Goal: Task Accomplishment & Management: Use online tool/utility

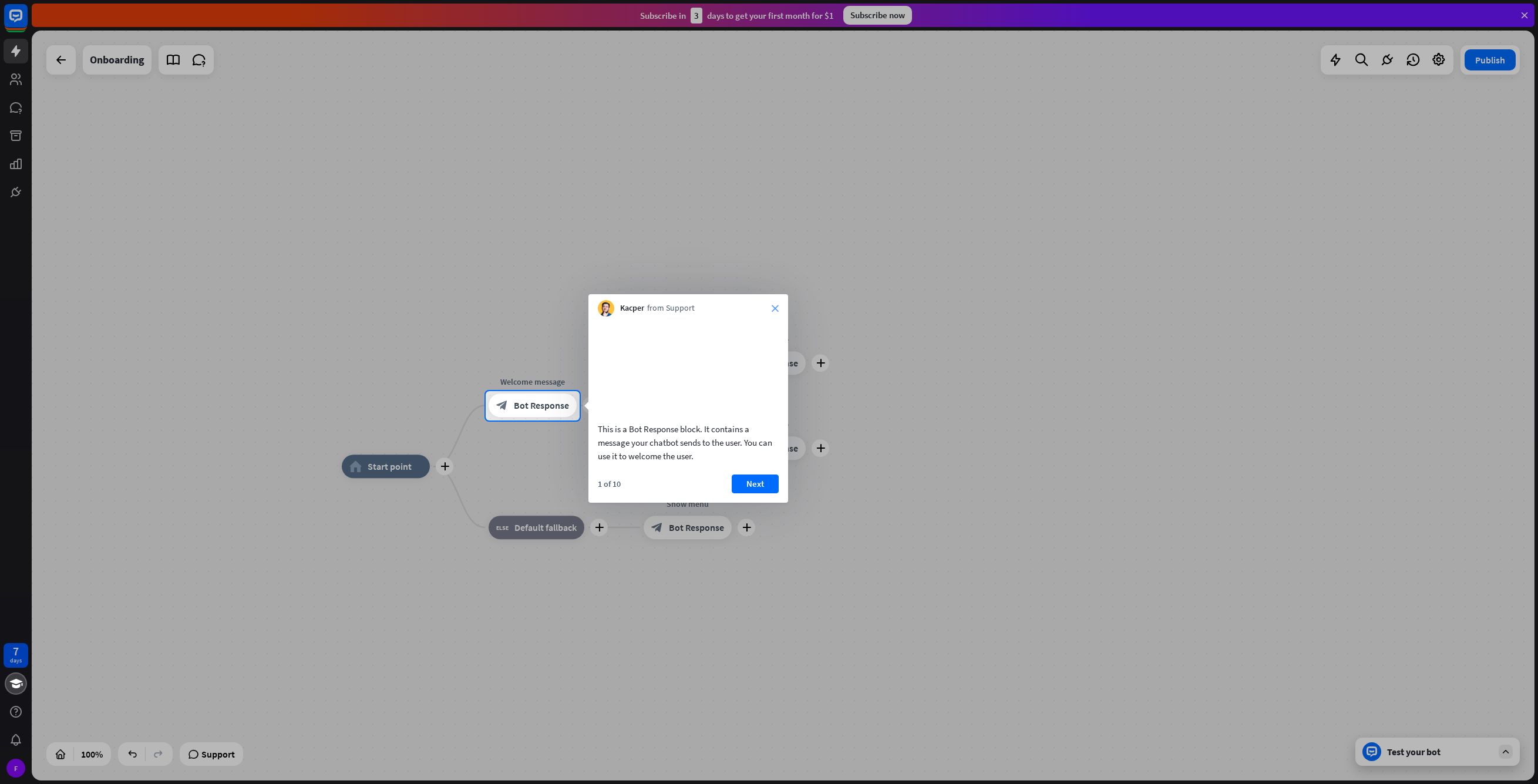
click at [775, 308] on icon "close" at bounding box center [775, 308] width 7 height 7
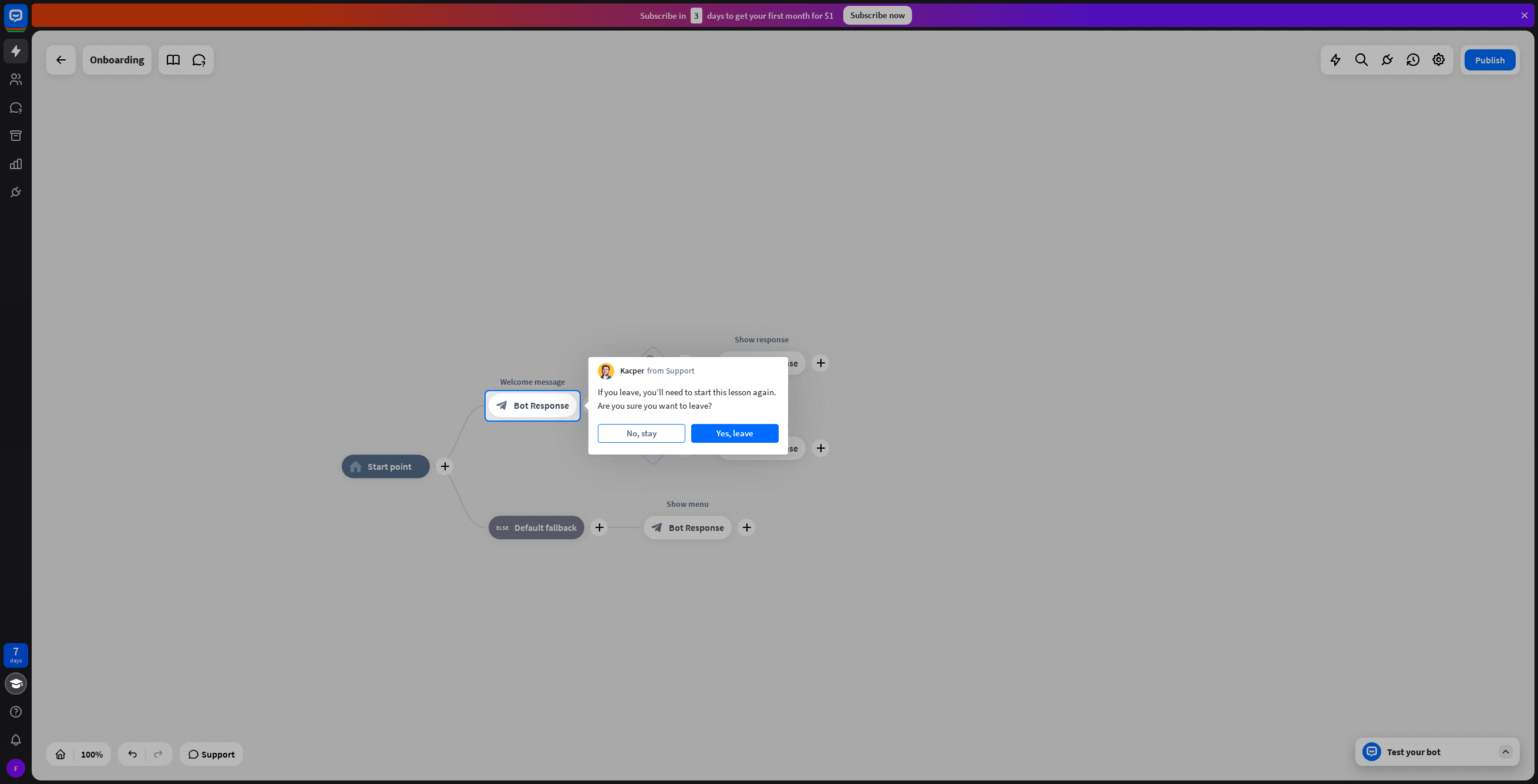
click at [617, 428] on button "No, stay" at bounding box center [642, 434] width 87 height 19
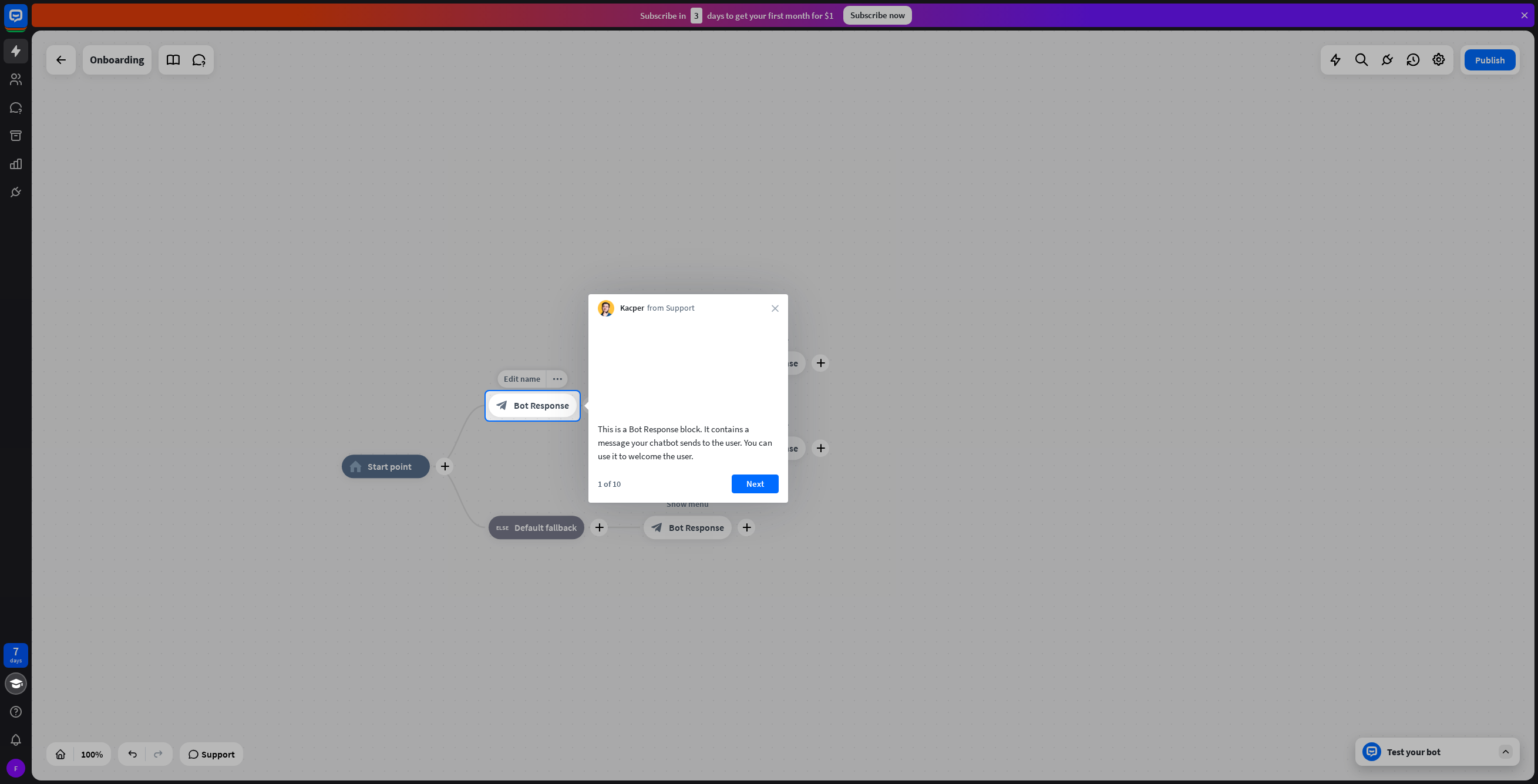
click at [537, 410] on span "Bot Response" at bounding box center [541, 405] width 55 height 11
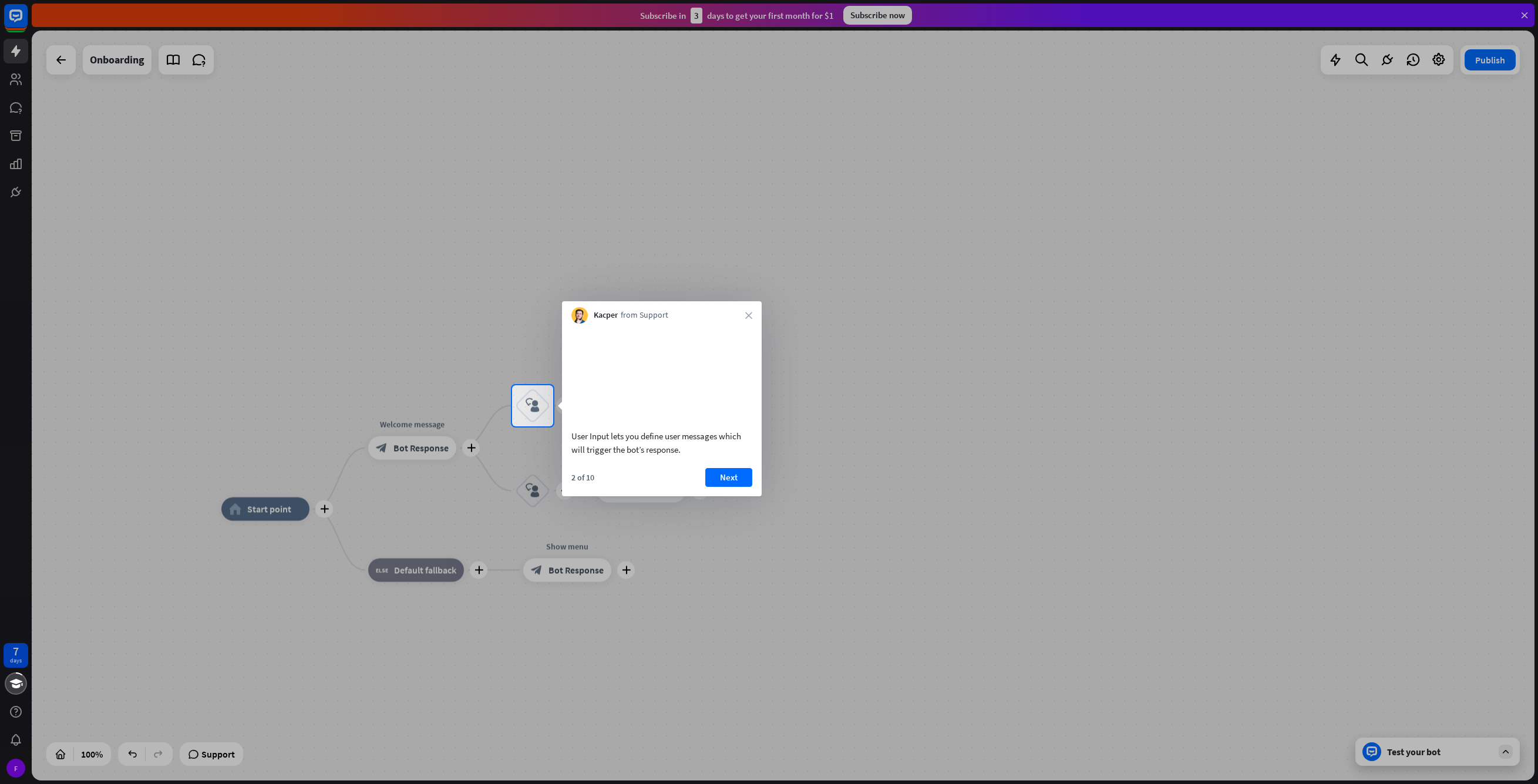
click at [900, 545] on div at bounding box center [769, 605] width 1538 height 358
click at [751, 317] on icon "close" at bounding box center [748, 315] width 7 height 7
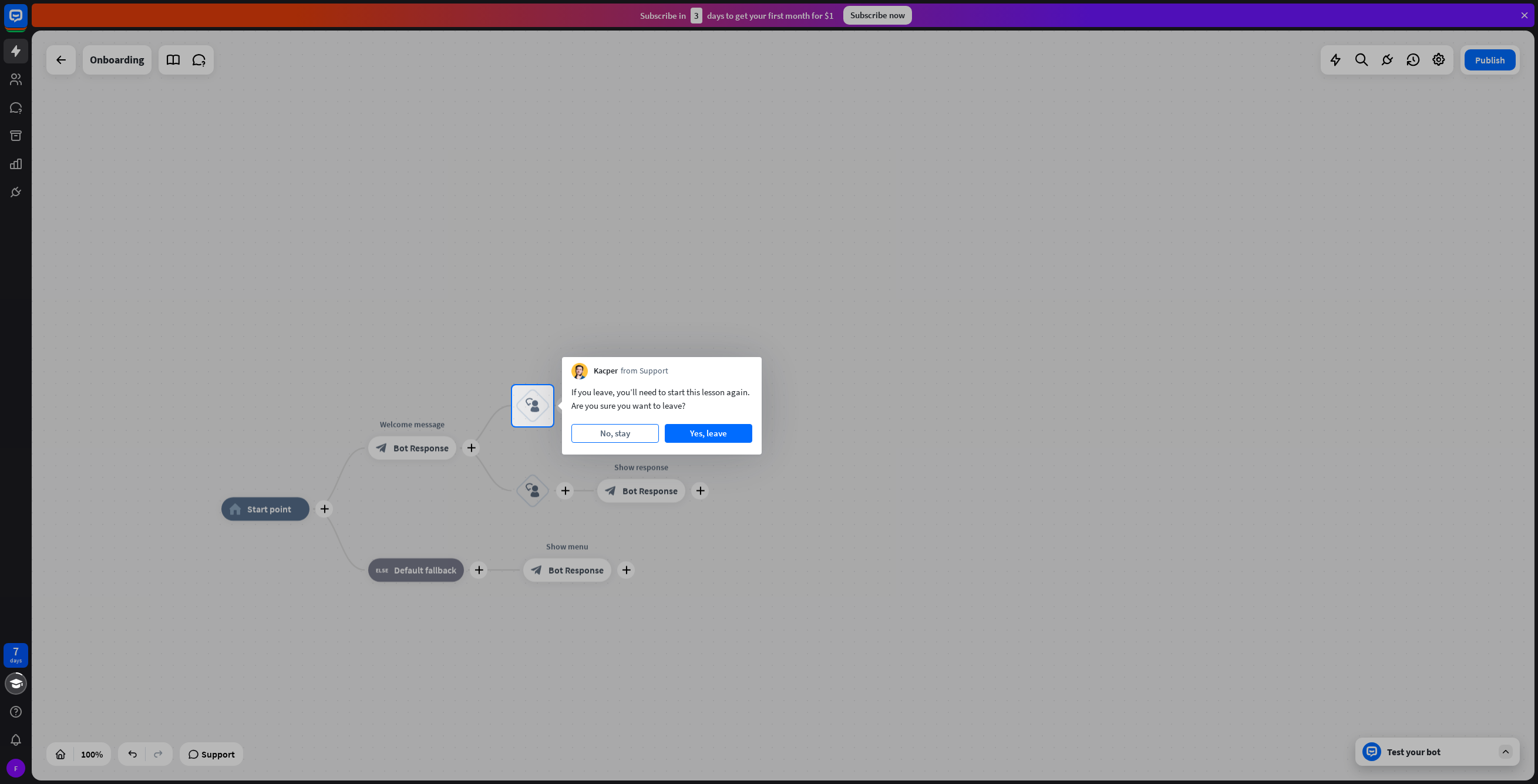
click at [575, 434] on button "No, stay" at bounding box center [615, 434] width 87 height 19
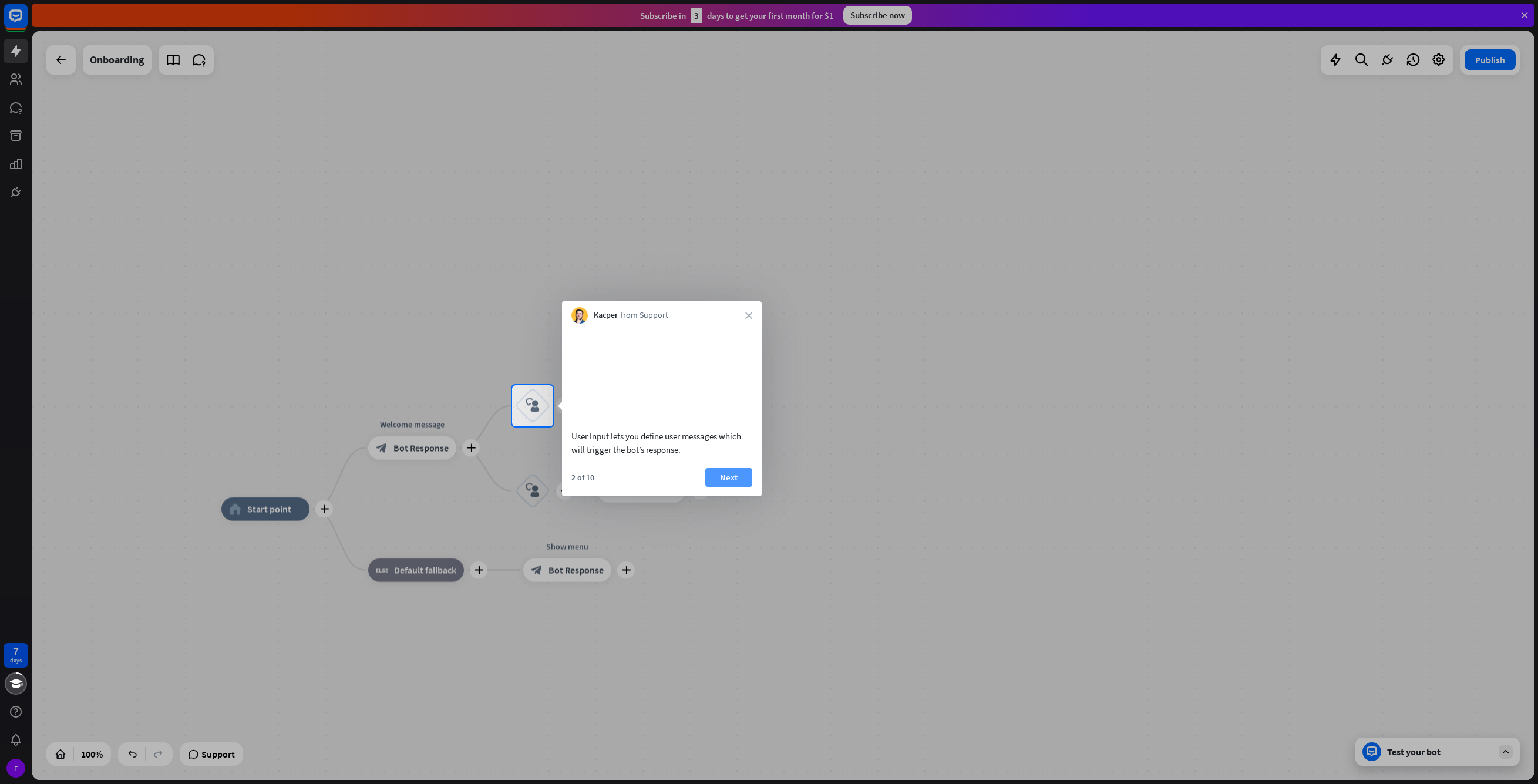
click at [742, 487] on button "Next" at bounding box center [729, 477] width 47 height 19
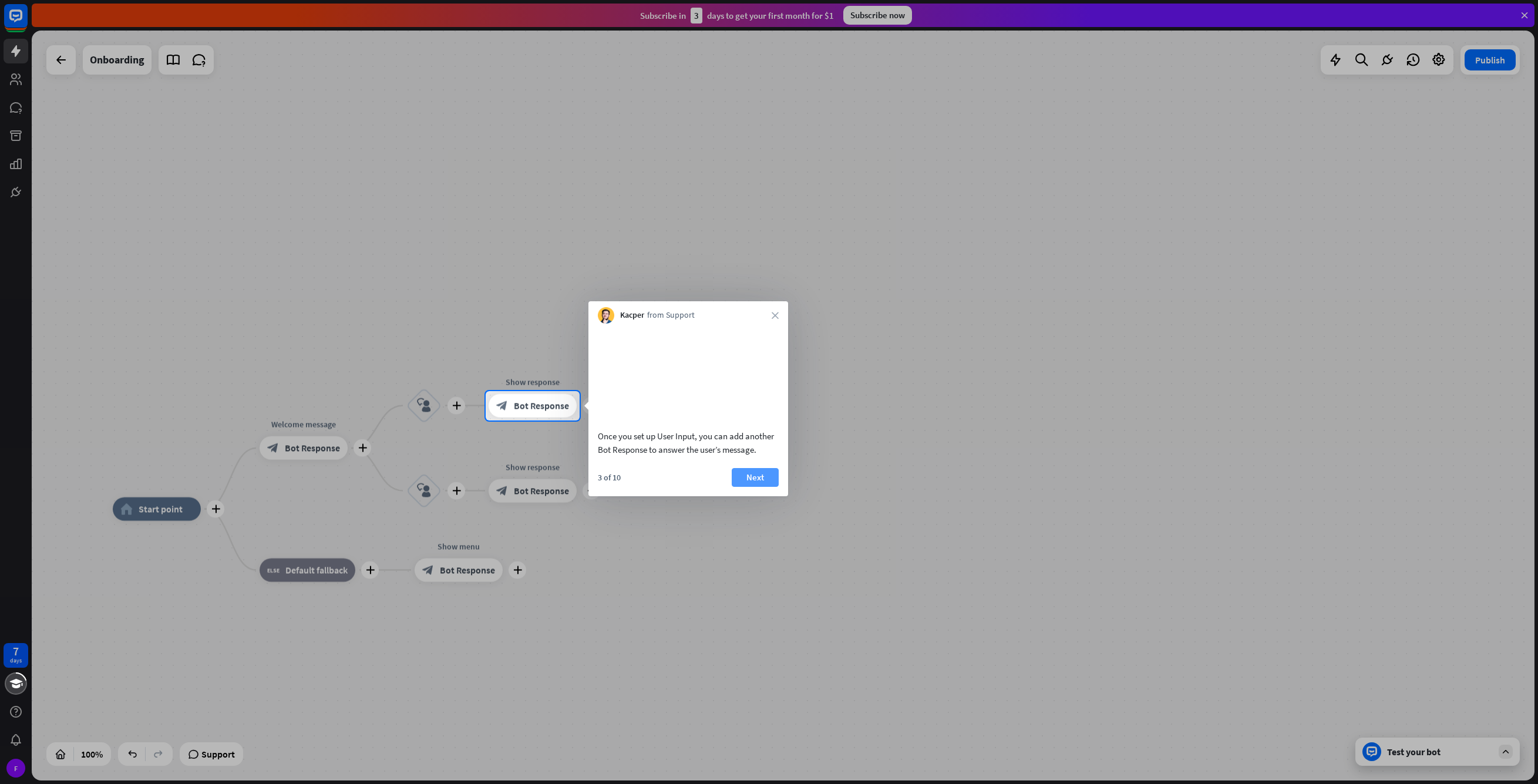
click at [760, 487] on button "Next" at bounding box center [755, 477] width 47 height 19
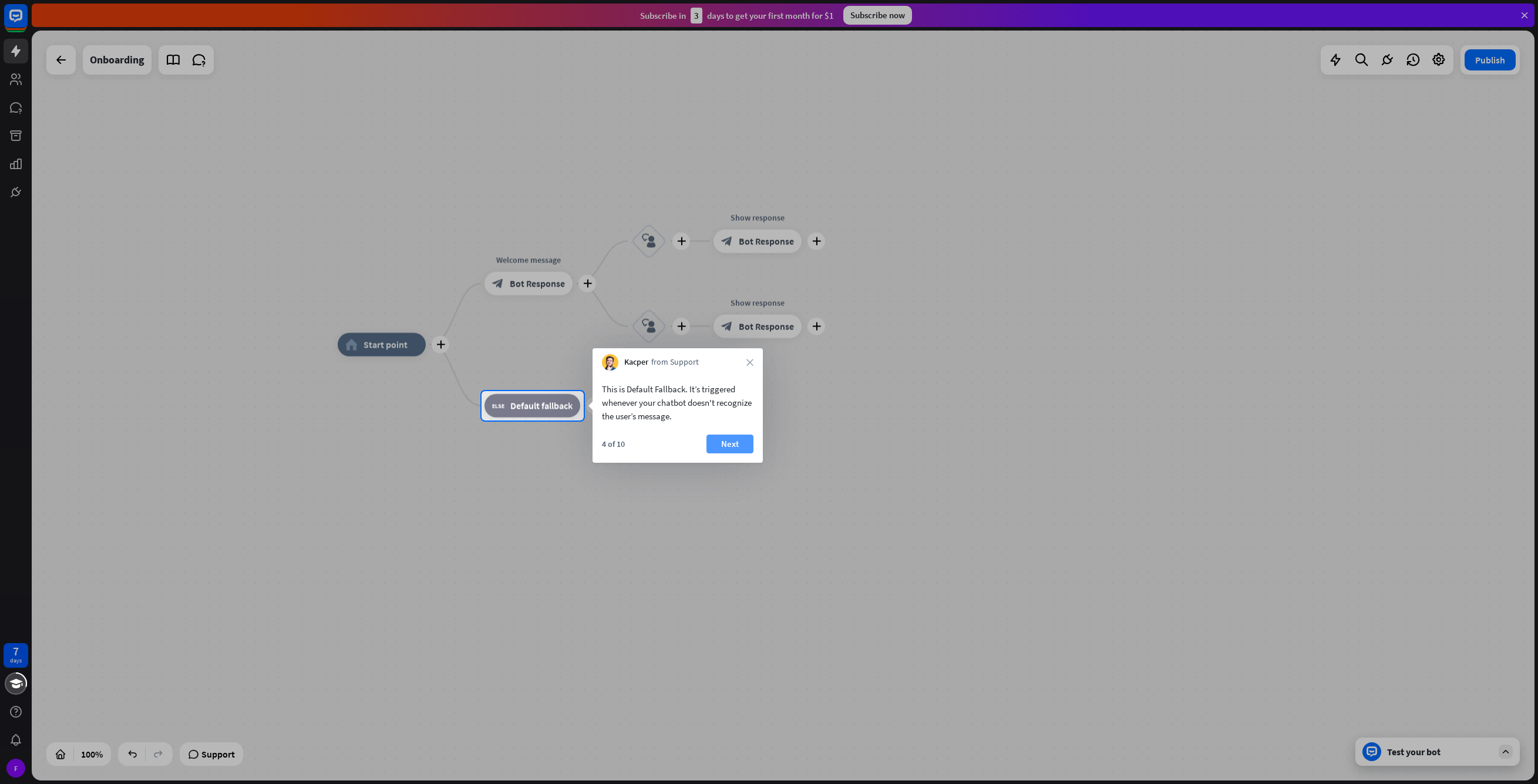
click at [744, 444] on button "Next" at bounding box center [730, 444] width 47 height 19
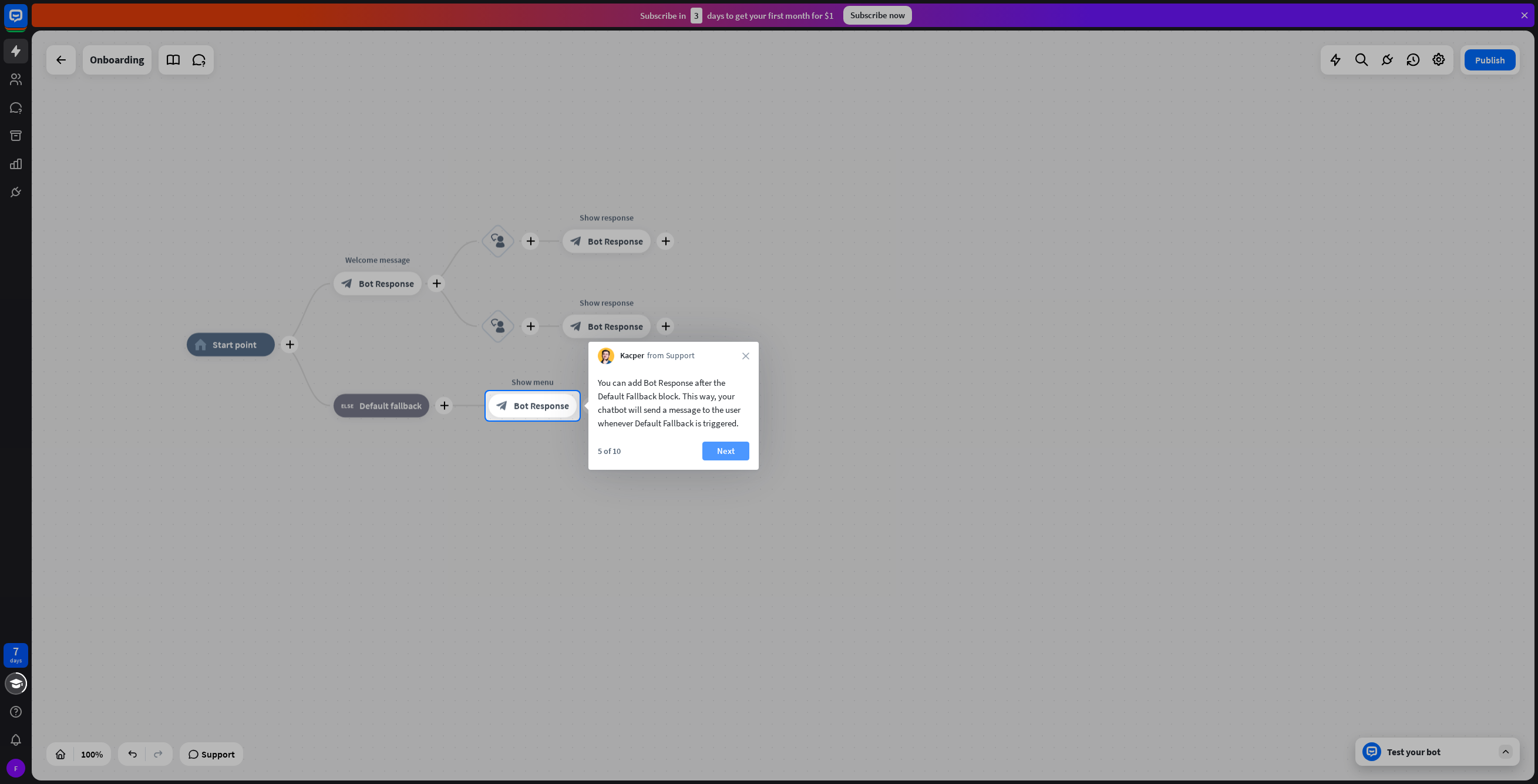
click at [738, 449] on button "Next" at bounding box center [726, 451] width 47 height 19
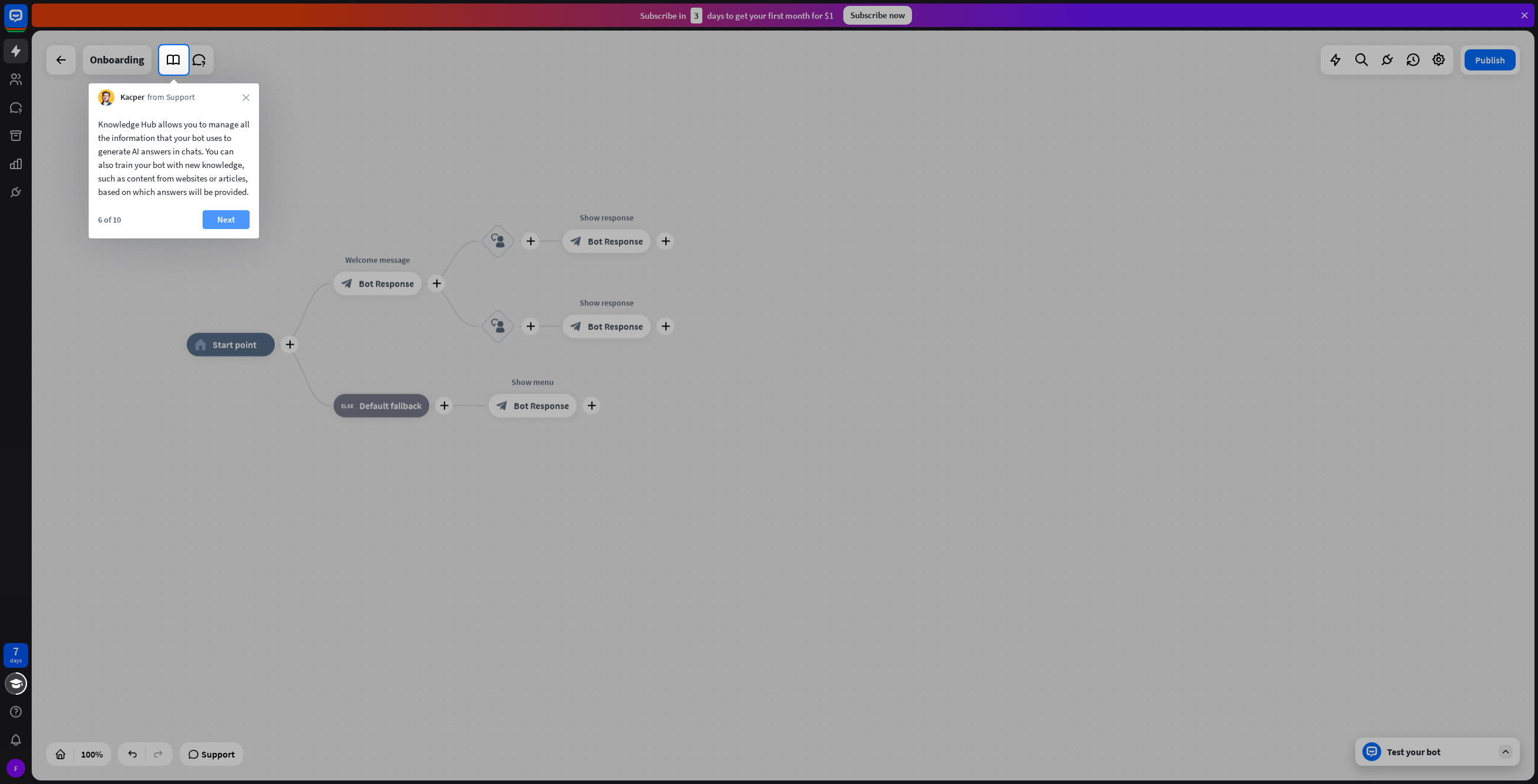
click at [239, 229] on button "Next" at bounding box center [226, 220] width 47 height 19
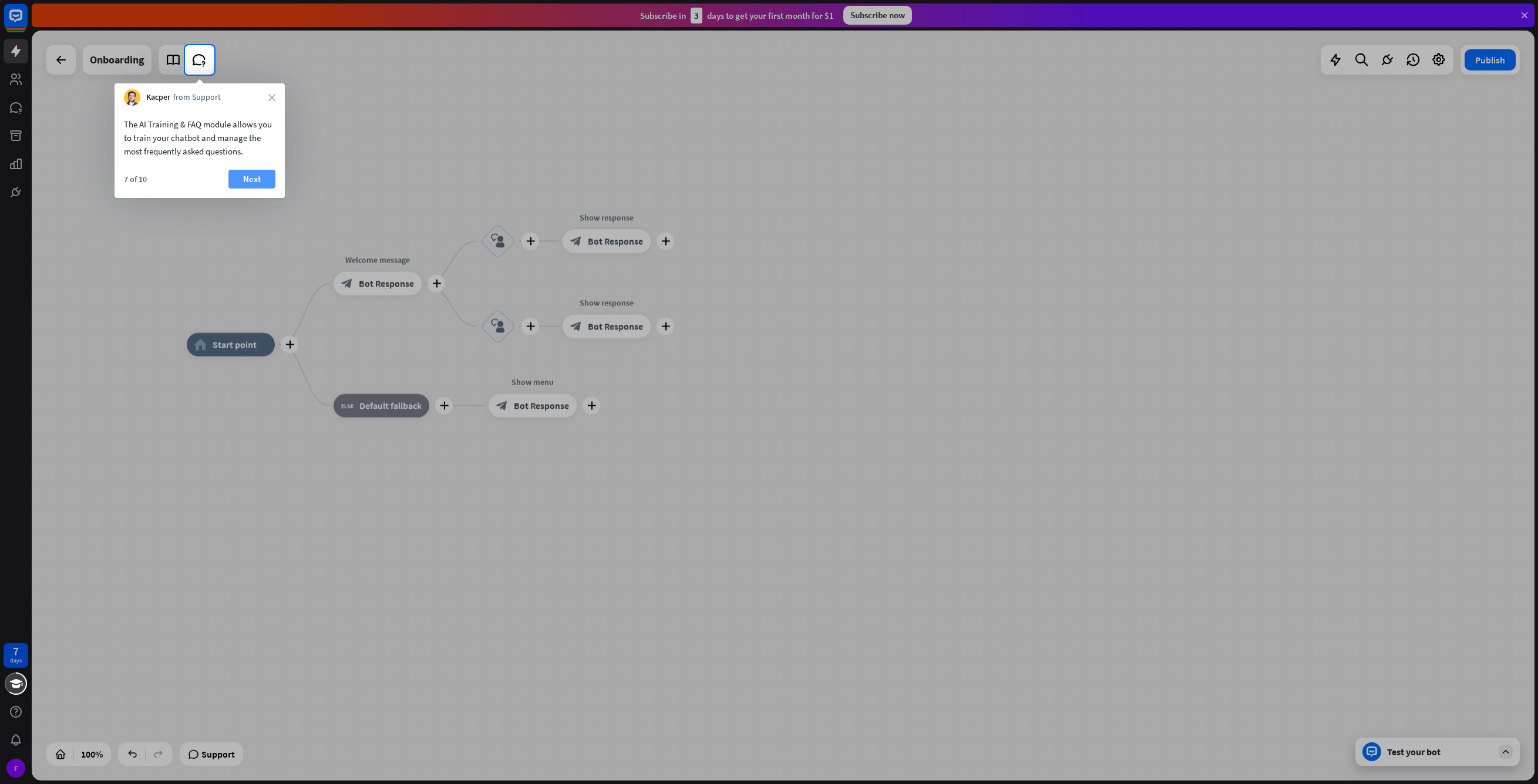
click at [262, 182] on button "Next" at bounding box center [252, 179] width 47 height 19
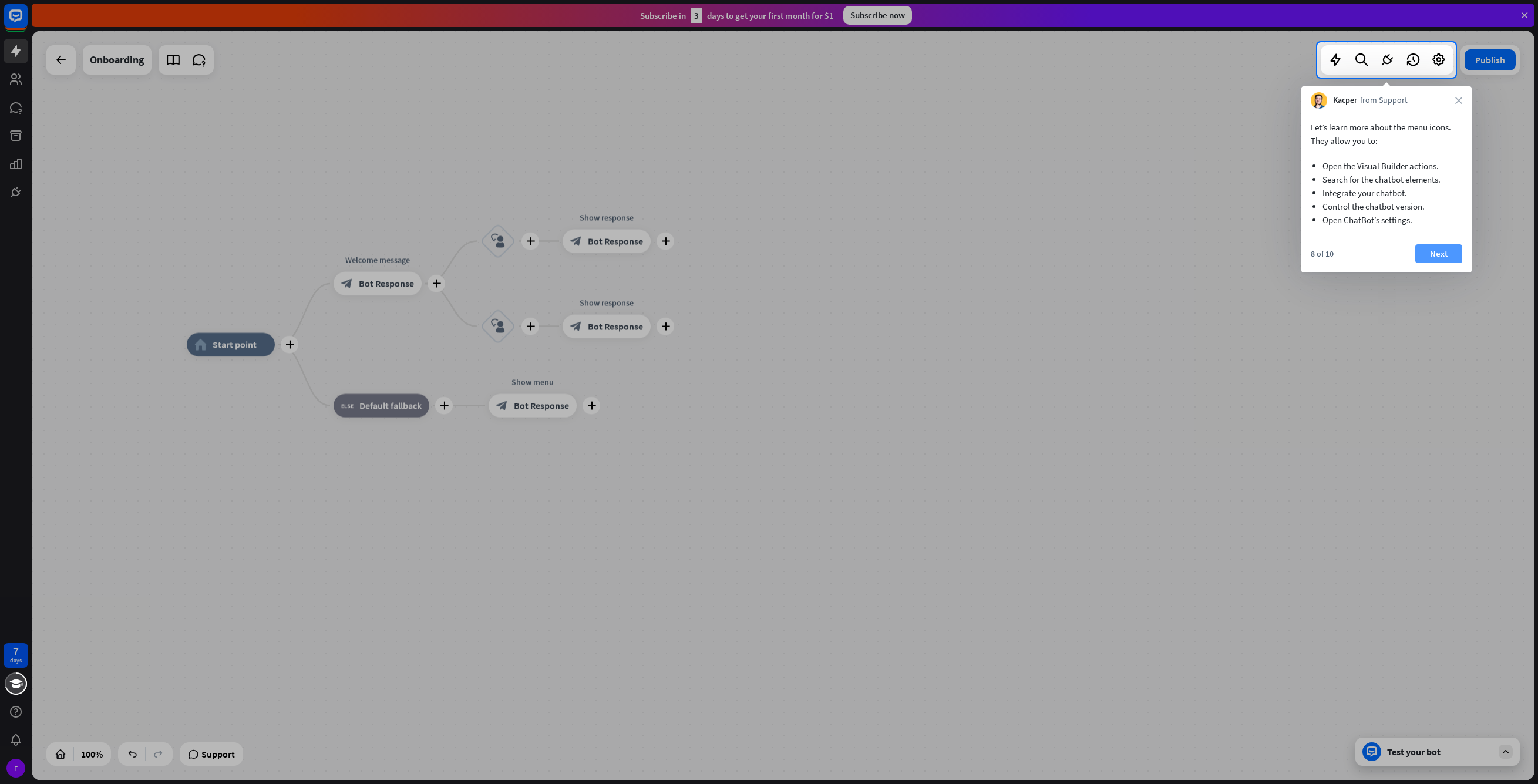
click at [1445, 257] on button "Next" at bounding box center [1439, 253] width 47 height 19
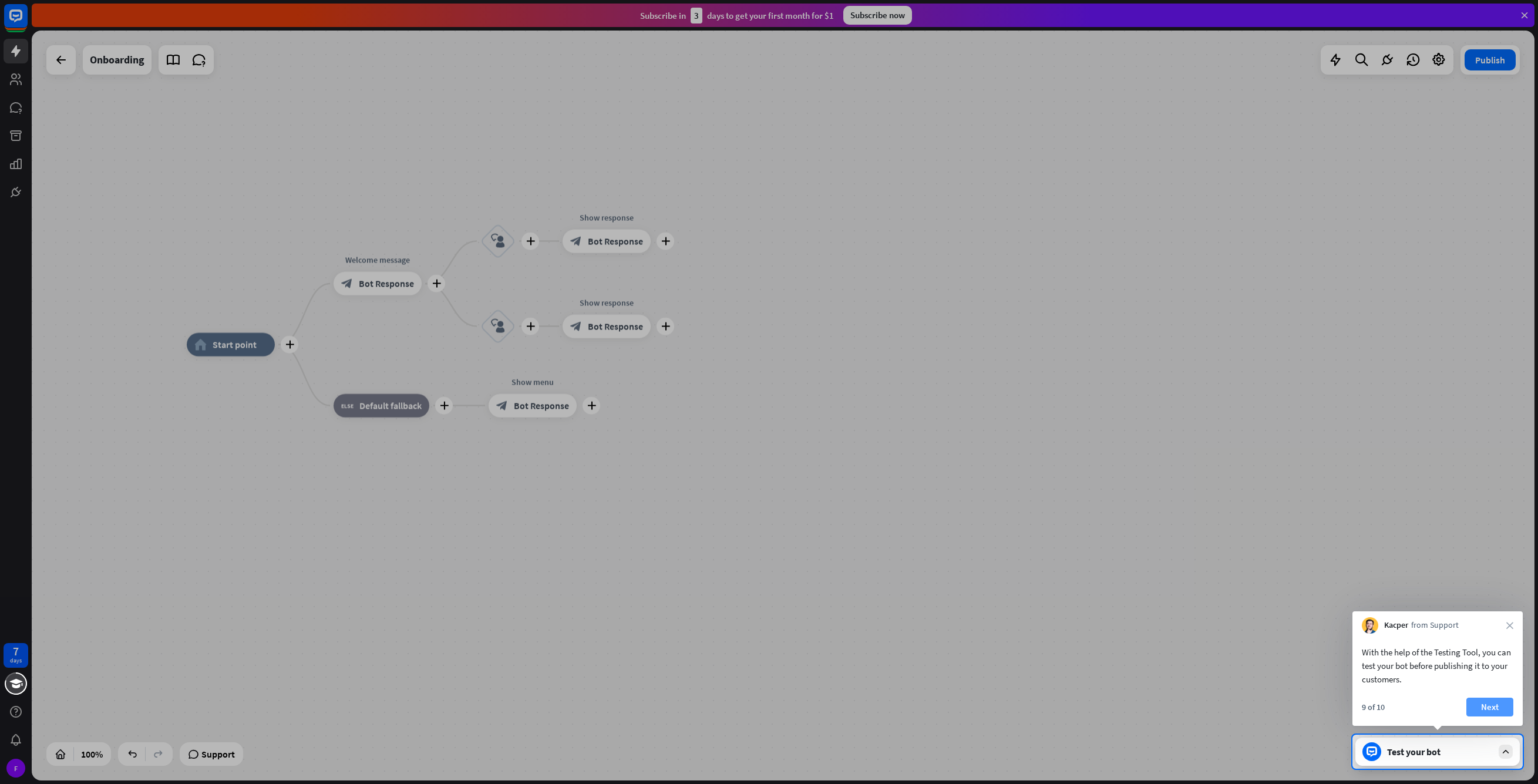
click at [1499, 707] on button "Next" at bounding box center [1490, 707] width 47 height 19
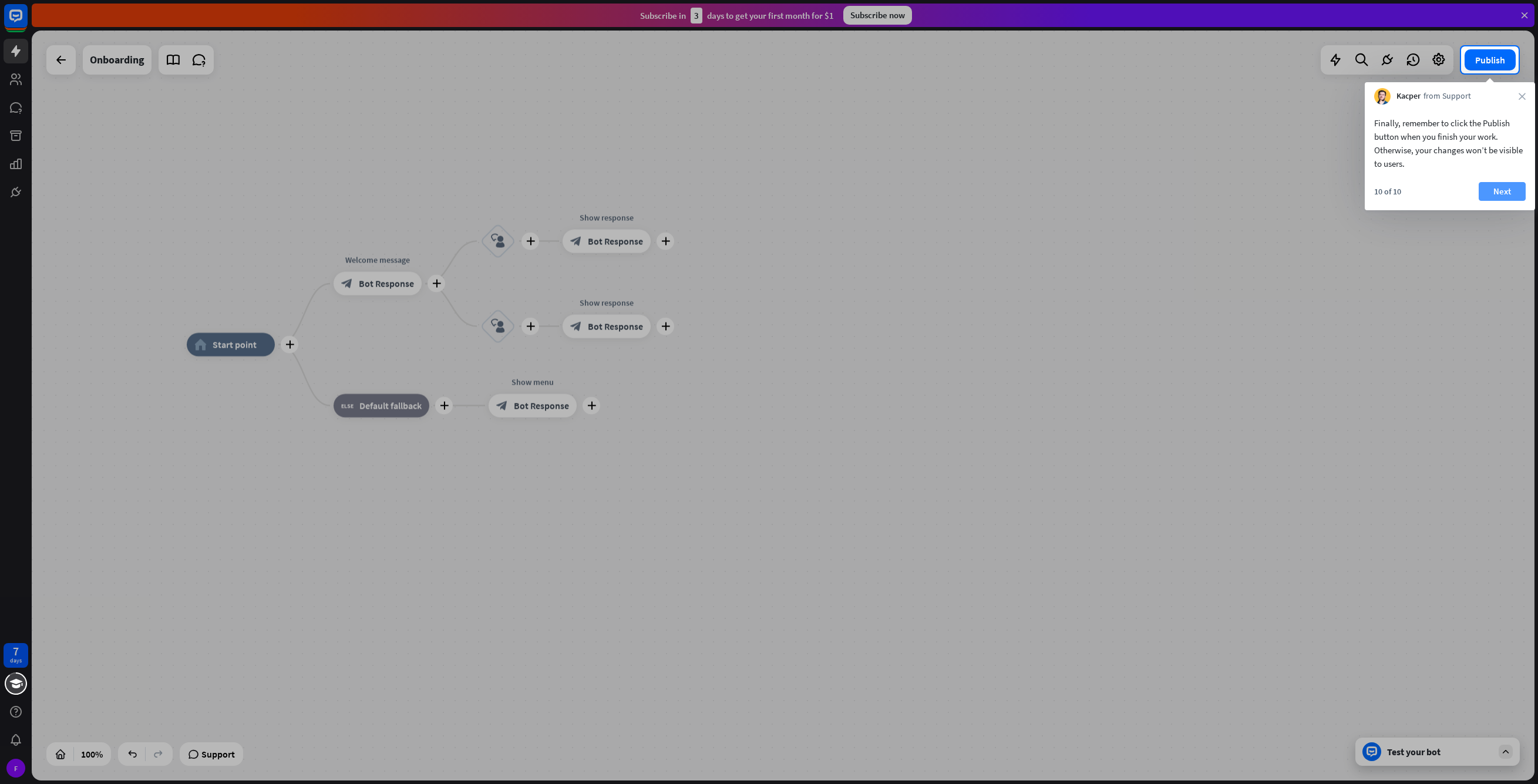
click at [1512, 192] on button "Next" at bounding box center [1502, 192] width 47 height 19
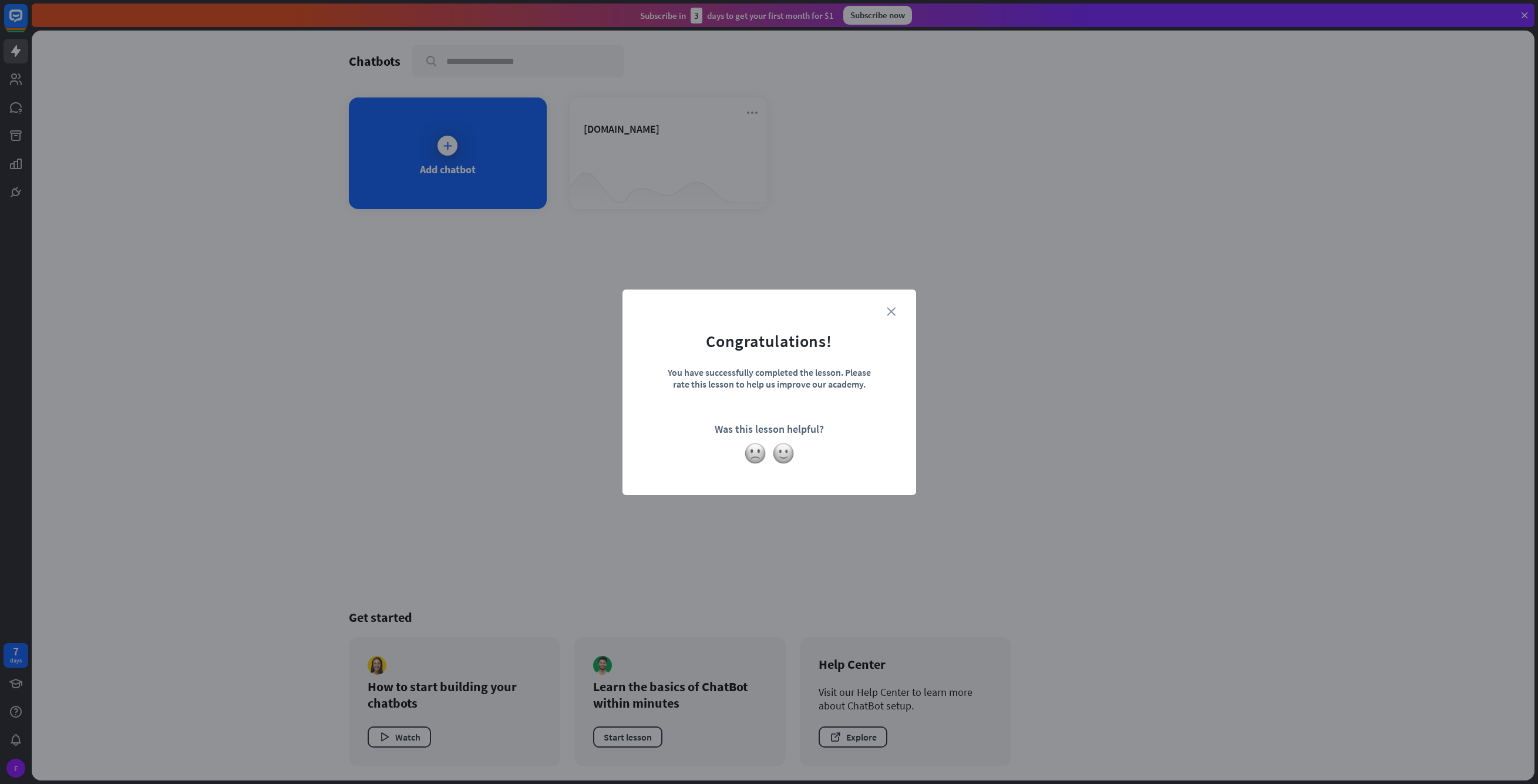
click at [891, 307] on icon "close" at bounding box center [891, 311] width 9 height 9
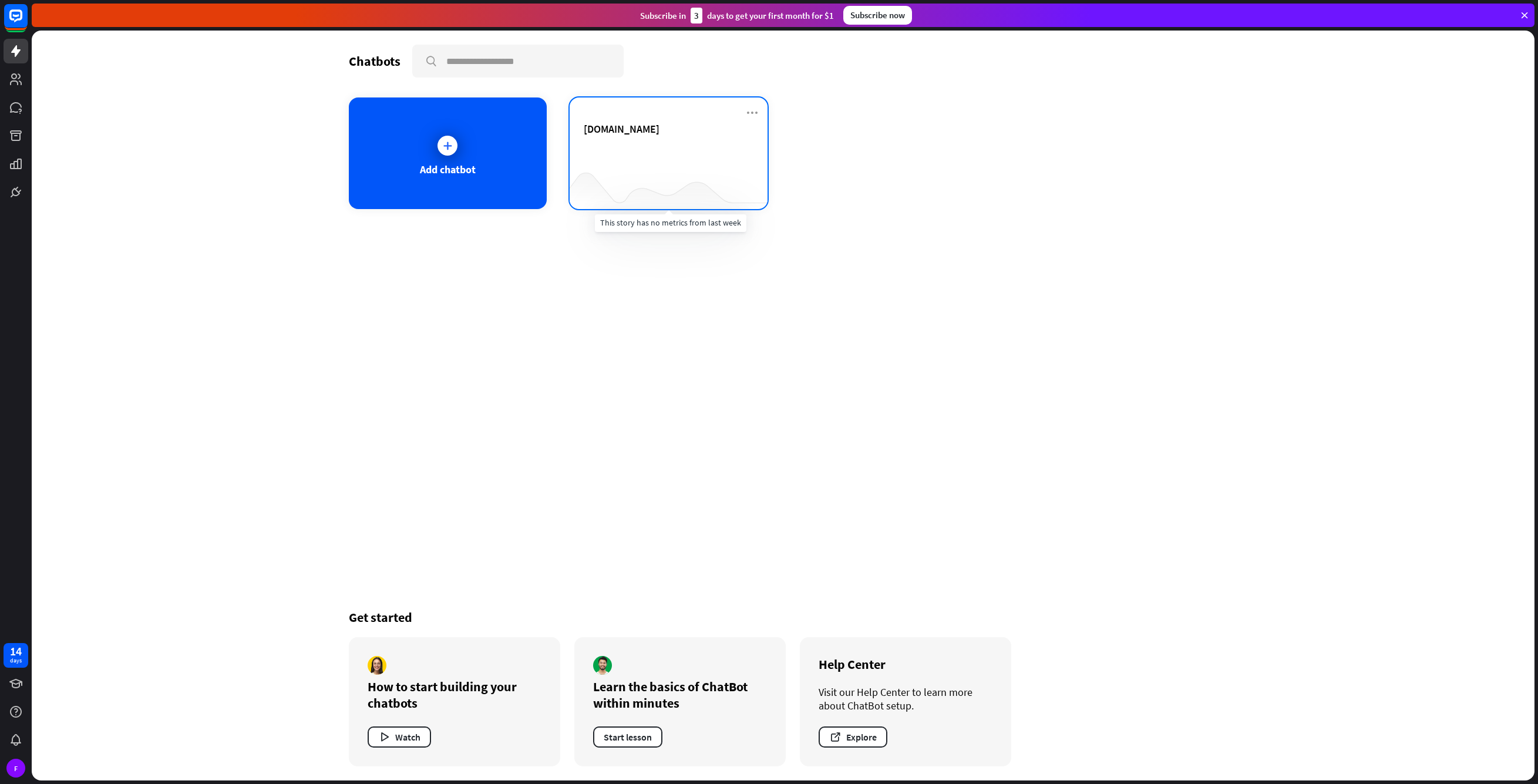
click at [666, 177] on div at bounding box center [668, 186] width 198 height 45
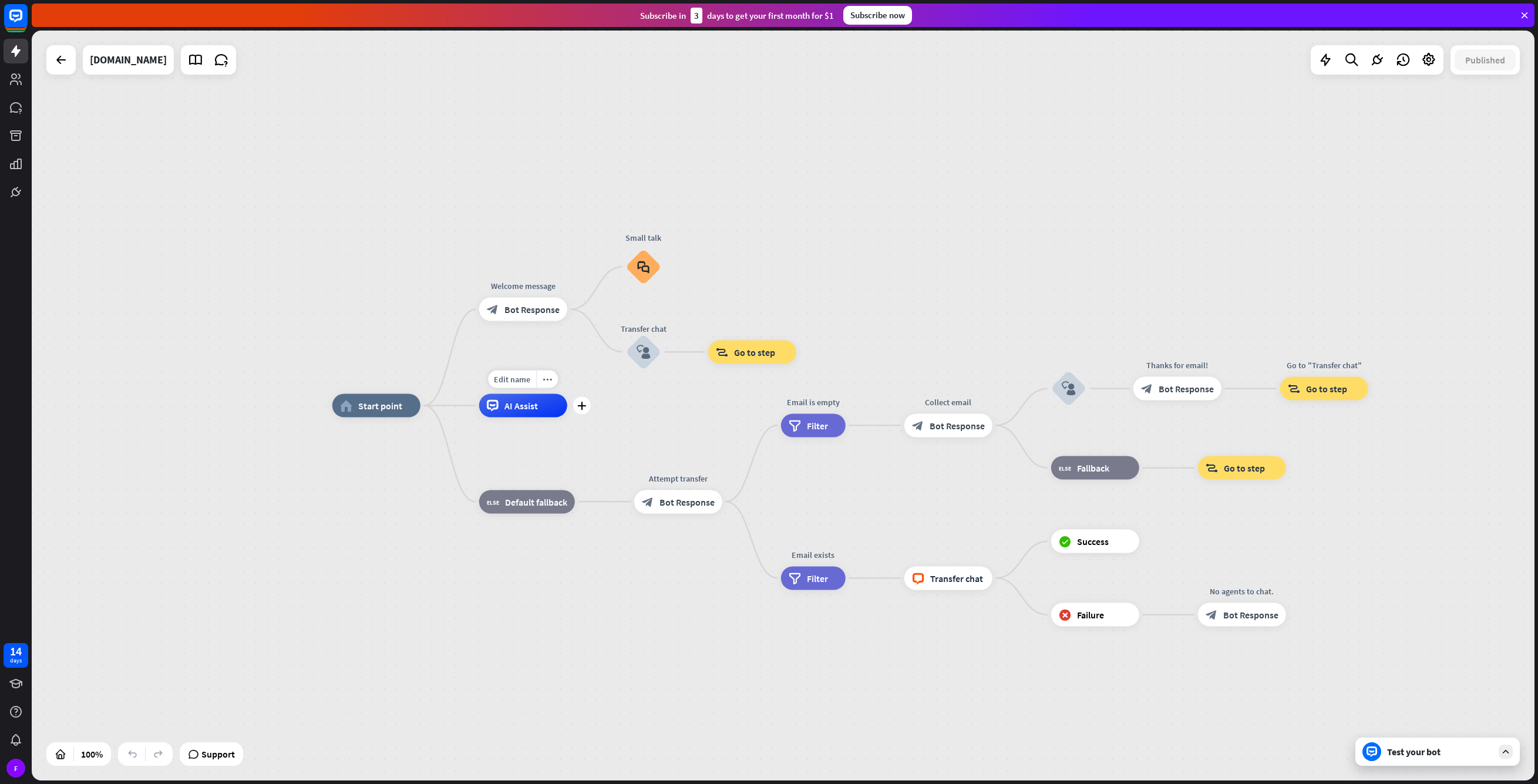
click at [506, 407] on span "AI Assist" at bounding box center [521, 405] width 34 height 11
click at [1075, 280] on div "home_2 Start point Welcome message block_bot_response Bot Response Small talk b…" at bounding box center [783, 405] width 1503 height 750
click at [1428, 753] on div "Test your bot" at bounding box center [1440, 751] width 106 height 11
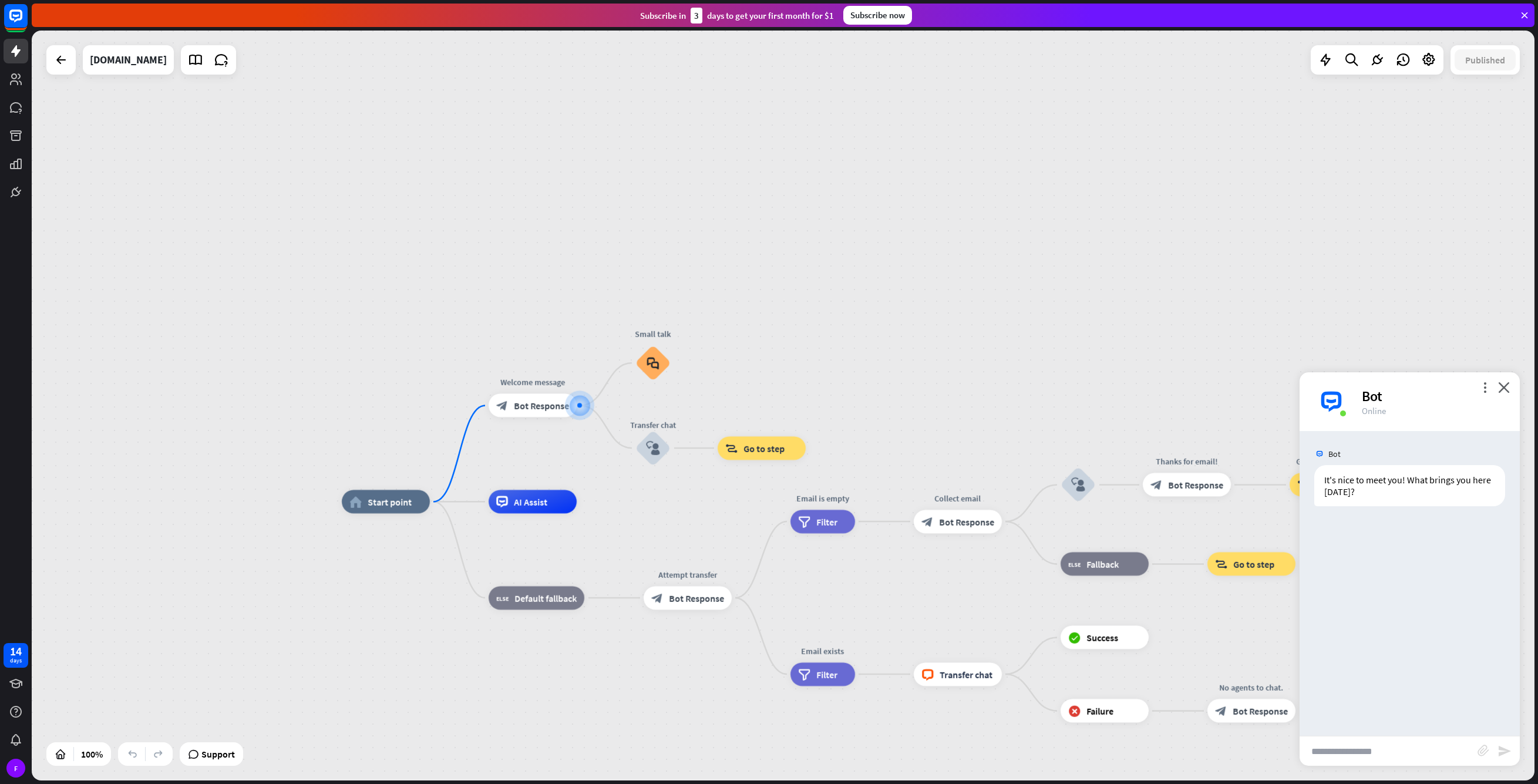
click at [1366, 748] on input "text" at bounding box center [1389, 751] width 178 height 30
type input "*"
type input "*****"
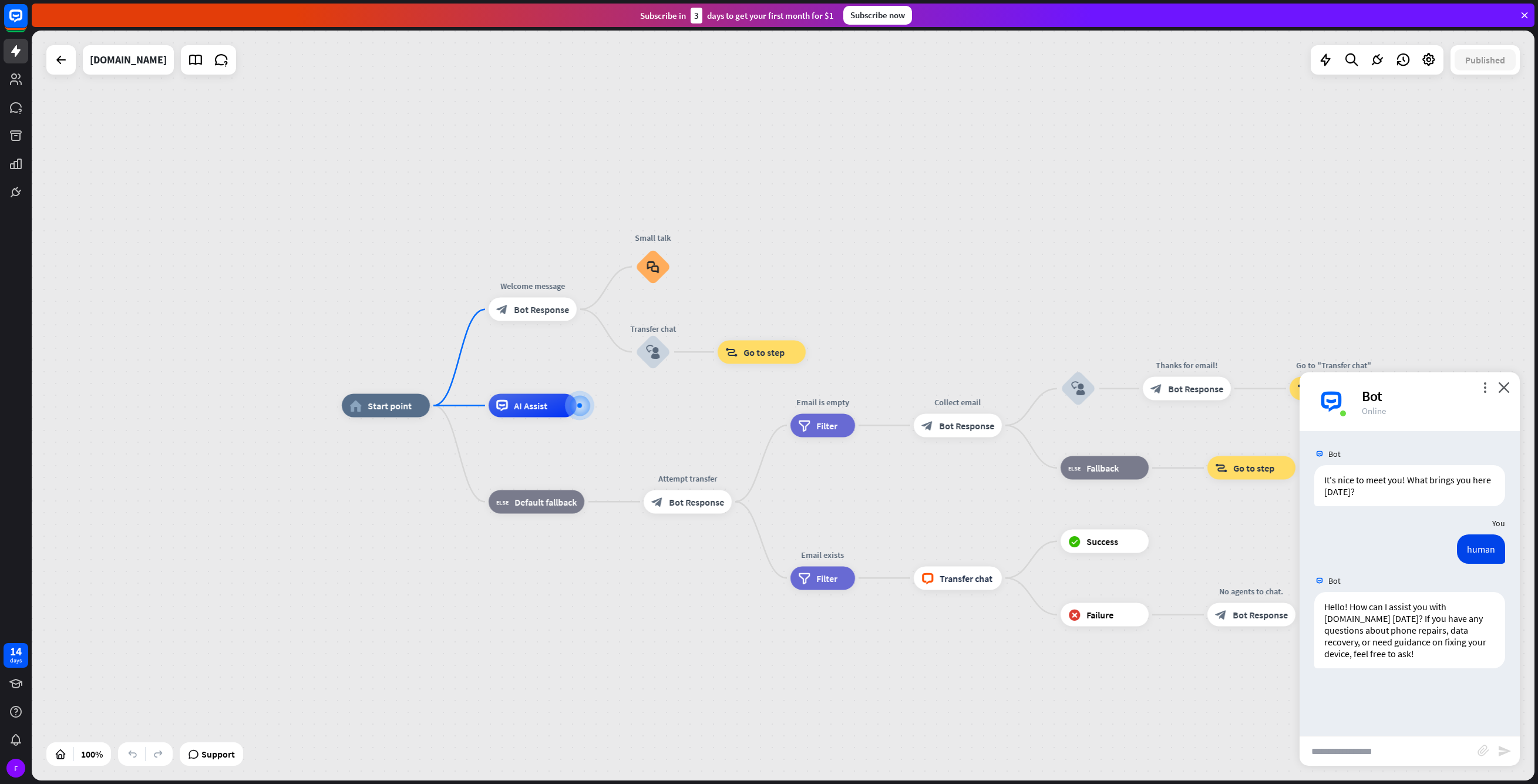
type input "*"
type input "**********"
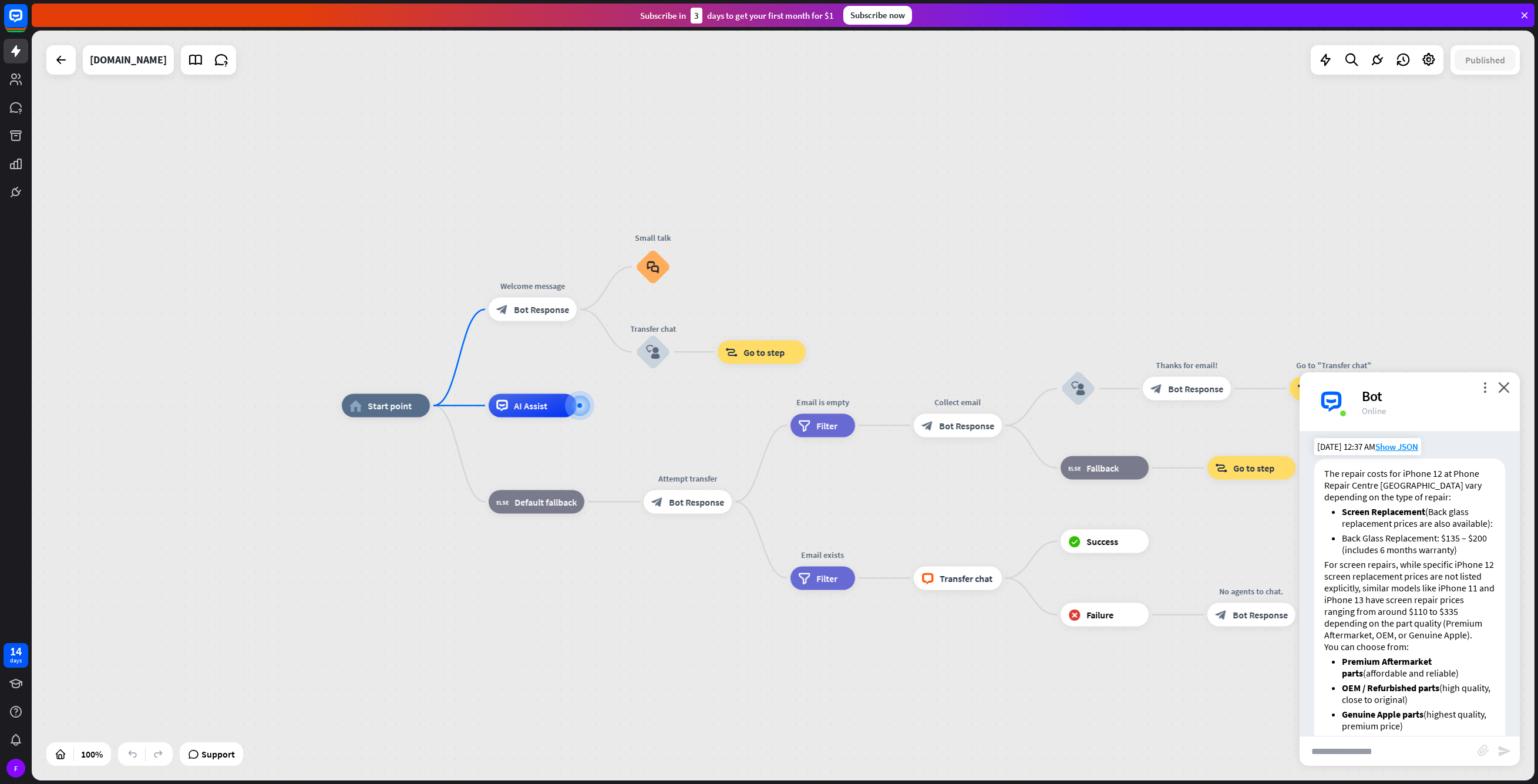
scroll to position [270, 0]
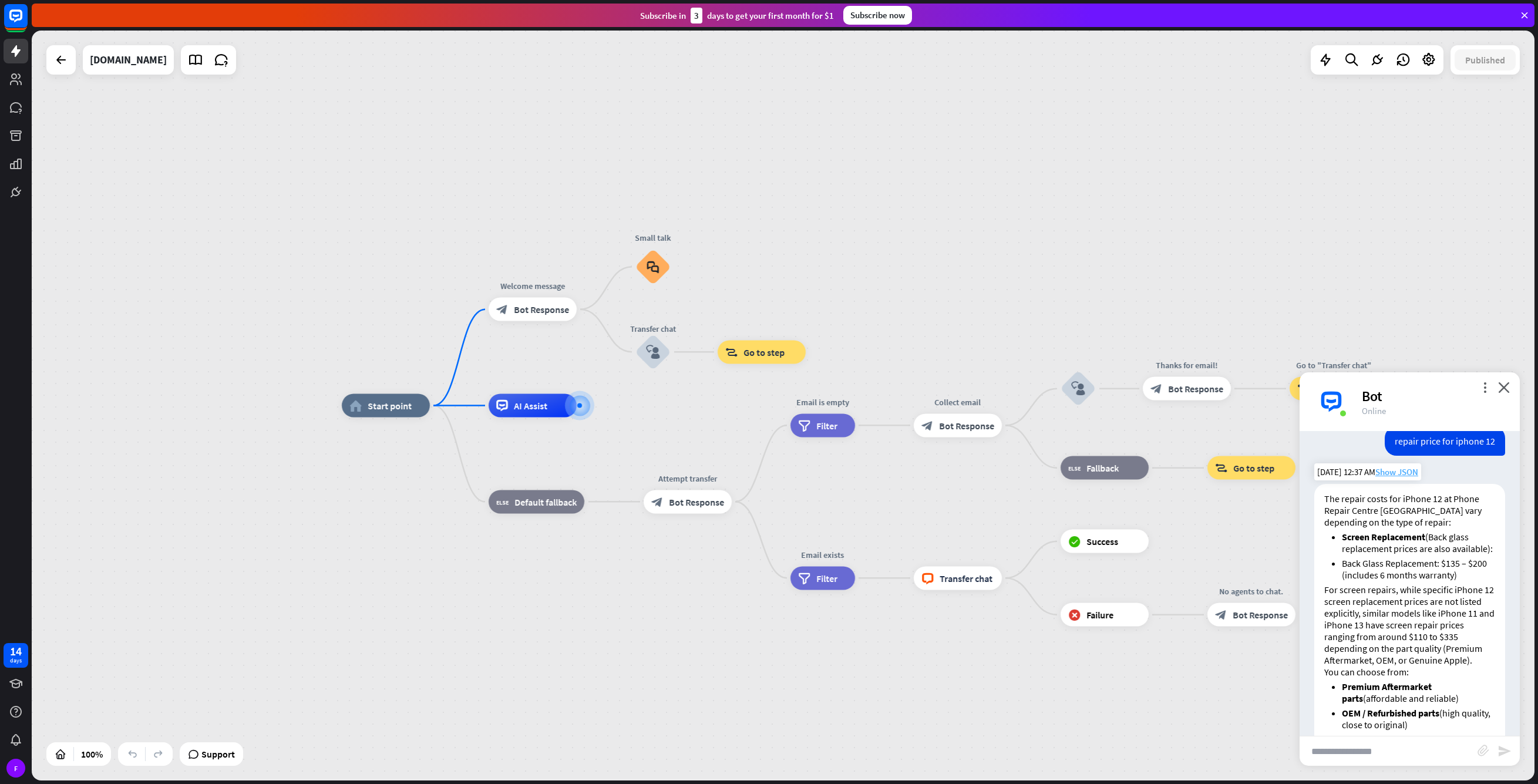
click at [1403, 472] on span "Show JSON" at bounding box center [1397, 471] width 43 height 11
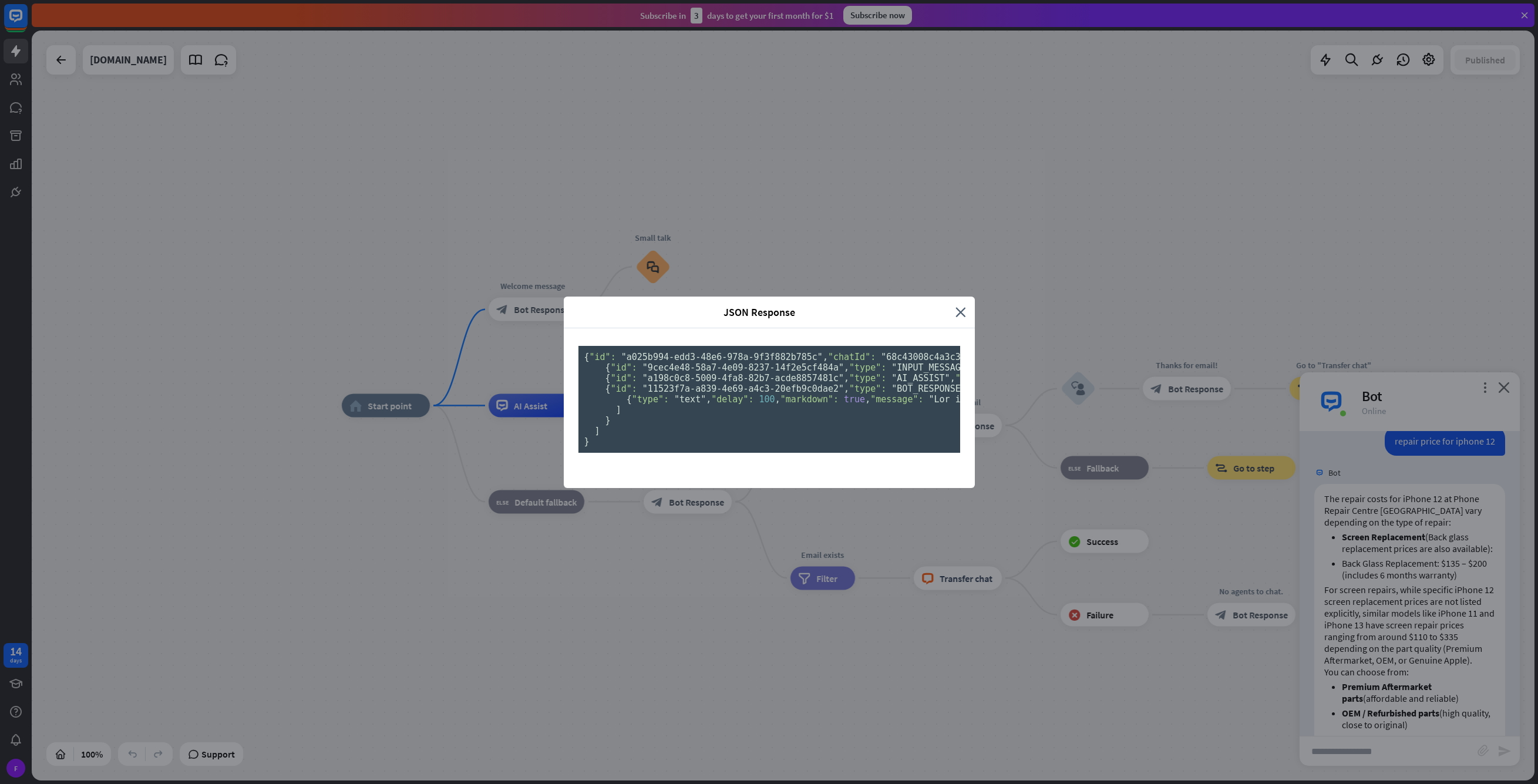
click at [791, 453] on pre "{ "id": "a025b994-edd3-48e6-978a-9f3f882b785c" , "chatId": "68c43008c4a3c300079…" at bounding box center [769, 399] width 382 height 107
drag, startPoint x: 952, startPoint y: 155, endPoint x: 958, endPoint y: 153, distance: 6.3
click at [952, 305] on div "JSON Response" at bounding box center [764, 312] width 383 height 13
click at [958, 305] on icon "close" at bounding box center [961, 312] width 11 height 13
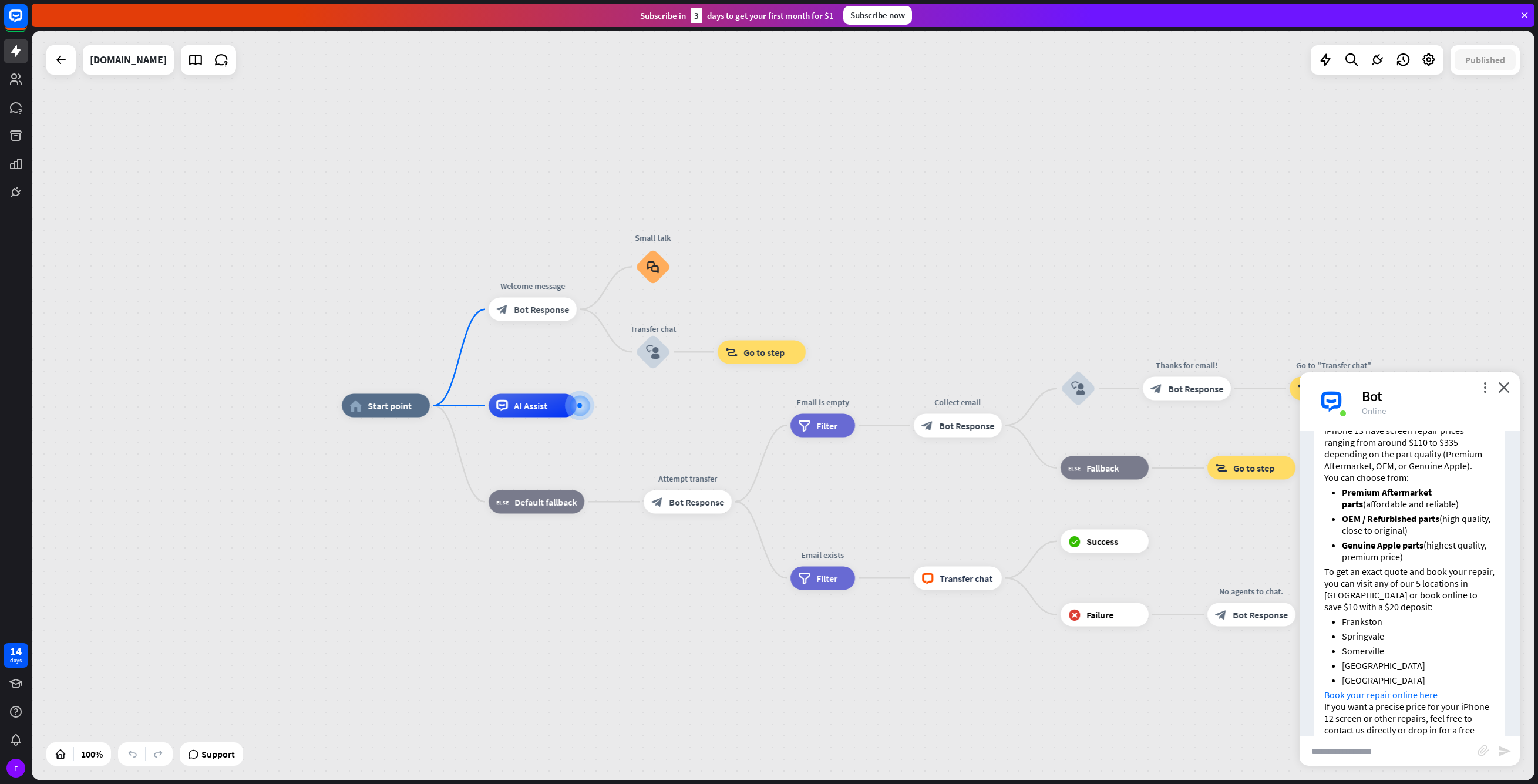
scroll to position [526, 0]
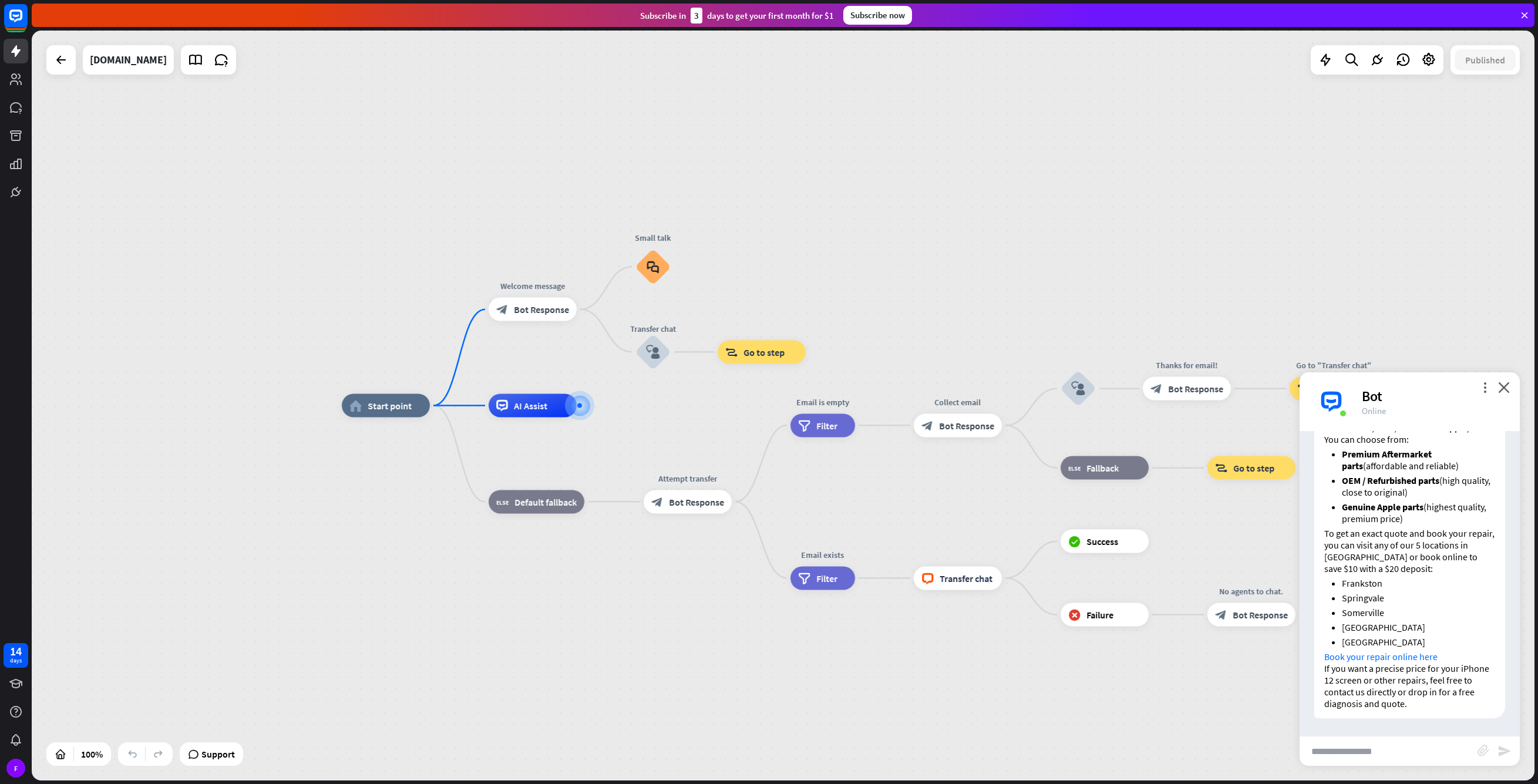
click at [1362, 570] on p "To get an exact quote and book your repair, you can visit any of our 5 location…" at bounding box center [1410, 551] width 171 height 47
drag, startPoint x: 1350, startPoint y: 570, endPoint x: 1366, endPoint y: 572, distance: 16.1
click at [1366, 572] on p "To get an exact quote and book your repair, you can visit any of our 5 location…" at bounding box center [1410, 551] width 171 height 47
click at [1378, 573] on p "To get an exact quote and book your repair, you can visit any of our 5 location…" at bounding box center [1410, 551] width 171 height 47
click at [976, 207] on div "home_2 Start point Welcome message block_bot_response Bot Response Small talk b…" at bounding box center [783, 405] width 1503 height 750
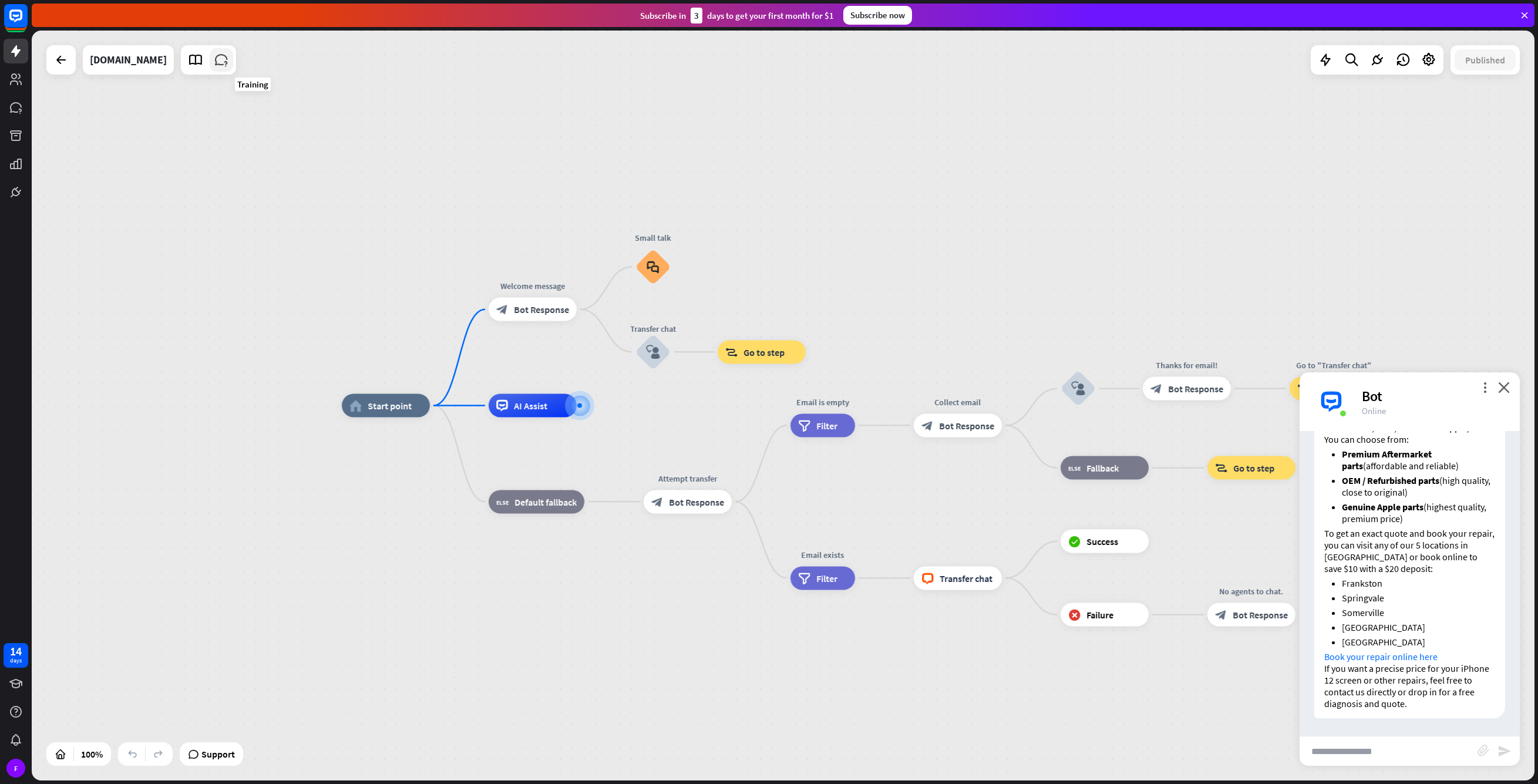
click at [229, 61] on icon at bounding box center [221, 60] width 15 height 15
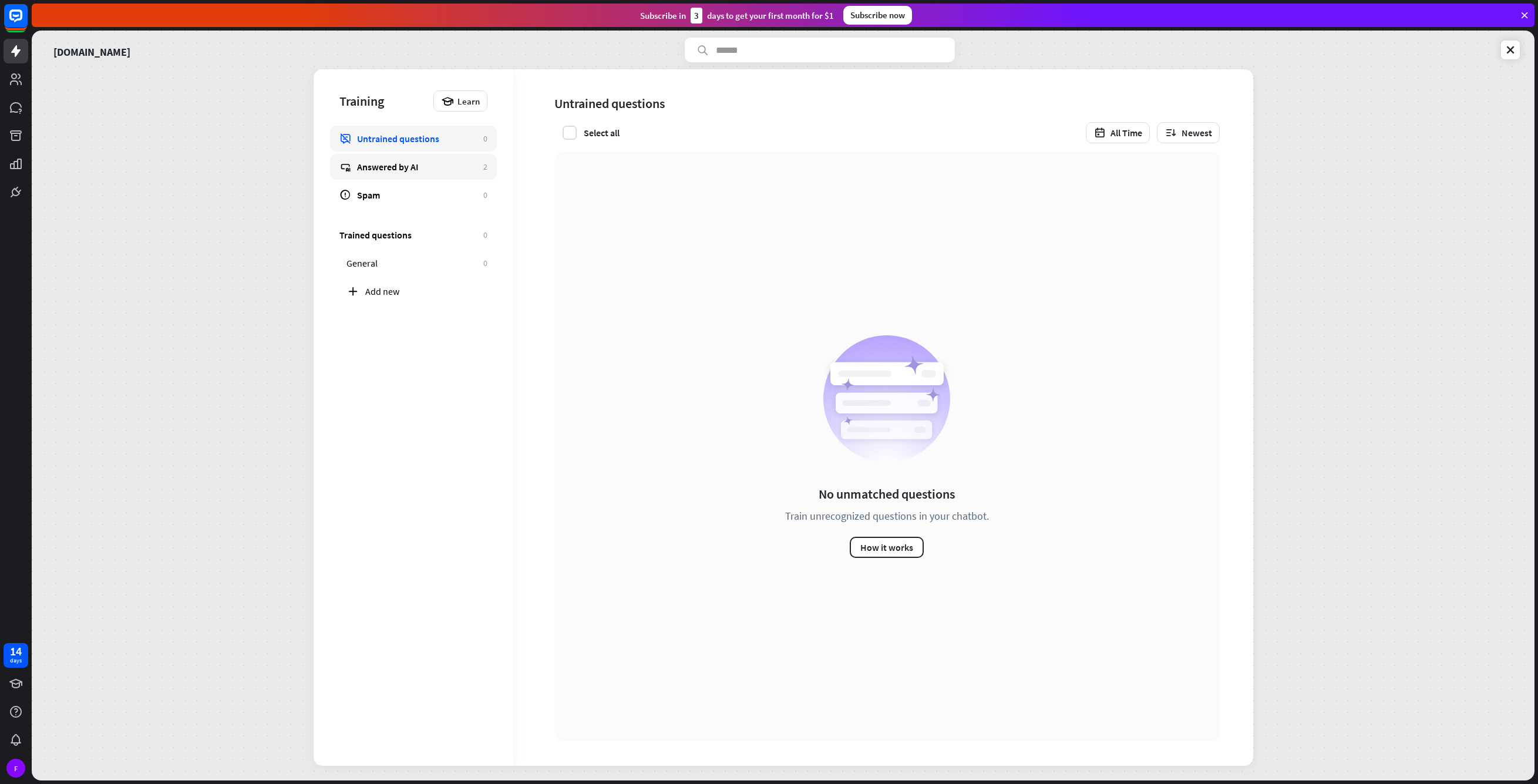
click at [428, 173] on link "Answered by AI 2" at bounding box center [414, 167] width 167 height 26
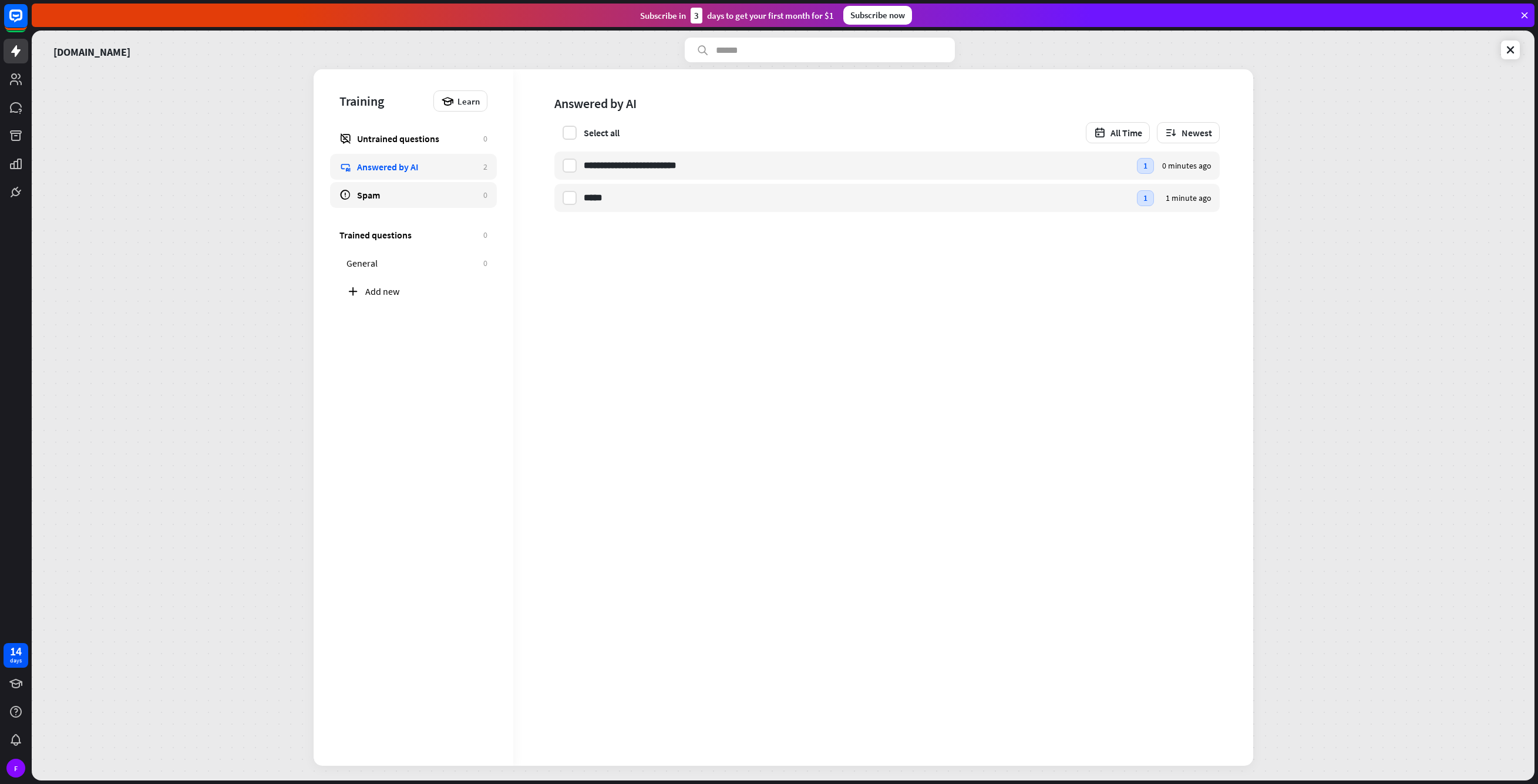
click at [418, 200] on div "Spam" at bounding box center [417, 194] width 120 height 11
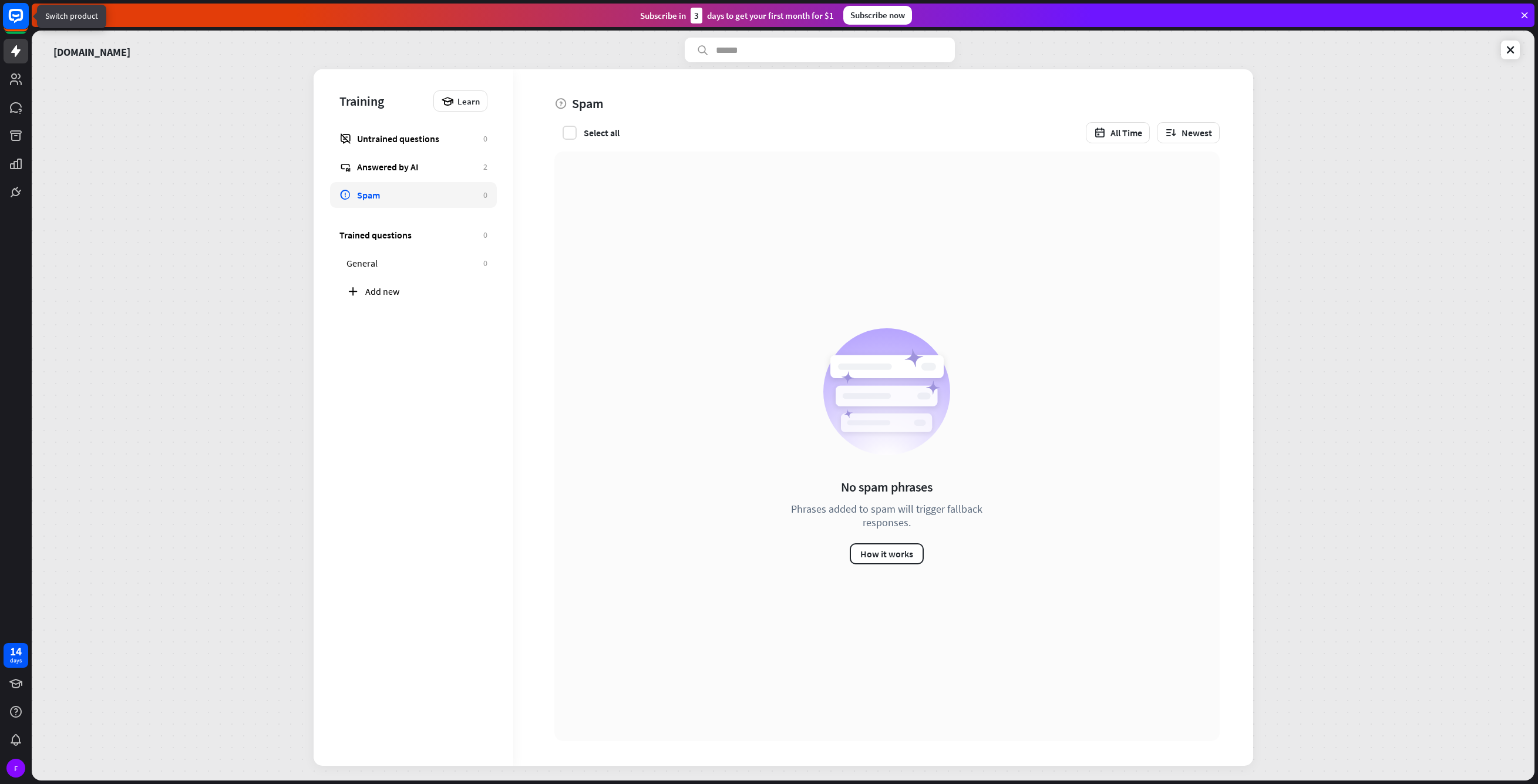
click at [20, 13] on rect at bounding box center [15, 15] width 26 height 26
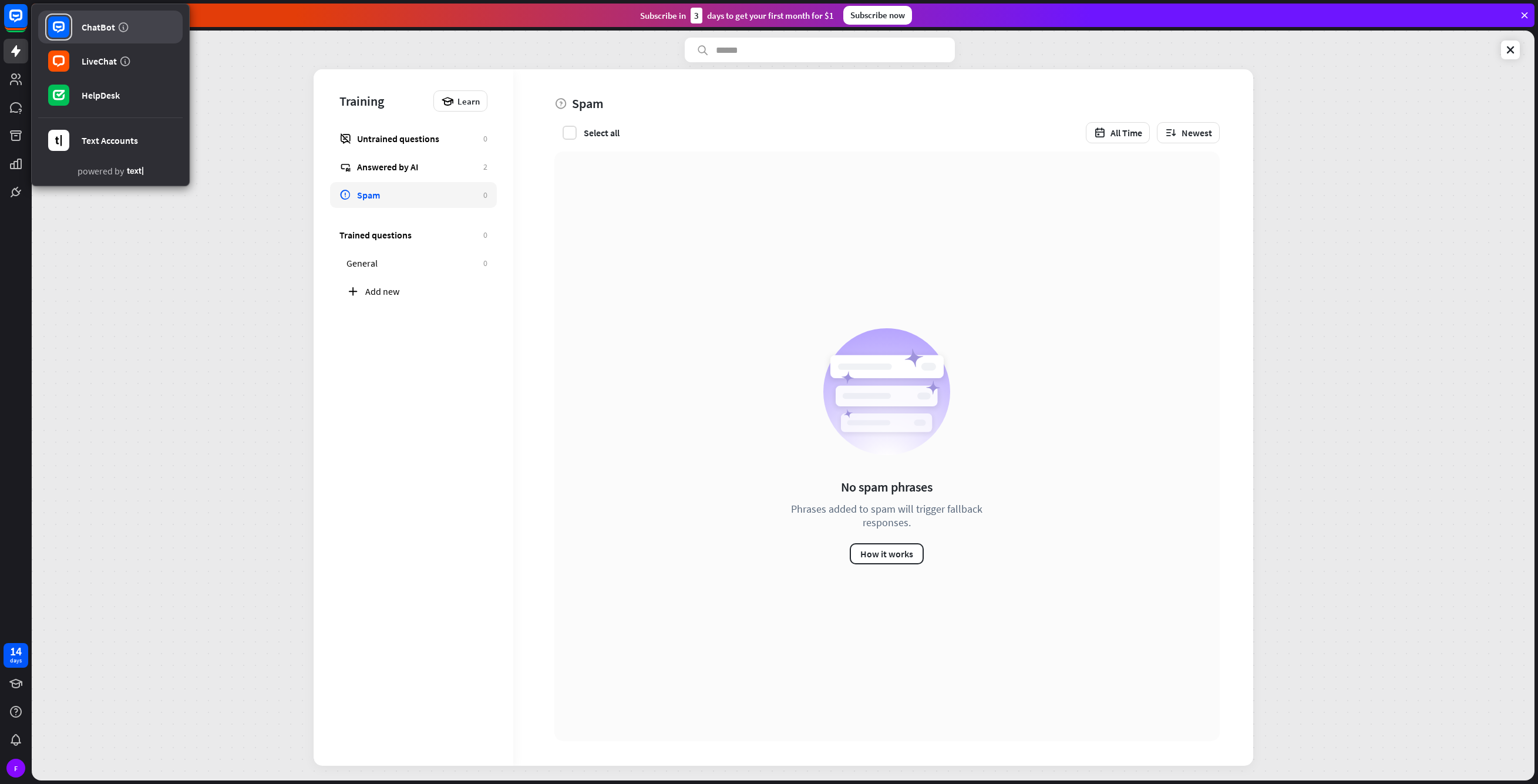
click at [97, 30] on div "ChatBot" at bounding box center [98, 26] width 34 height 11
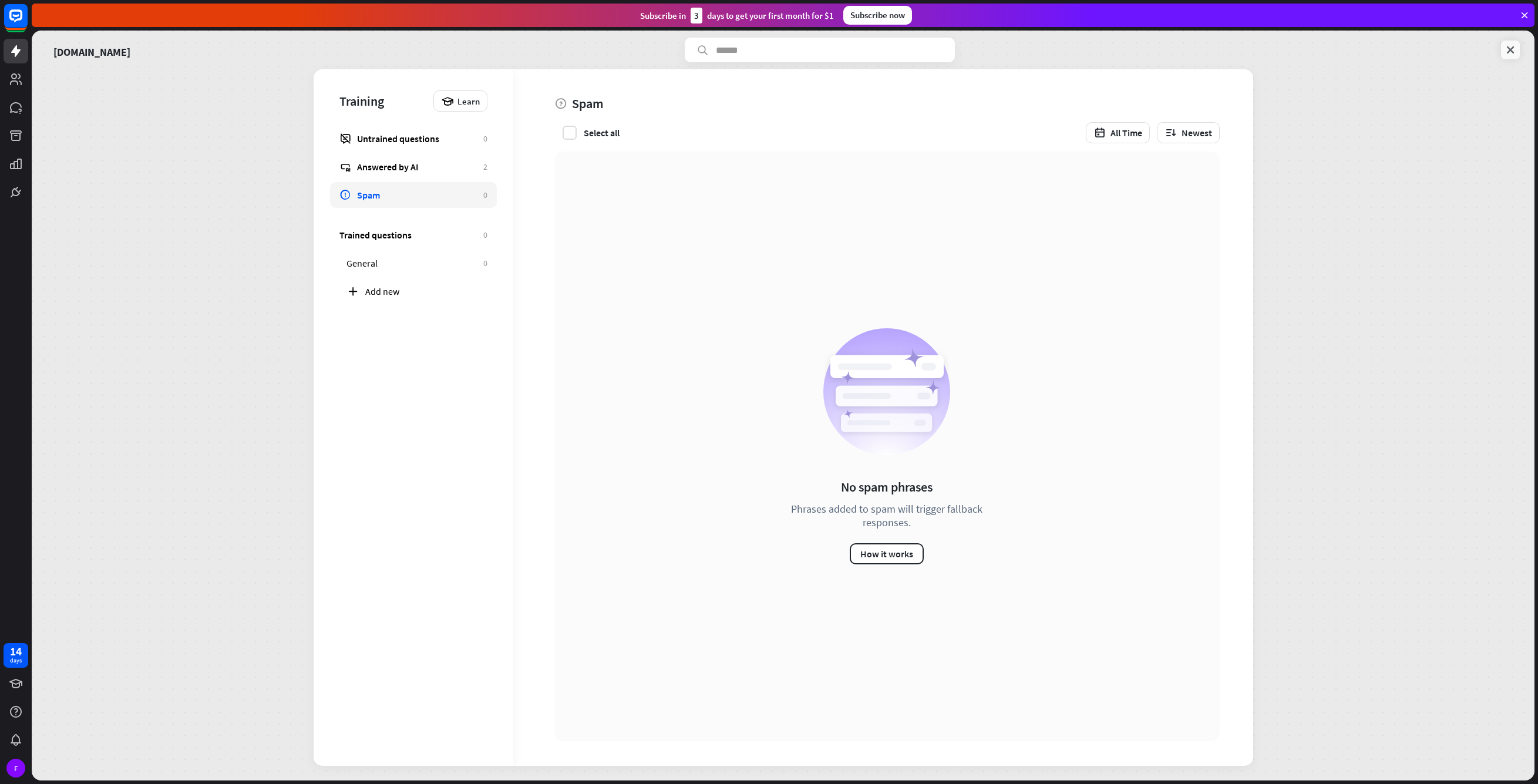
click at [1512, 48] on icon at bounding box center [1510, 50] width 11 height 11
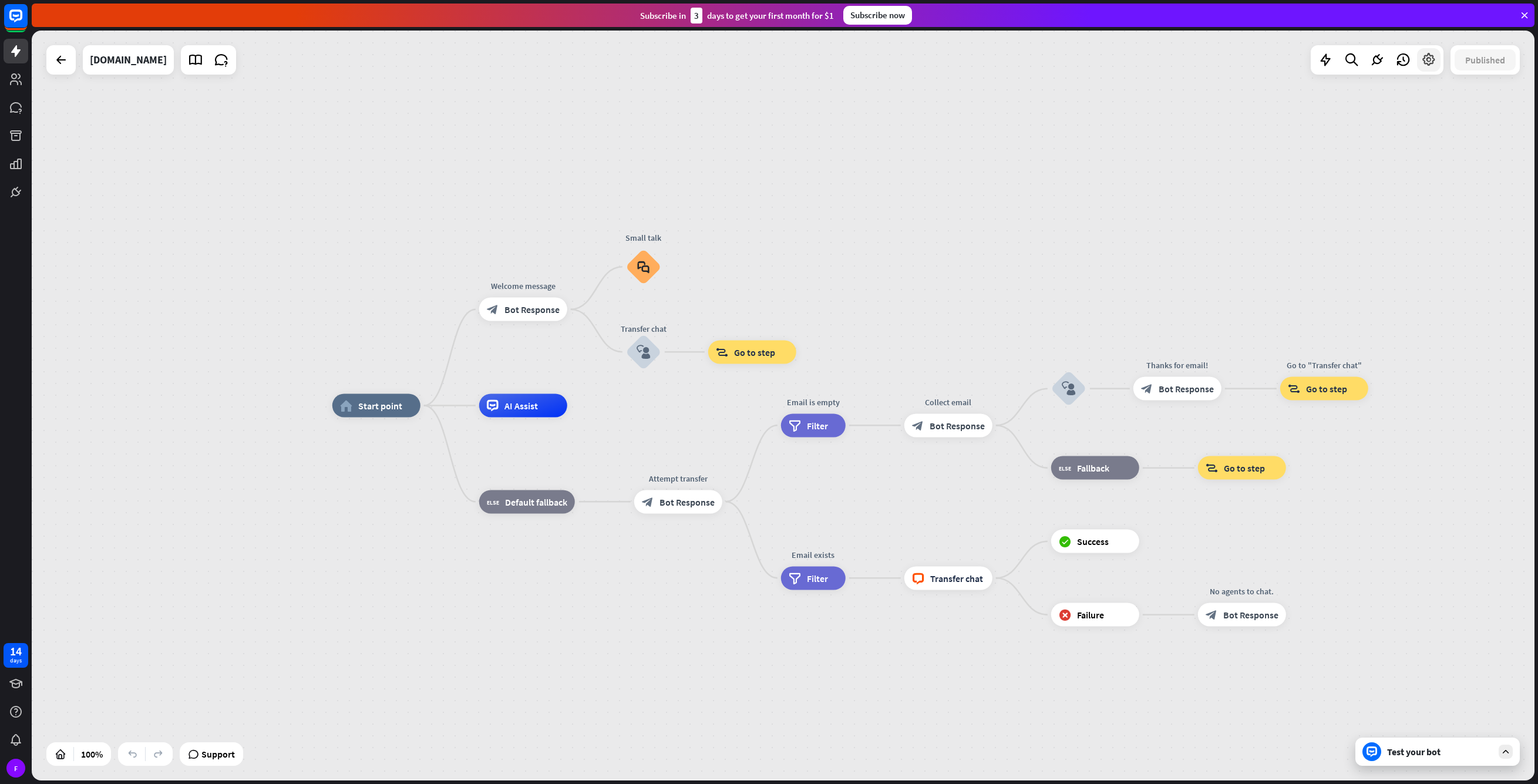
click at [1430, 68] on div at bounding box center [1428, 60] width 24 height 24
click at [203, 55] on icon at bounding box center [195, 60] width 15 height 15
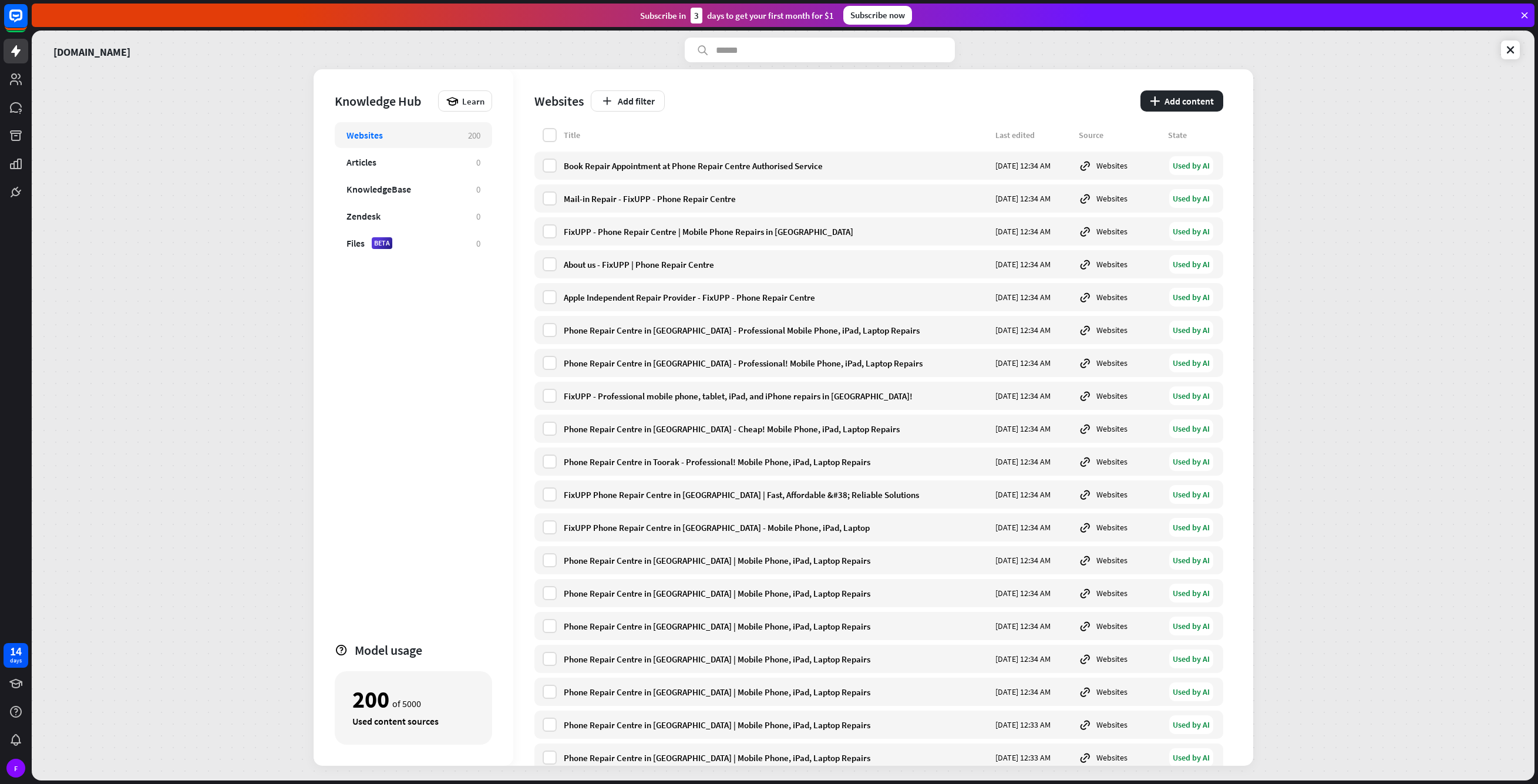
click at [418, 136] on div "Websites" at bounding box center [401, 134] width 110 height 11
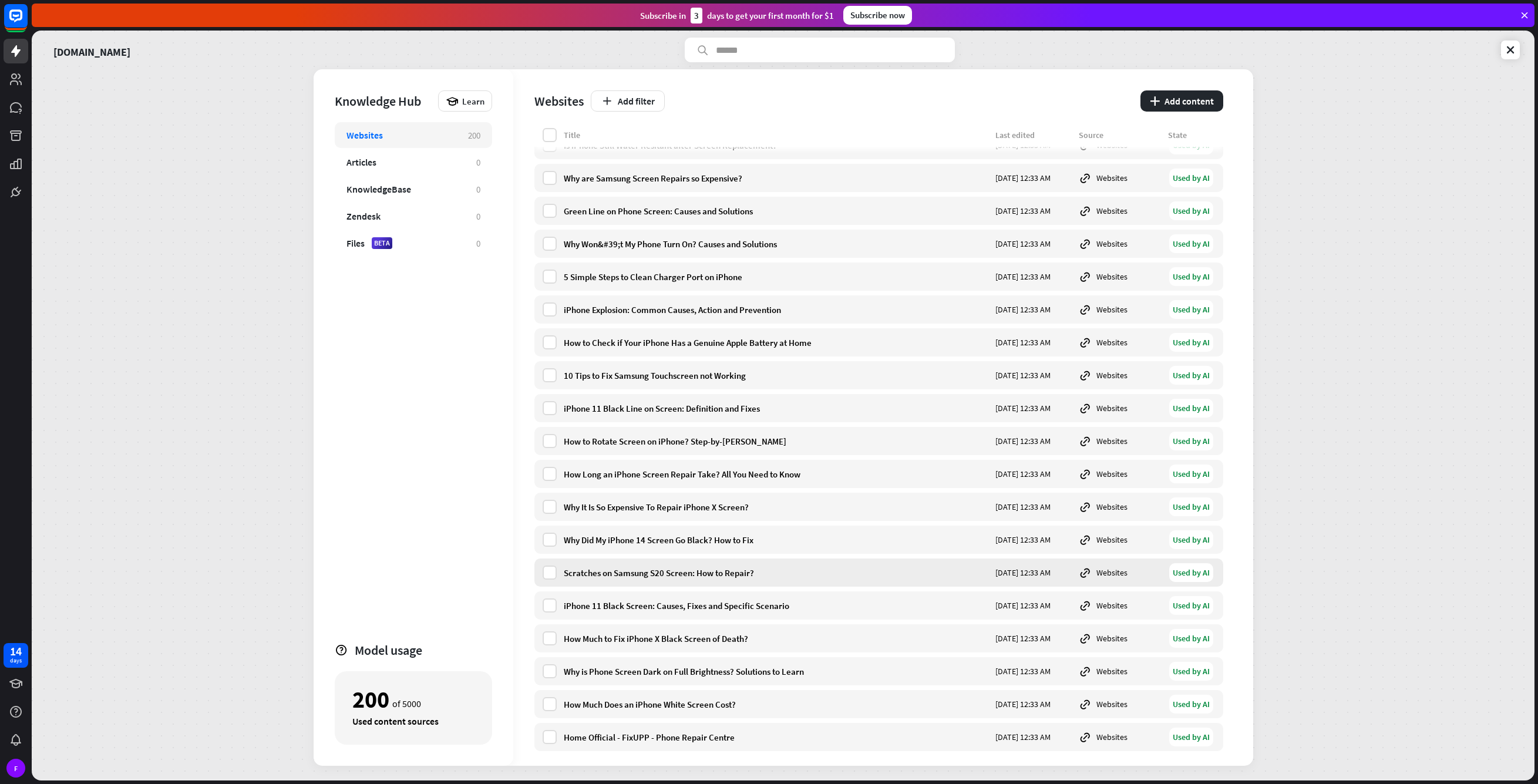
scroll to position [5984, 0]
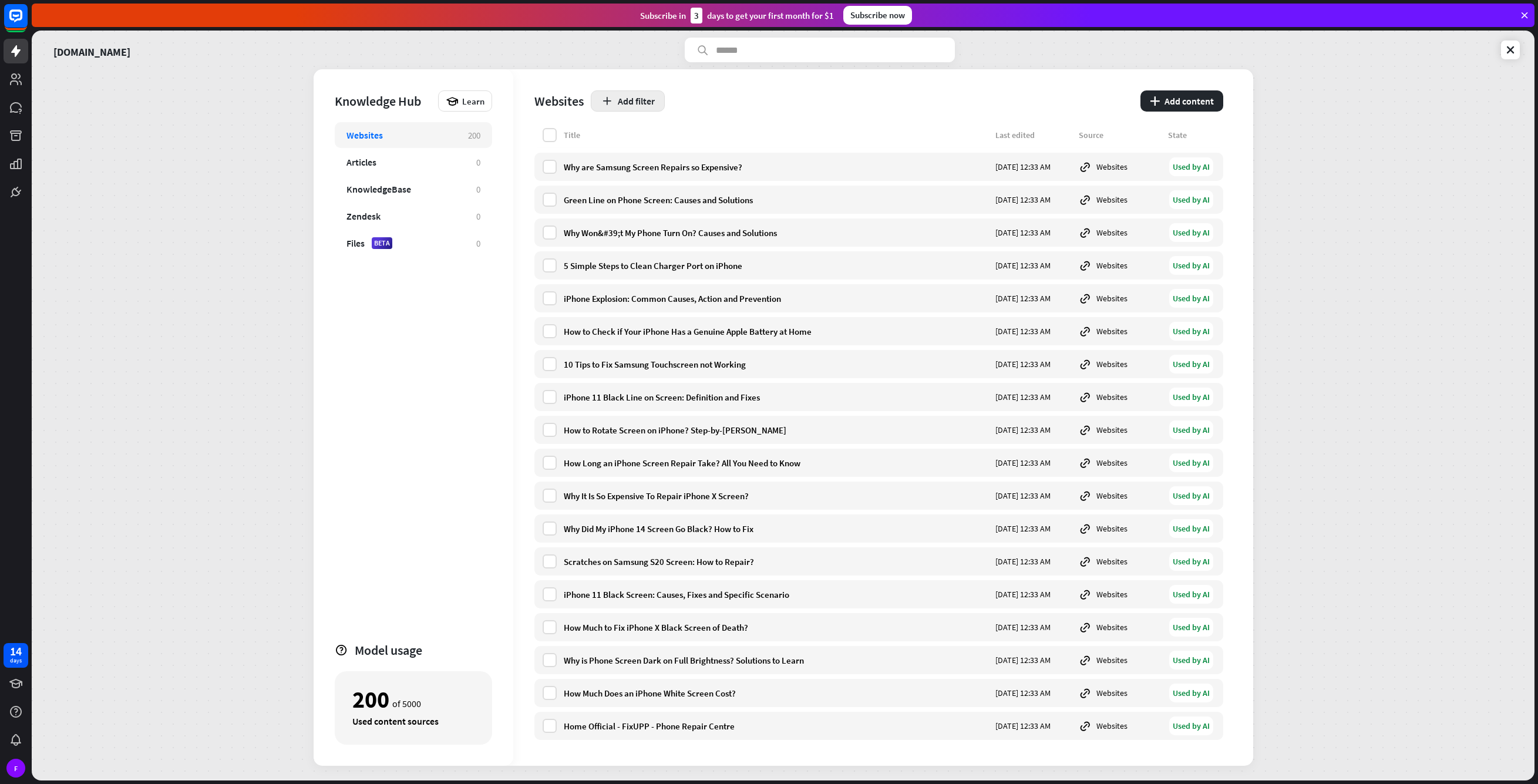
click at [654, 106] on button "Add filter" at bounding box center [628, 100] width 74 height 21
click at [642, 150] on div "globe Source" at bounding box center [633, 151] width 52 height 21
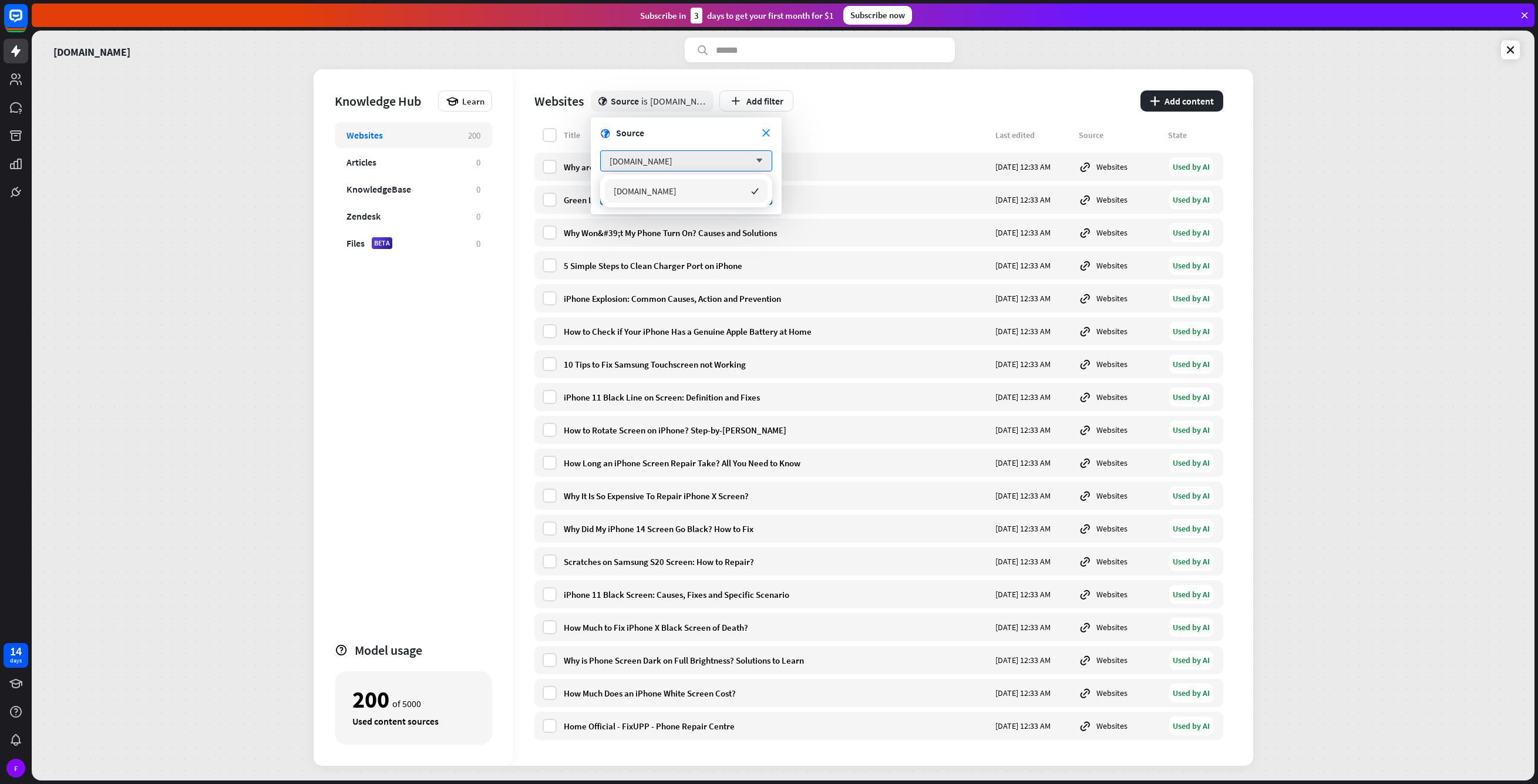
click at [831, 110] on div "globe close Source is [DOMAIN_NAME] Add filter" at bounding box center [862, 100] width 543 height 21
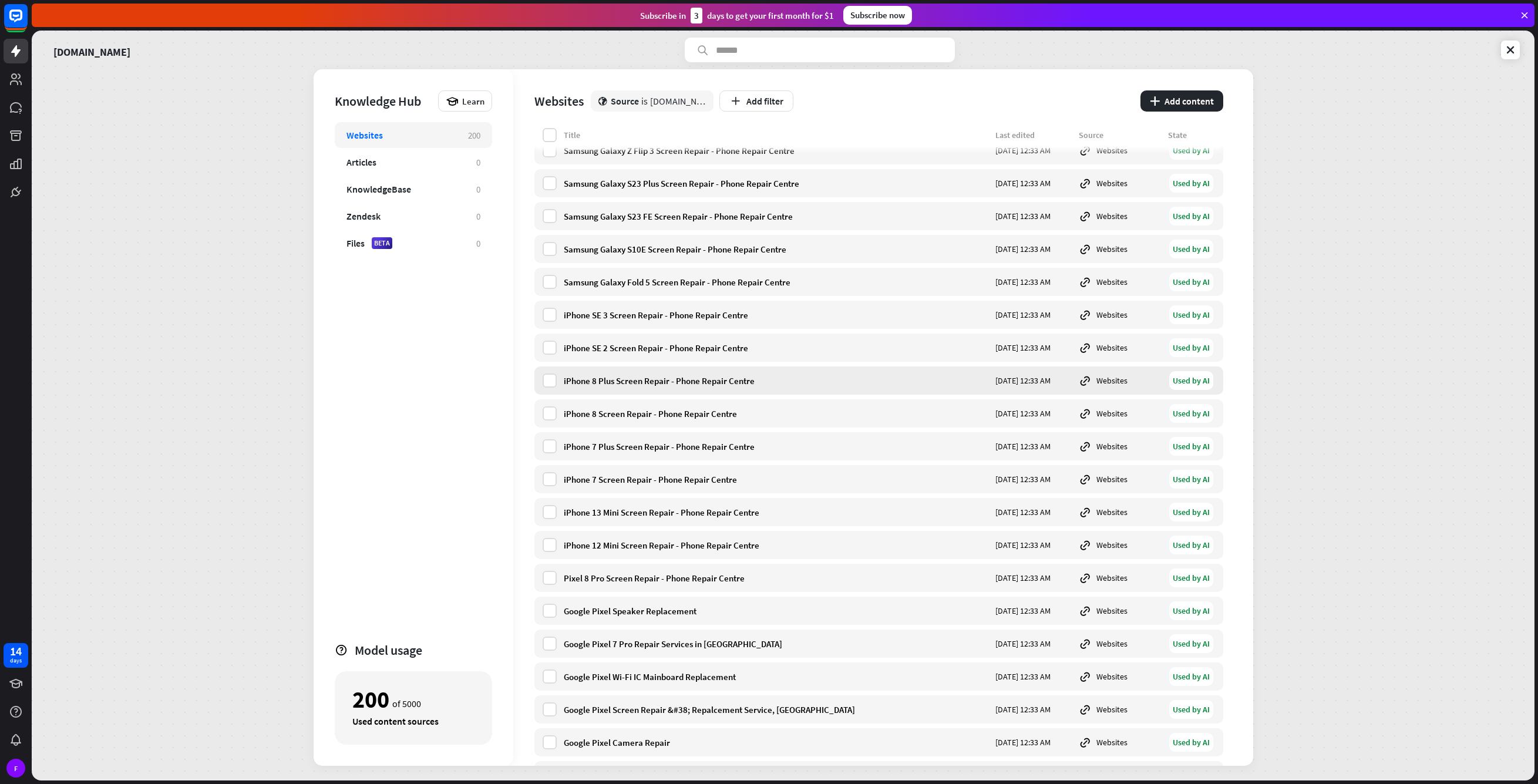
scroll to position [1258, 0]
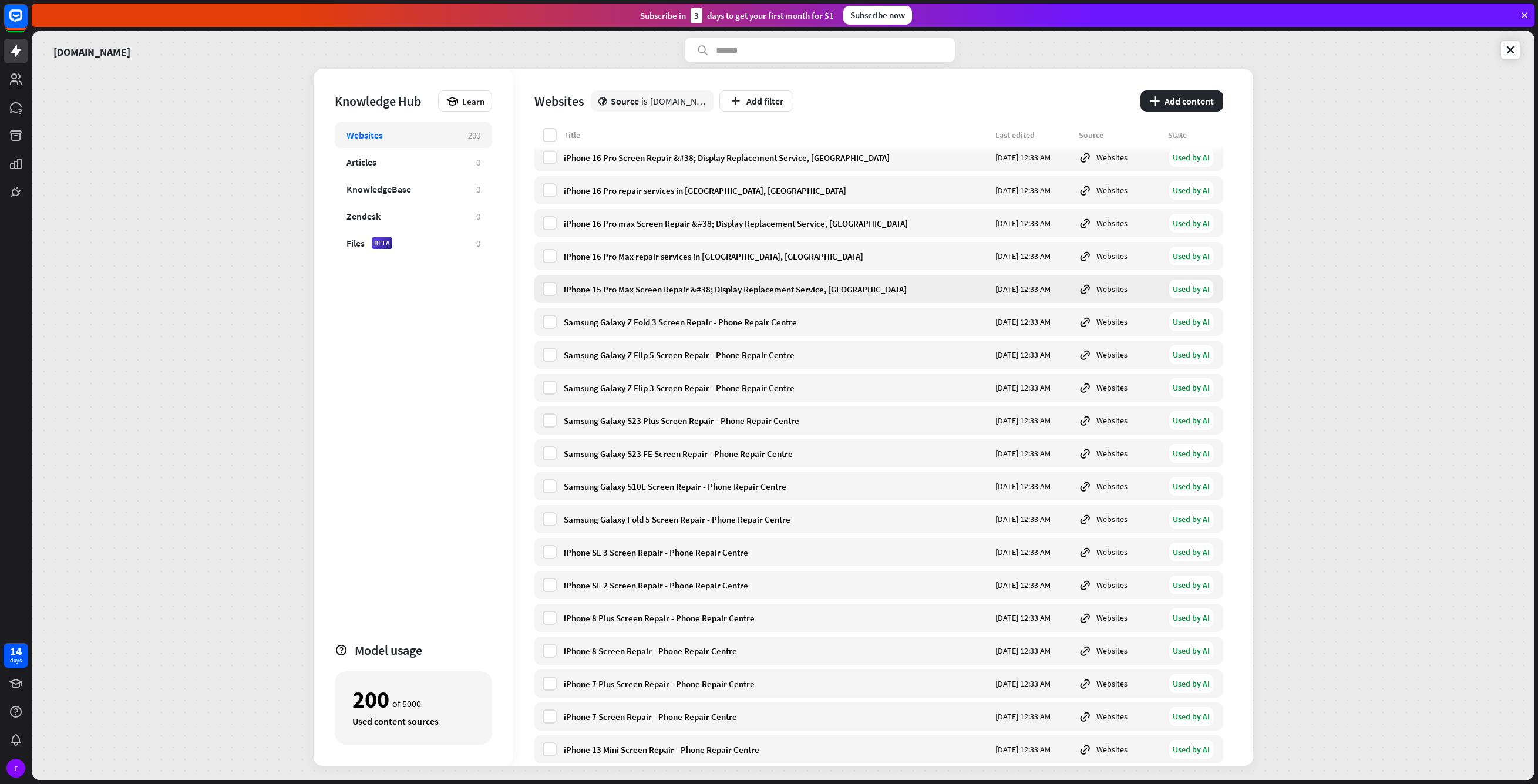
click at [634, 285] on div "iPhone 15 Pro Max Screen Repair &#38; Display Replacement Service, [GEOGRAPHIC_…" at bounding box center [775, 289] width 424 height 11
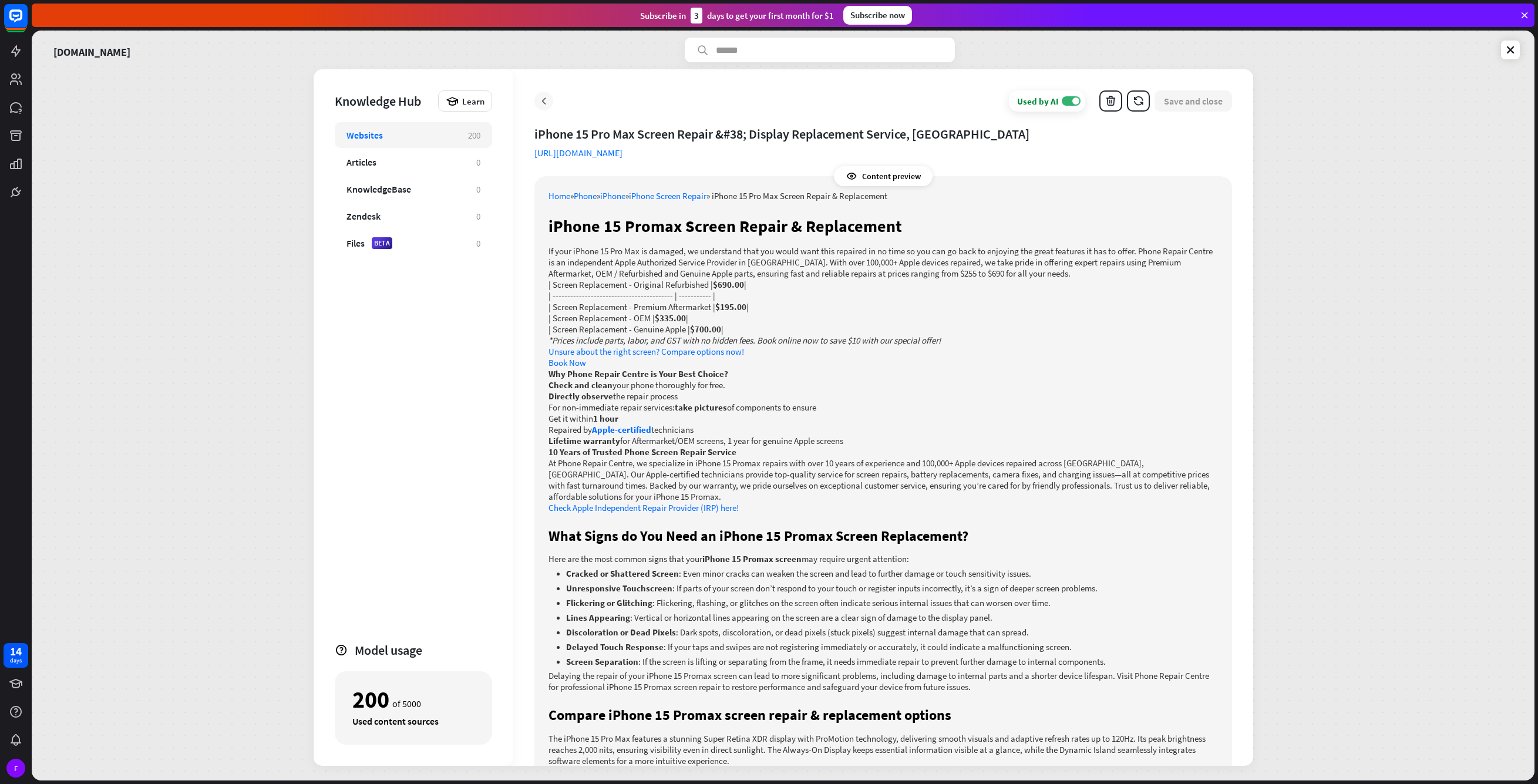
click at [548, 109] on div at bounding box center [544, 101] width 19 height 19
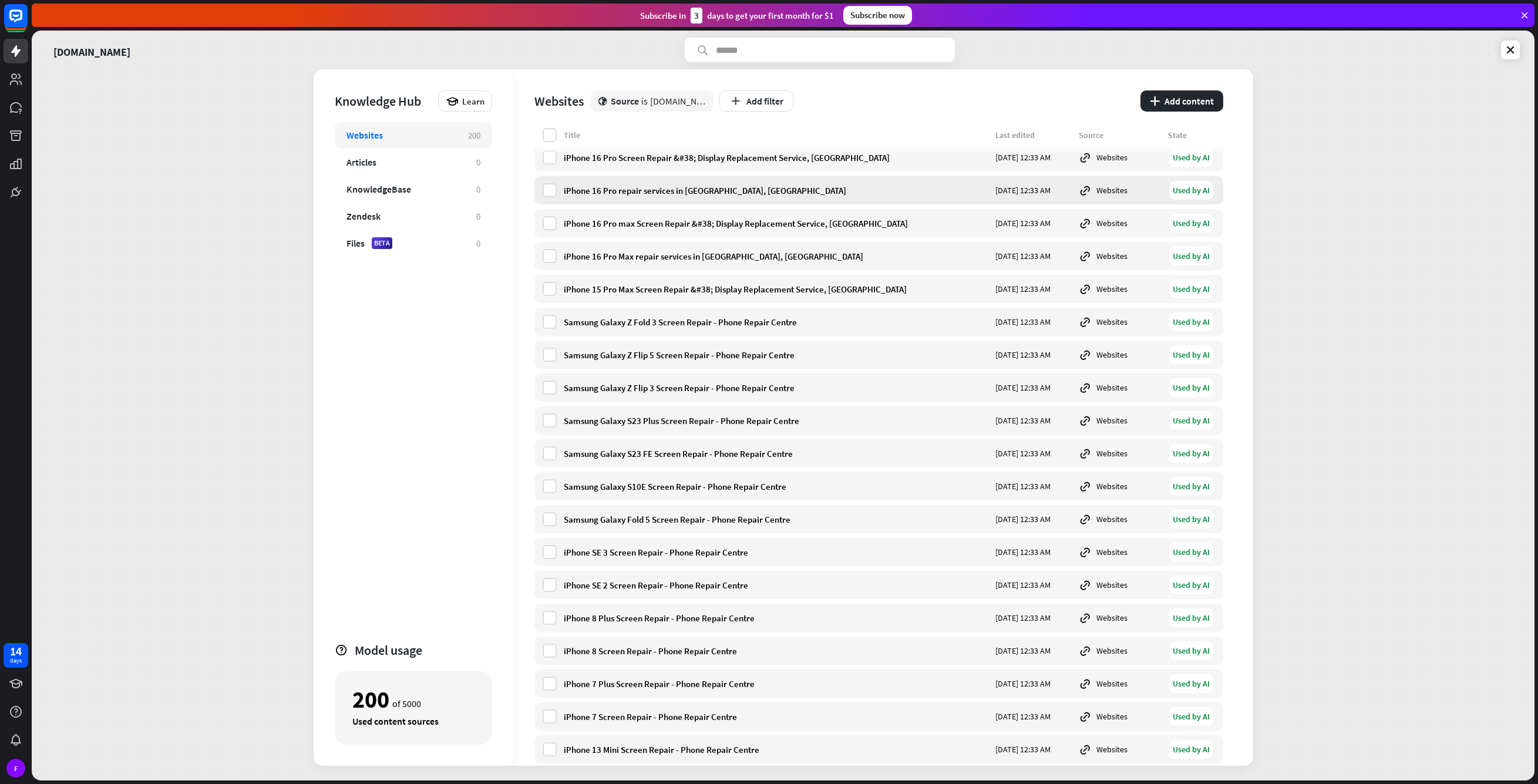
click at [656, 178] on div "iPhone 16 Pro repair services in [GEOGRAPHIC_DATA], [GEOGRAPHIC_DATA] [DATE] 12…" at bounding box center [879, 190] width 689 height 28
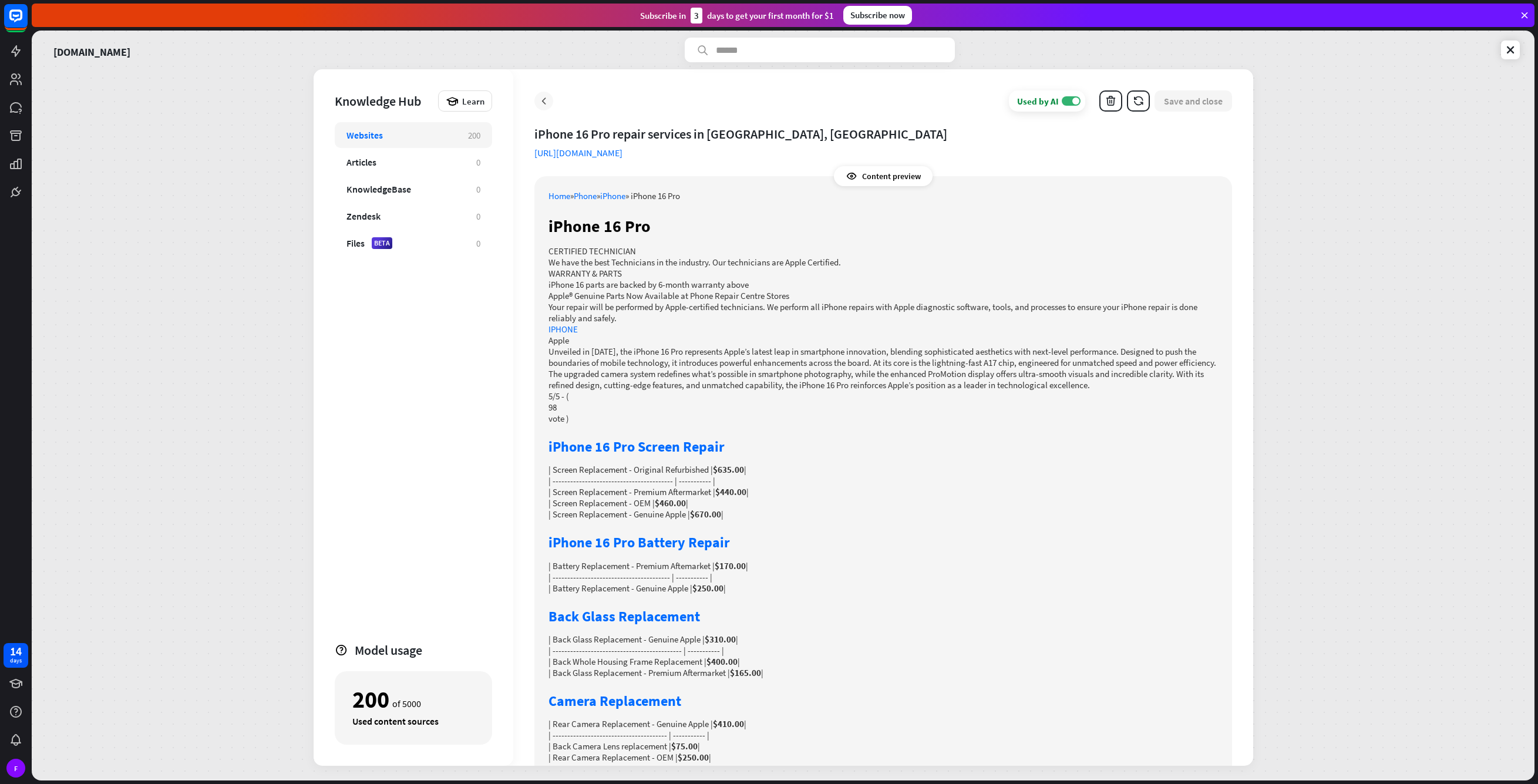
click at [546, 100] on icon at bounding box center [543, 100] width 11 height 11
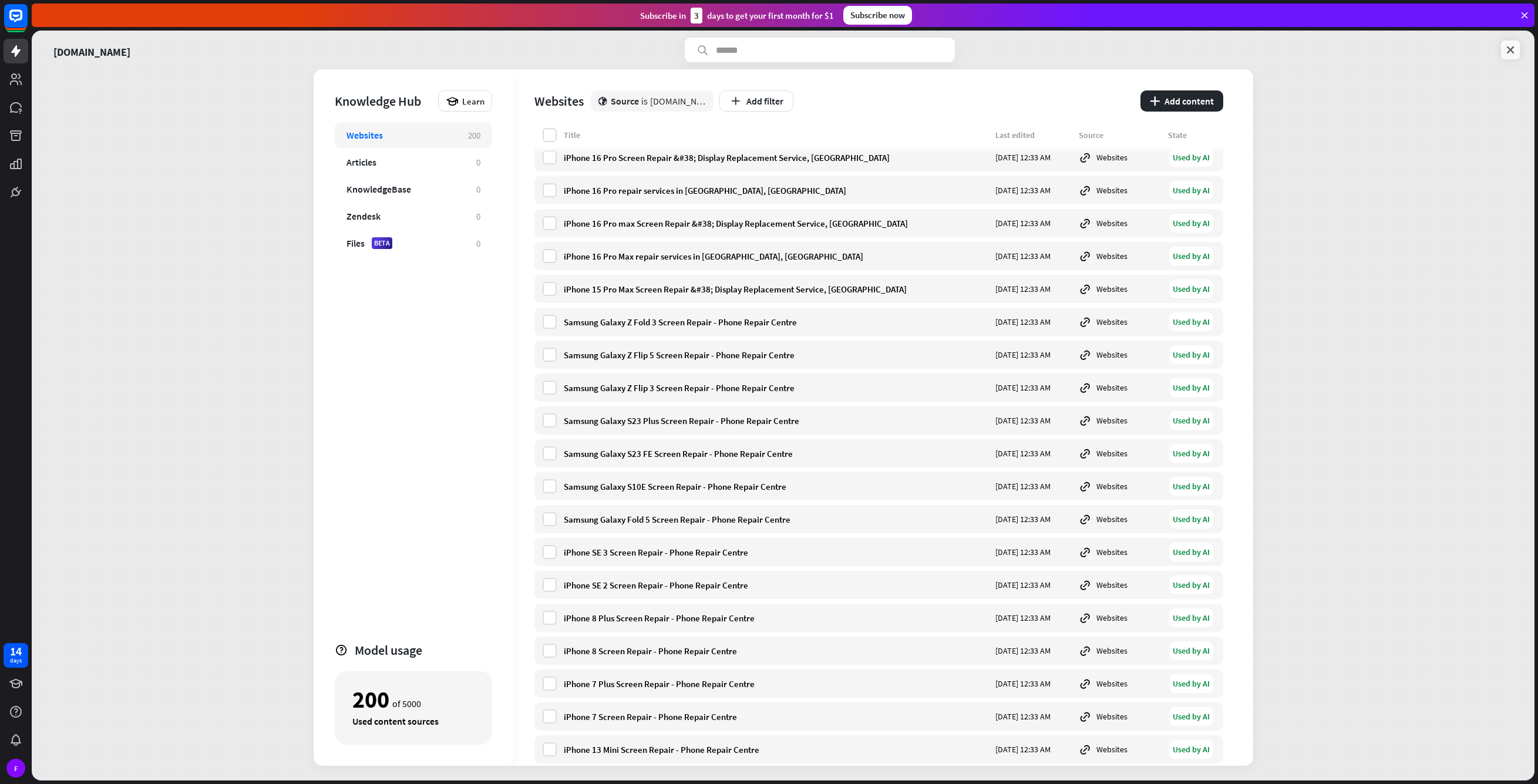
click at [1505, 49] on icon at bounding box center [1510, 50] width 11 height 11
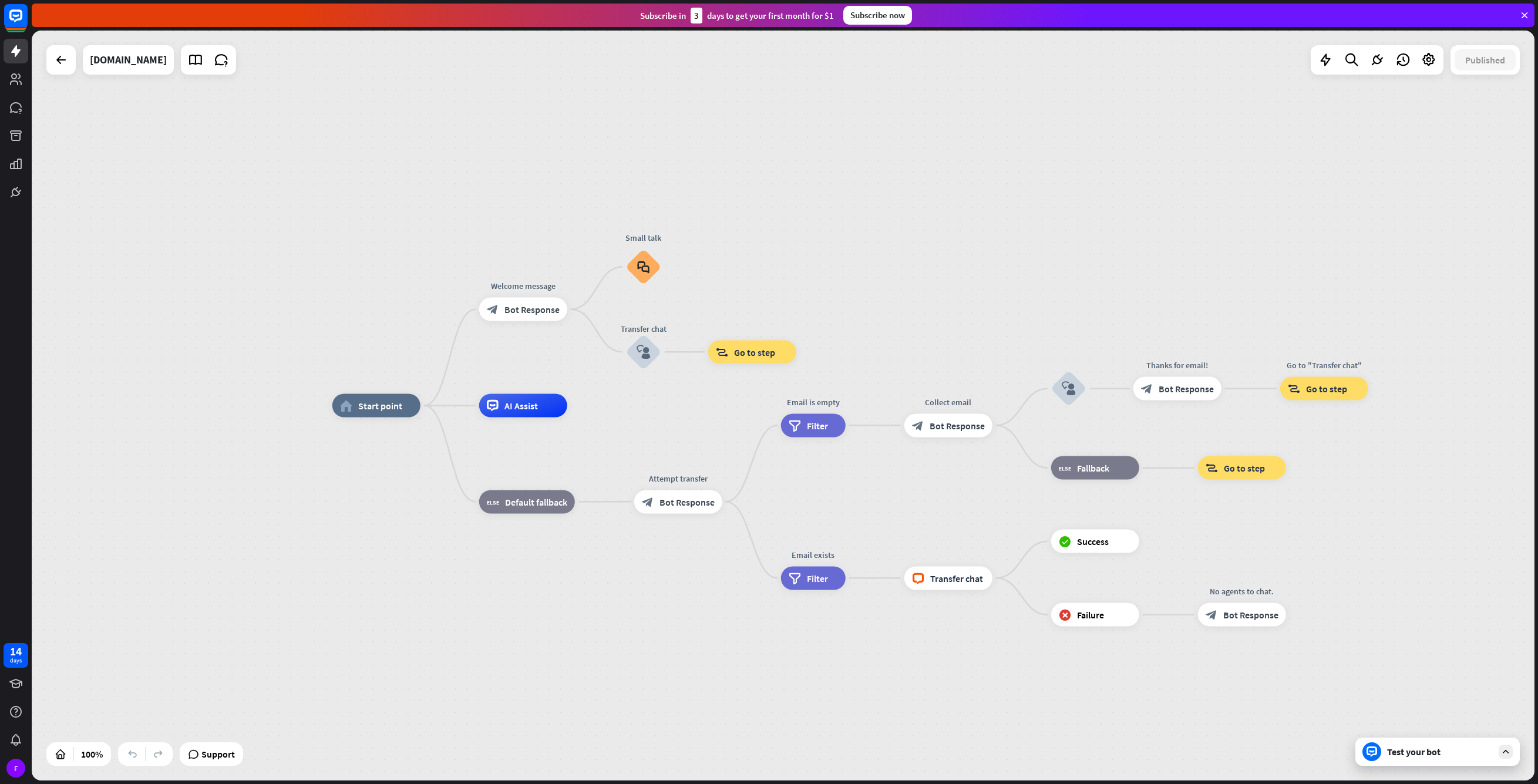
click at [1402, 758] on div "Test your bot" at bounding box center [1438, 752] width 165 height 28
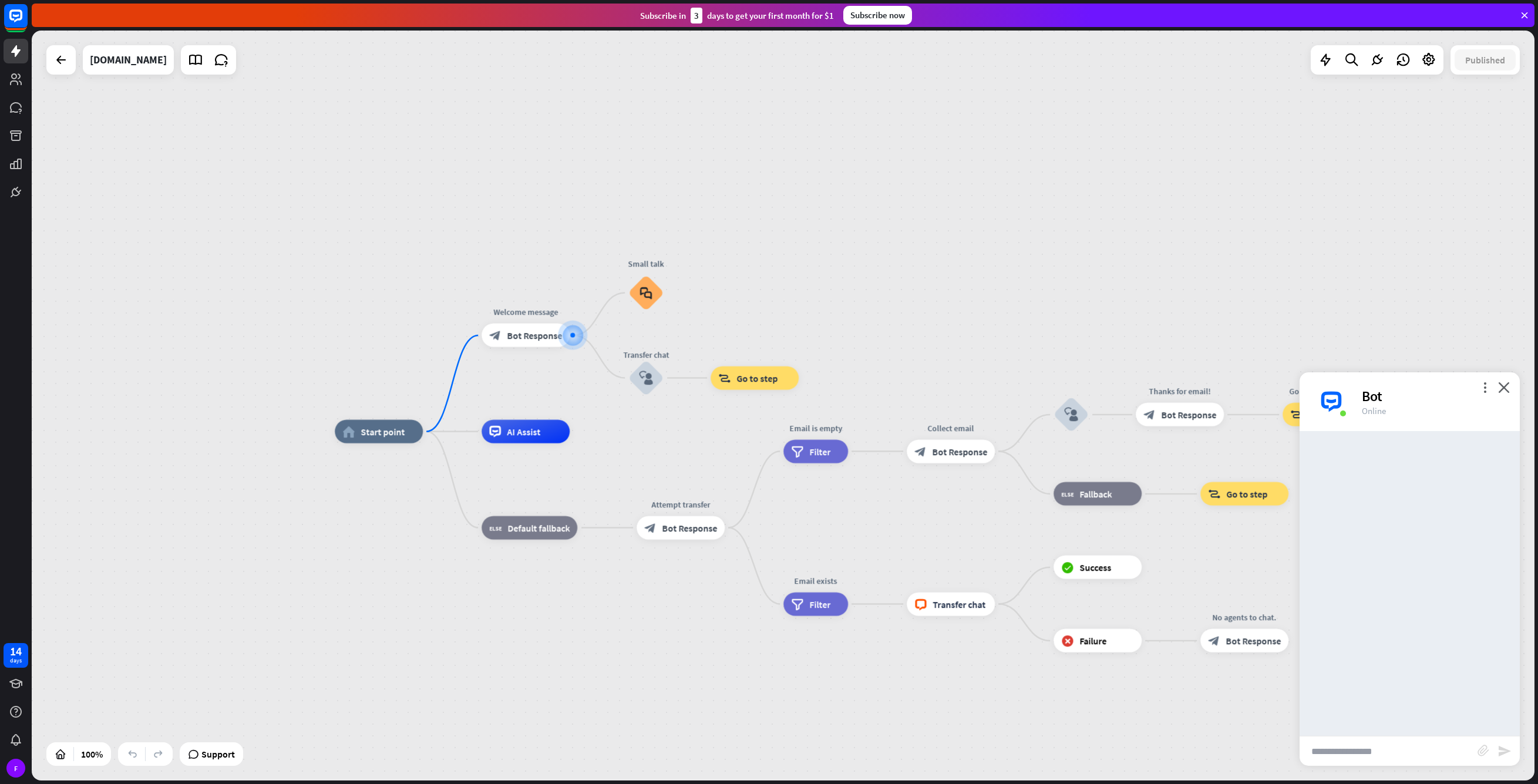
click at [1373, 746] on input "text" at bounding box center [1389, 751] width 178 height 30
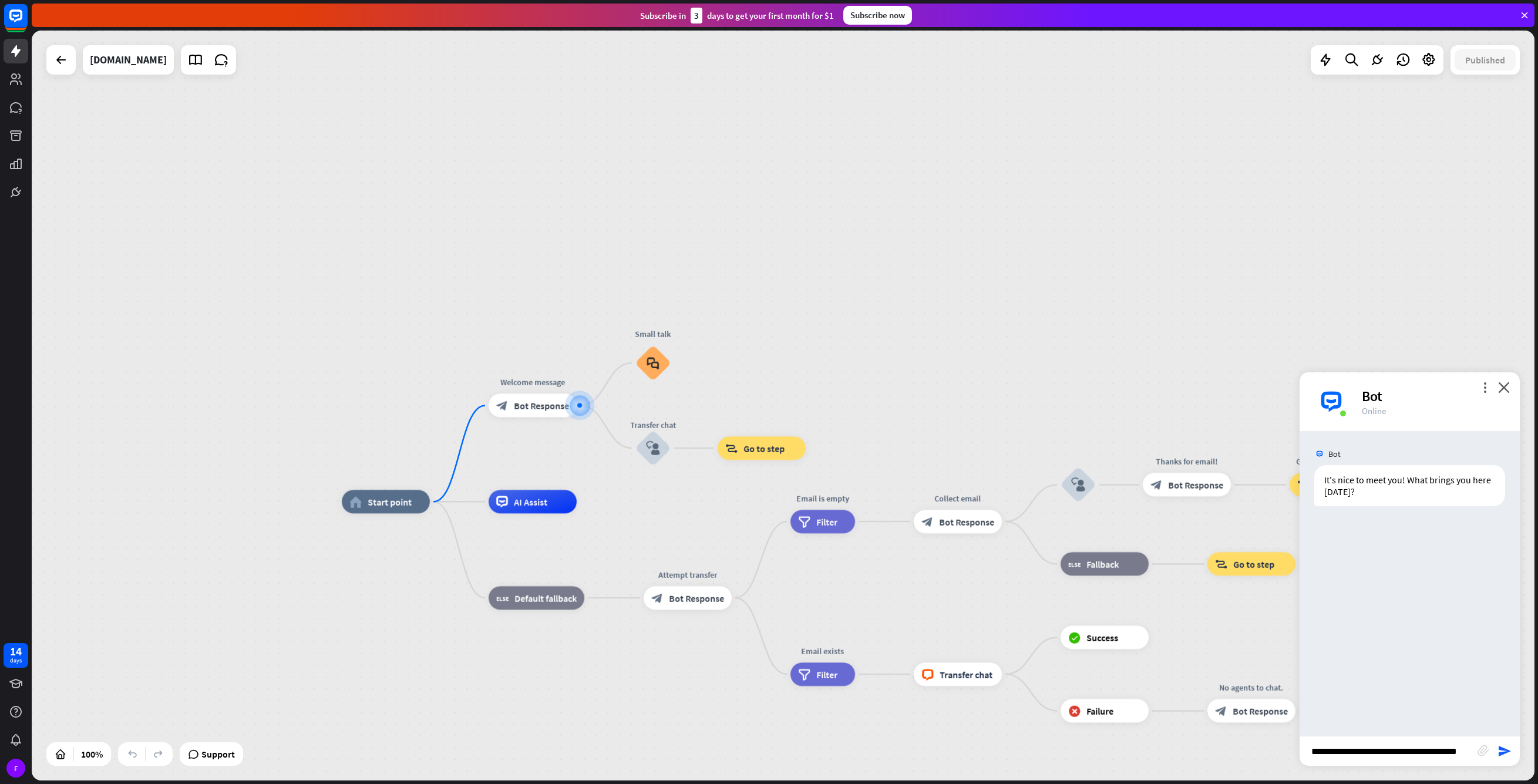
type input "**********"
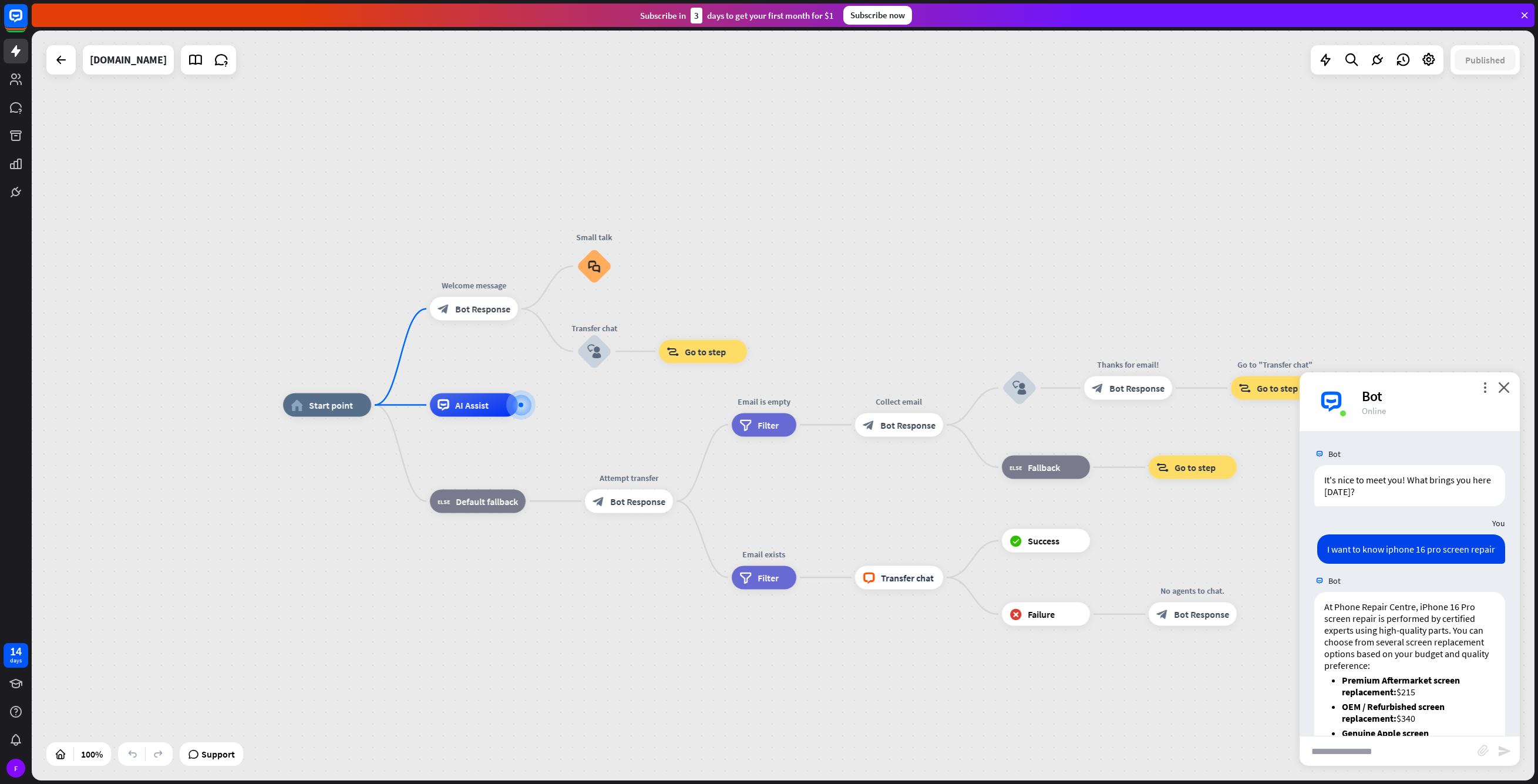
drag, startPoint x: 1299, startPoint y: 547, endPoint x: 1254, endPoint y: 541, distance: 45.4
click at [1254, 541] on div "home_2 Start point Welcome message block_bot_response Bot Response Small talk b…" at bounding box center [1034, 780] width 1503 height 750
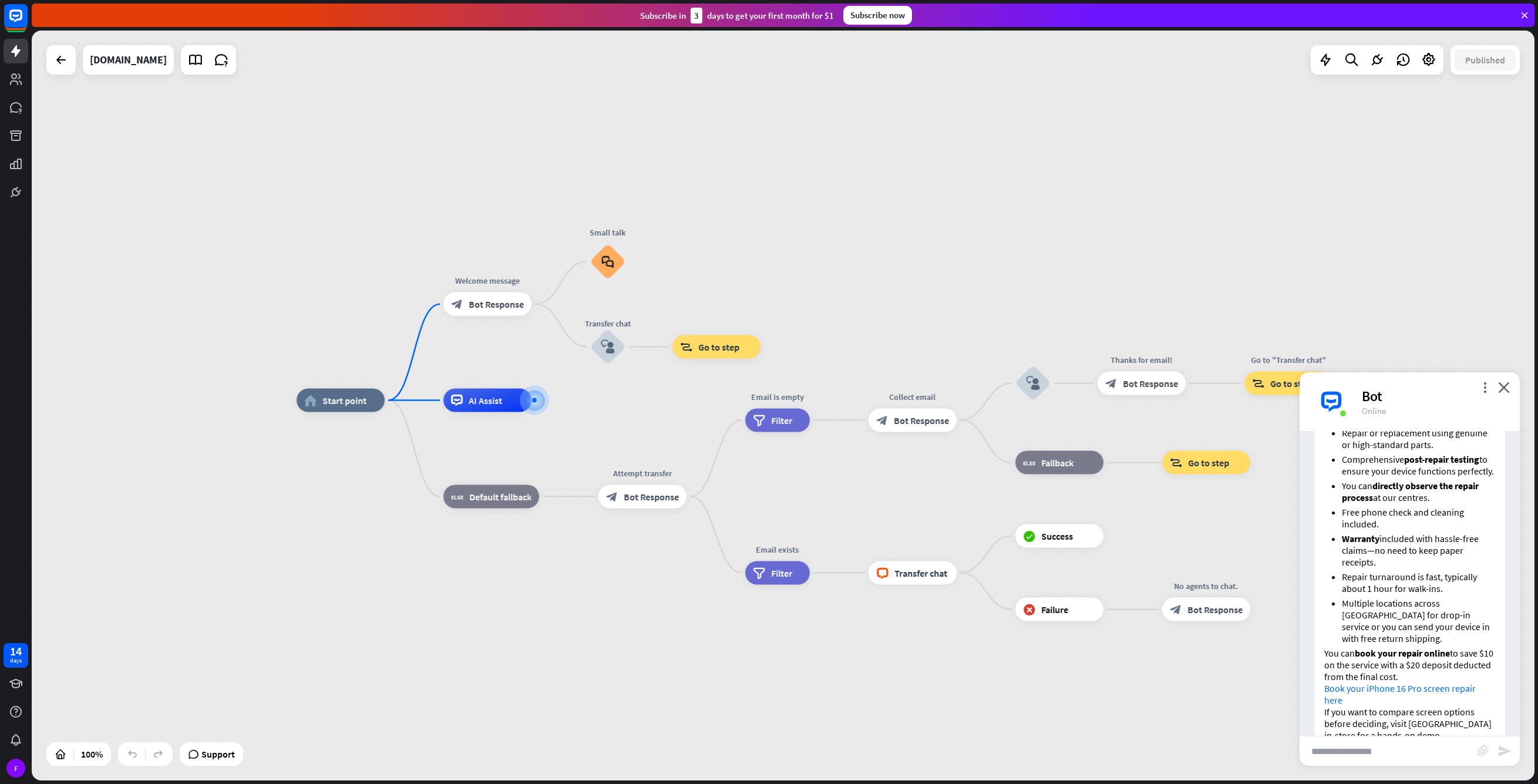
scroll to position [470, 0]
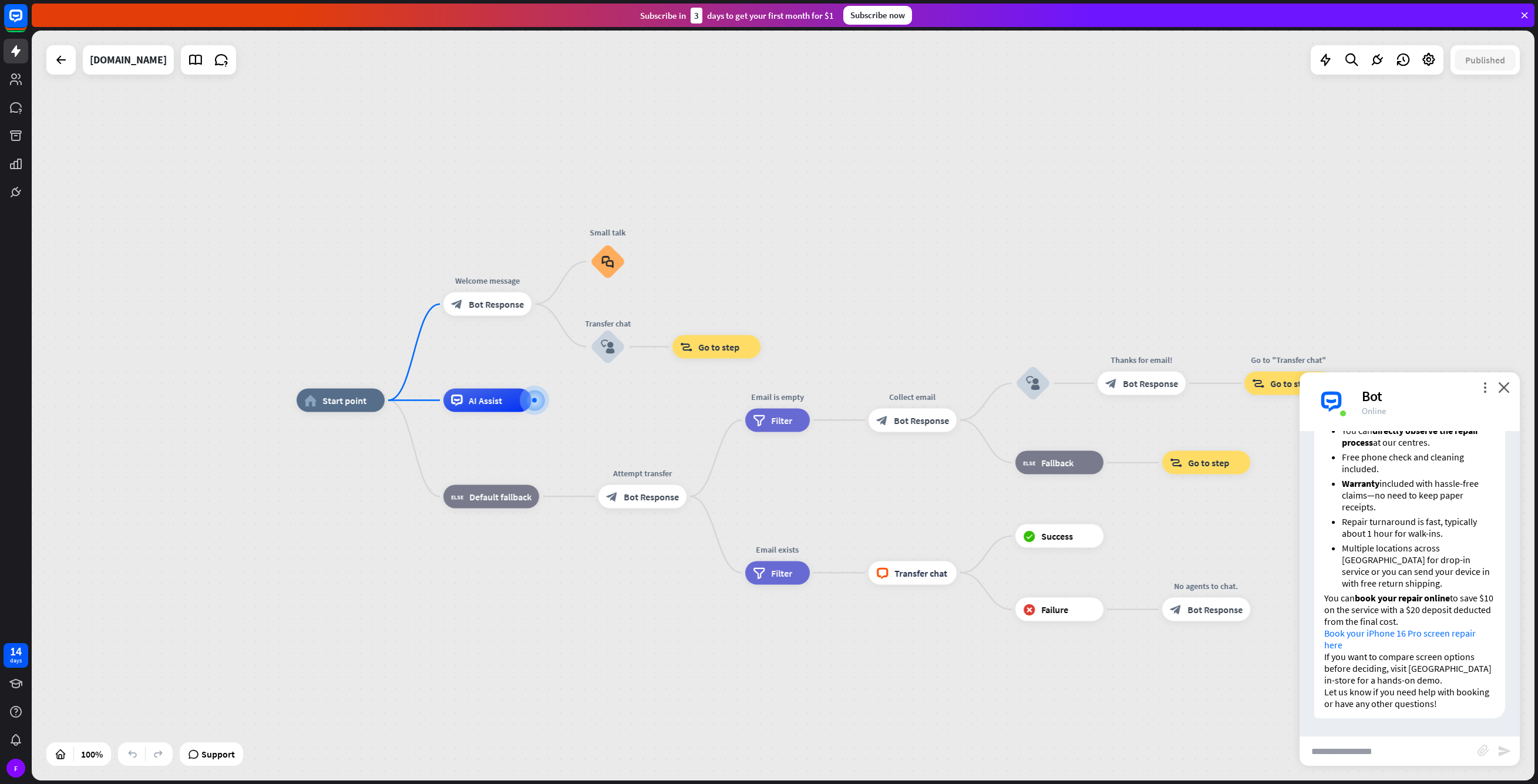
click at [899, 129] on div "home_2 Start point Welcome message block_bot_response Bot Response Small talk b…" at bounding box center [783, 405] width 1503 height 750
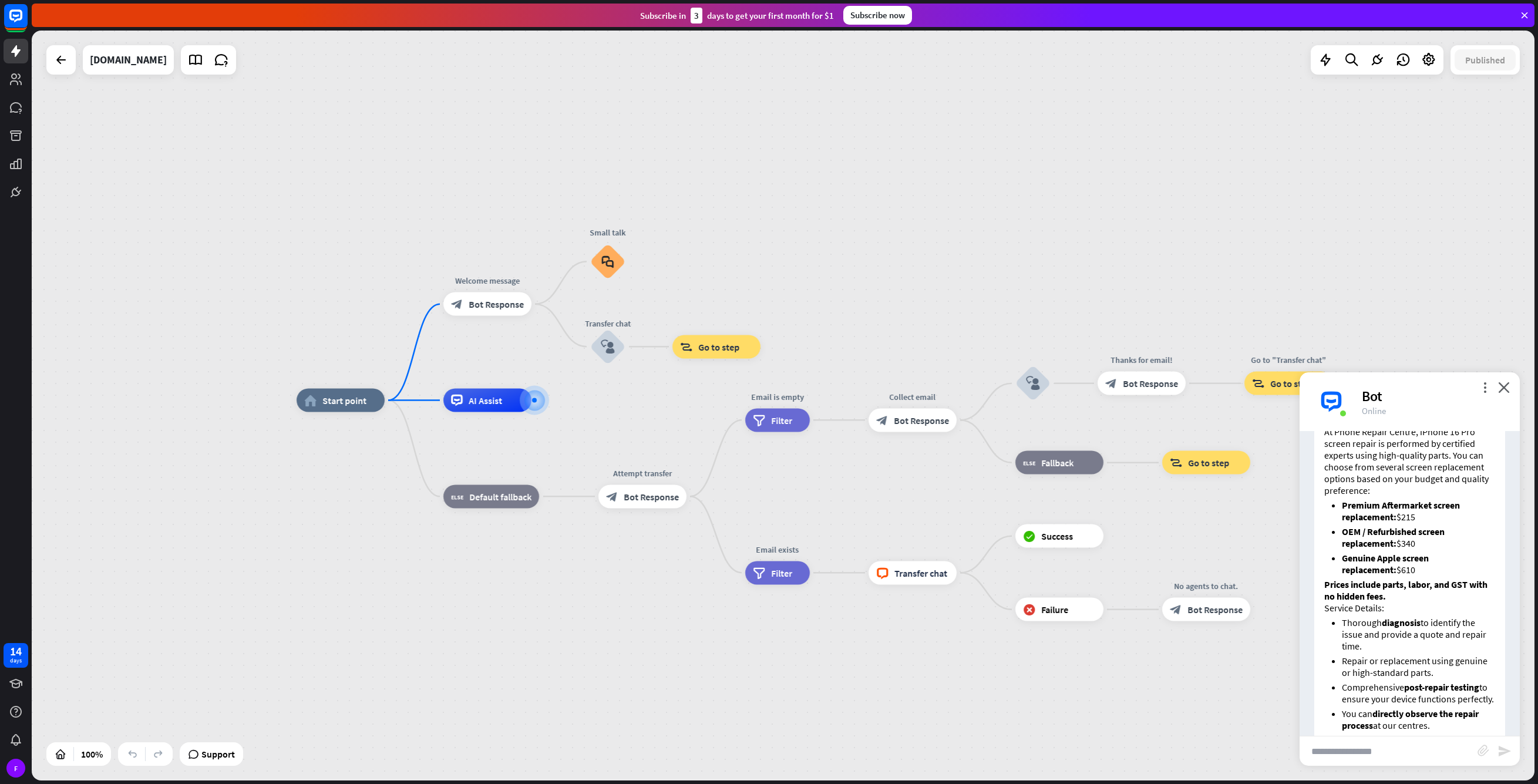
scroll to position [127, 0]
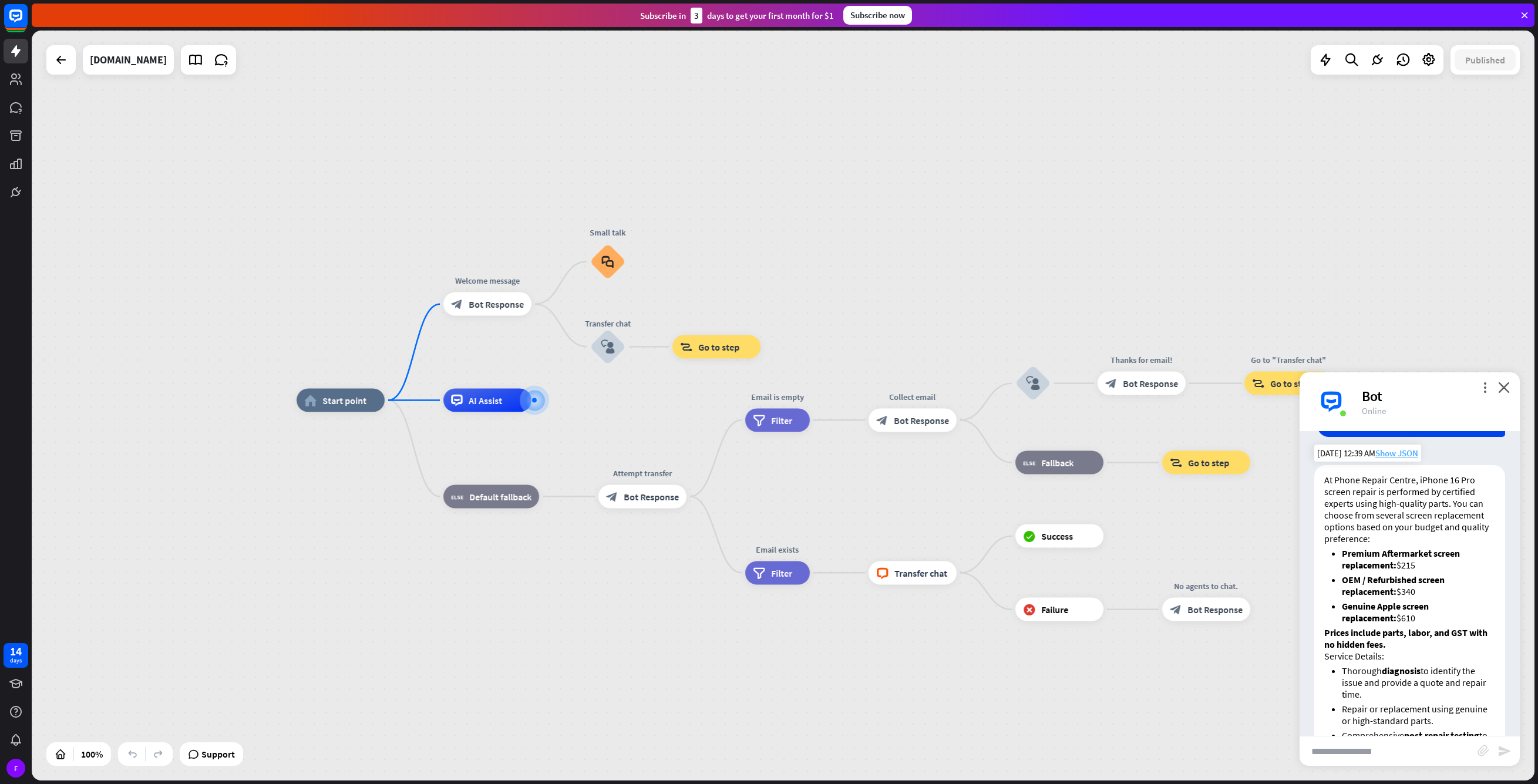
click at [1399, 459] on span "Show JSON" at bounding box center [1397, 453] width 43 height 11
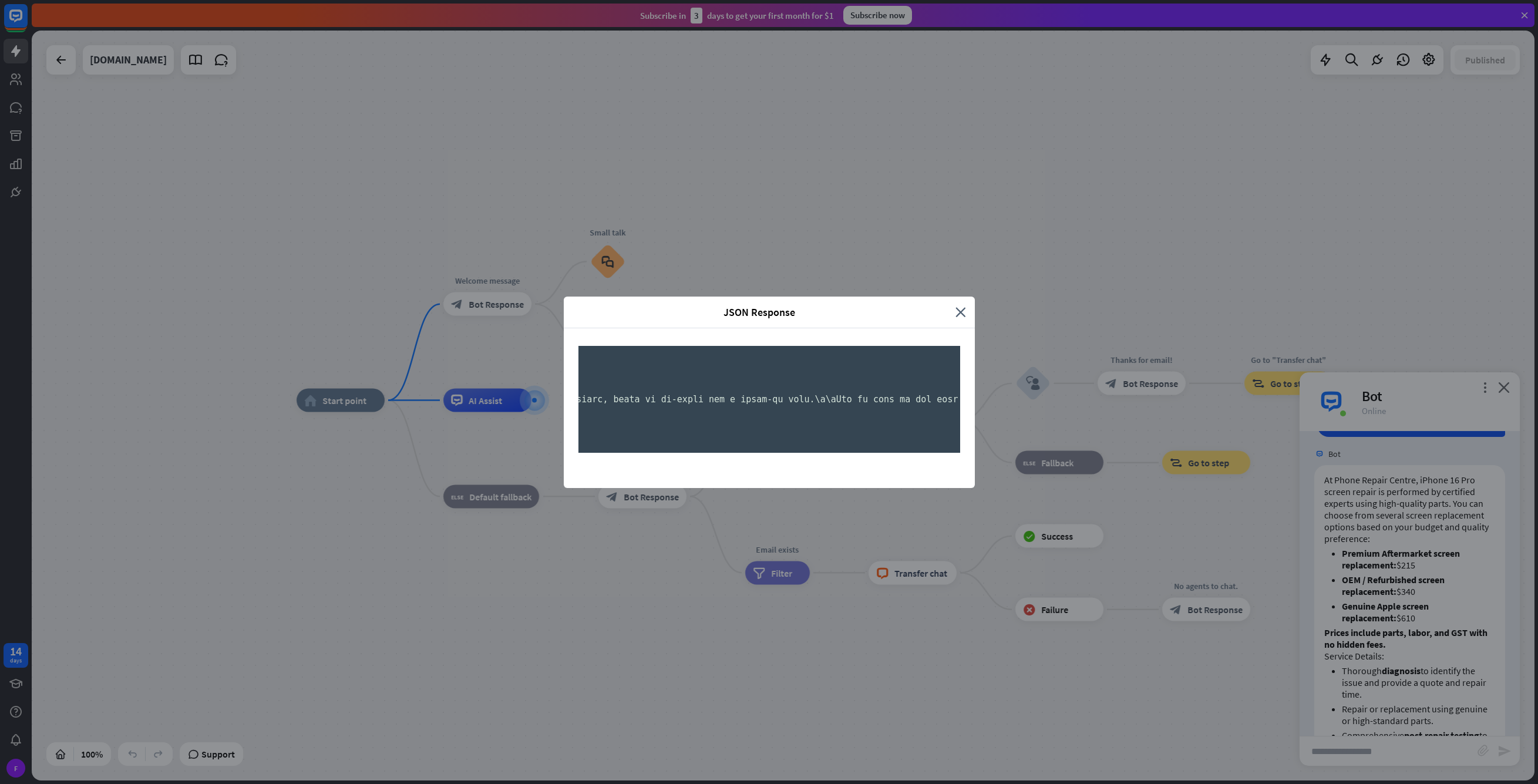
scroll to position [0, 0]
click at [957, 305] on icon "close" at bounding box center [961, 312] width 11 height 13
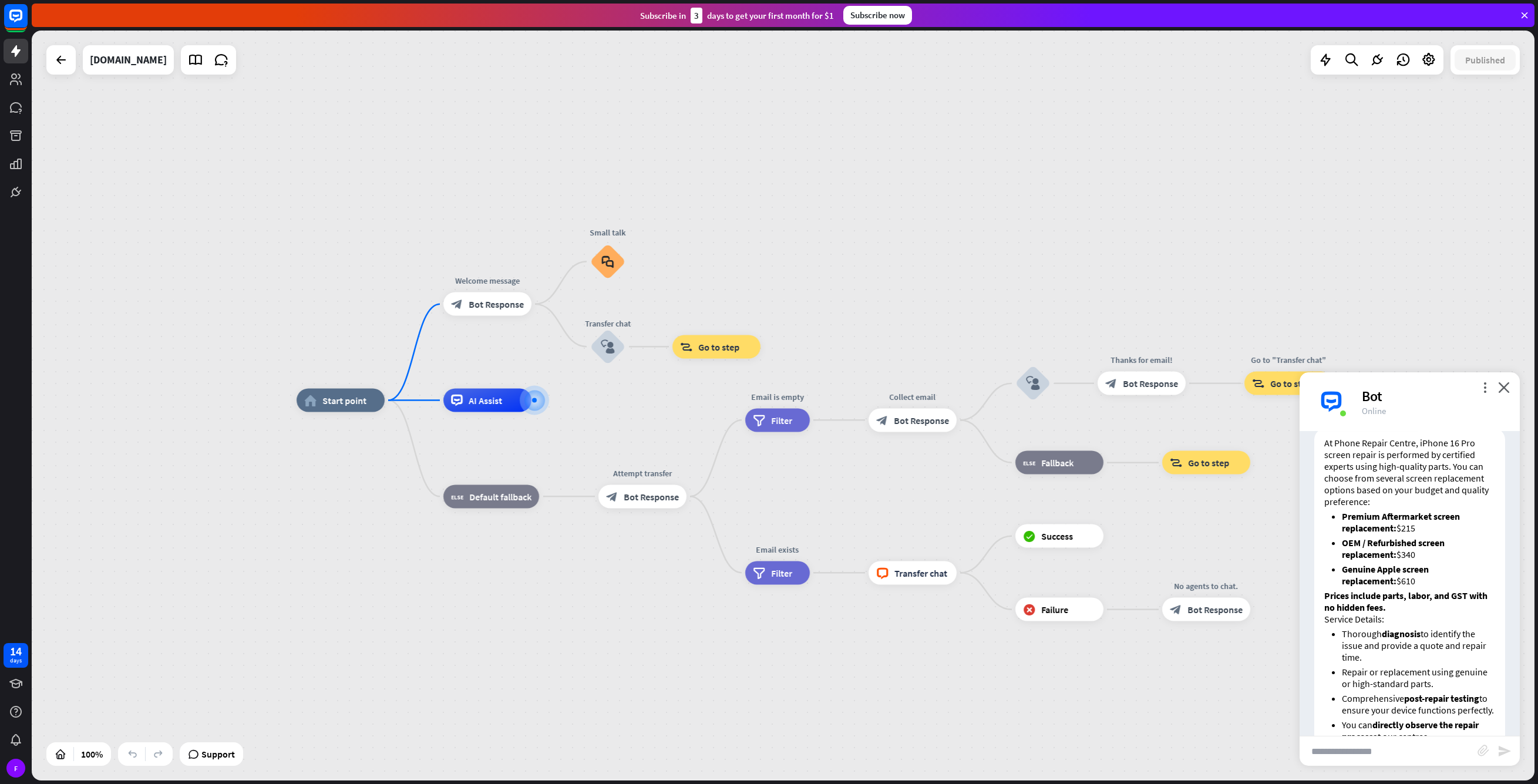
scroll to position [470, 0]
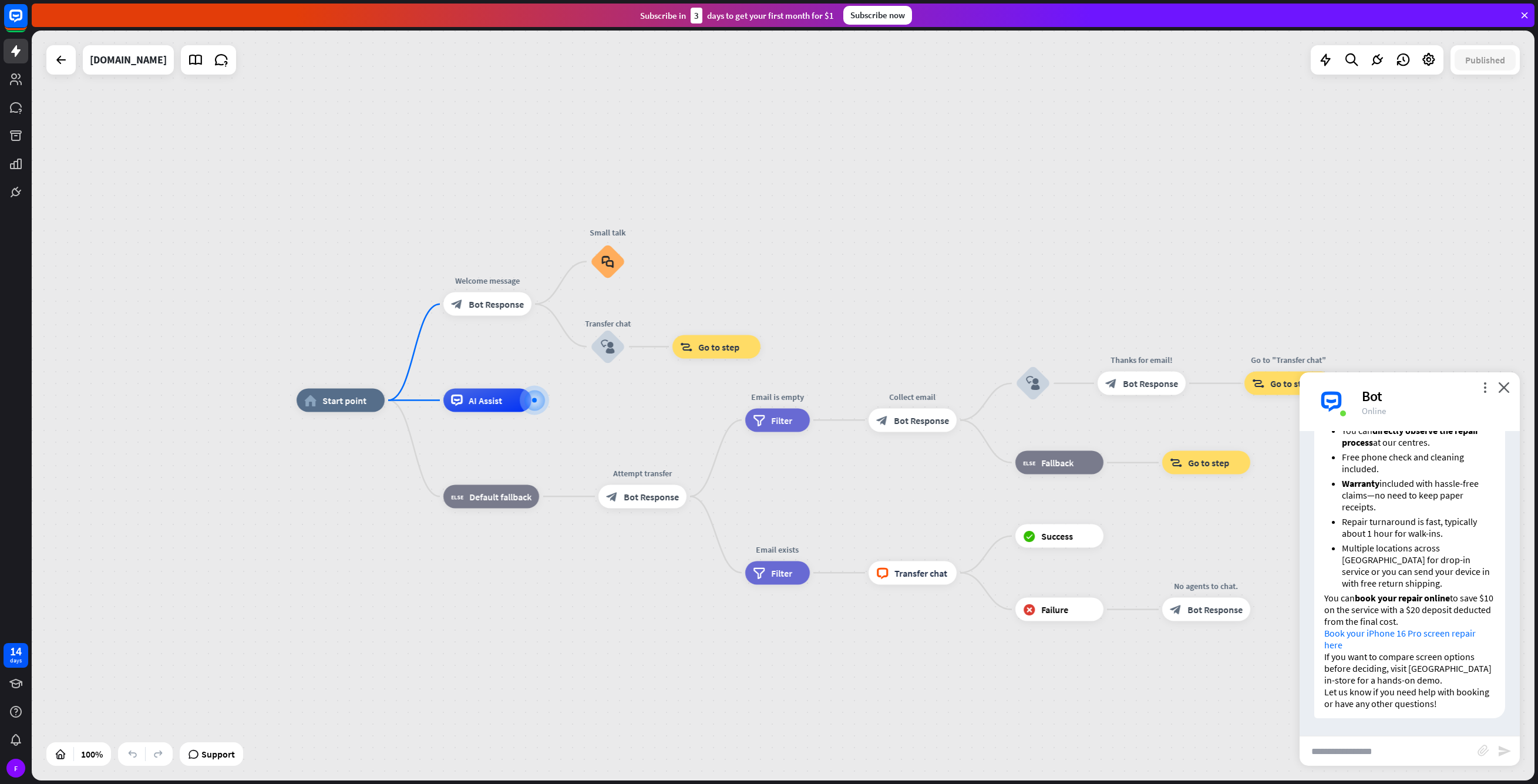
click at [1421, 635] on link "Book your iPhone 16 Pro screen repair here" at bounding box center [1399, 639] width 151 height 24
click at [1432, 567] on li "Multiple locations across [GEOGRAPHIC_DATA] for drop-in service or you can send…" at bounding box center [1419, 565] width 153 height 47
click at [1501, 390] on icon "close" at bounding box center [1504, 387] width 11 height 11
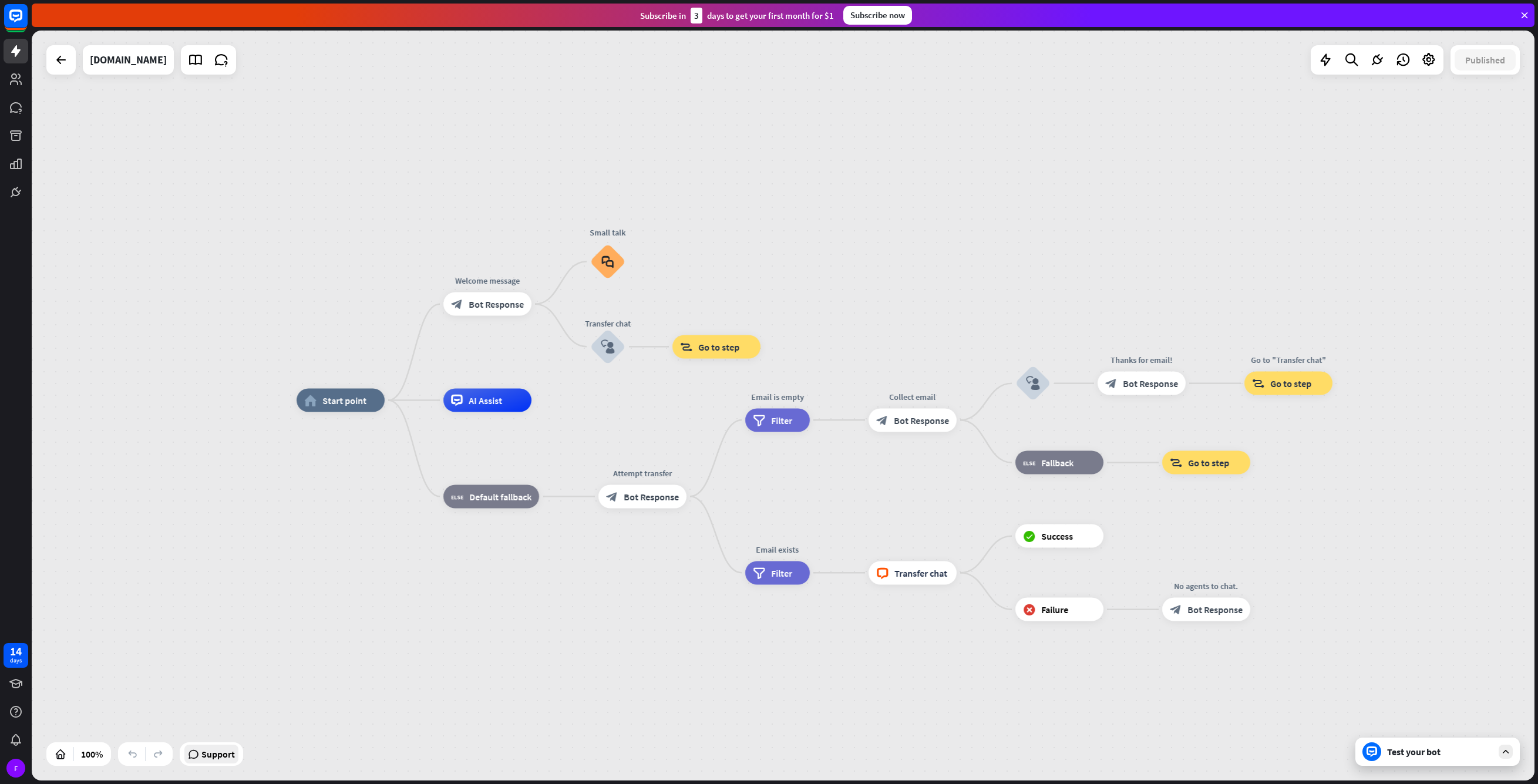
click at [223, 752] on span "Support" at bounding box center [219, 754] width 34 height 19
click at [1157, 272] on div "home_2 Start point Welcome message block_bot_response Bot Response Small talk b…" at bounding box center [783, 405] width 1503 height 750
click at [503, 307] on span "Bot Response" at bounding box center [496, 304] width 55 height 11
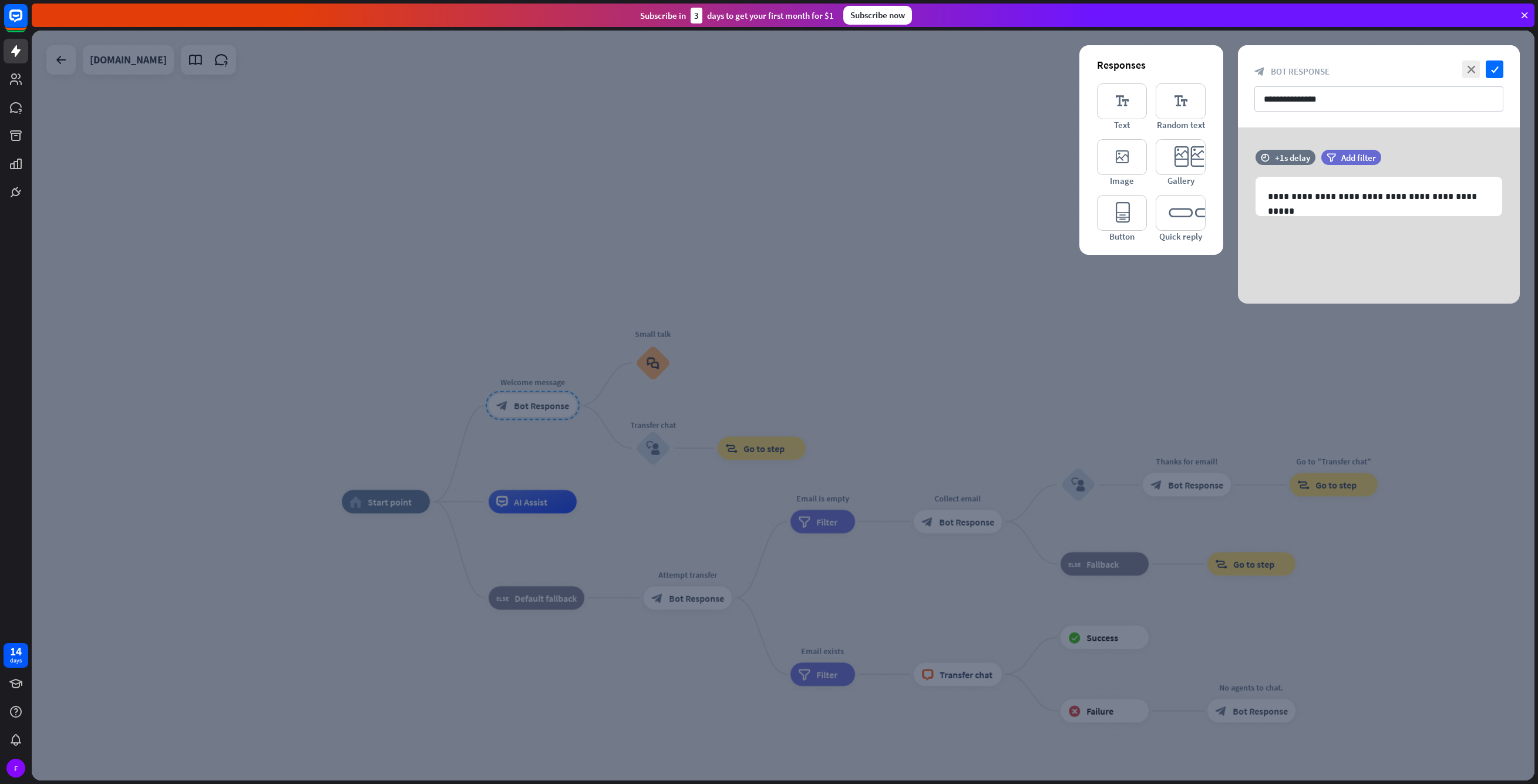
drag, startPoint x: 701, startPoint y: 391, endPoint x: 696, endPoint y: 385, distance: 7.8
click at [701, 391] on div at bounding box center [783, 405] width 1503 height 750
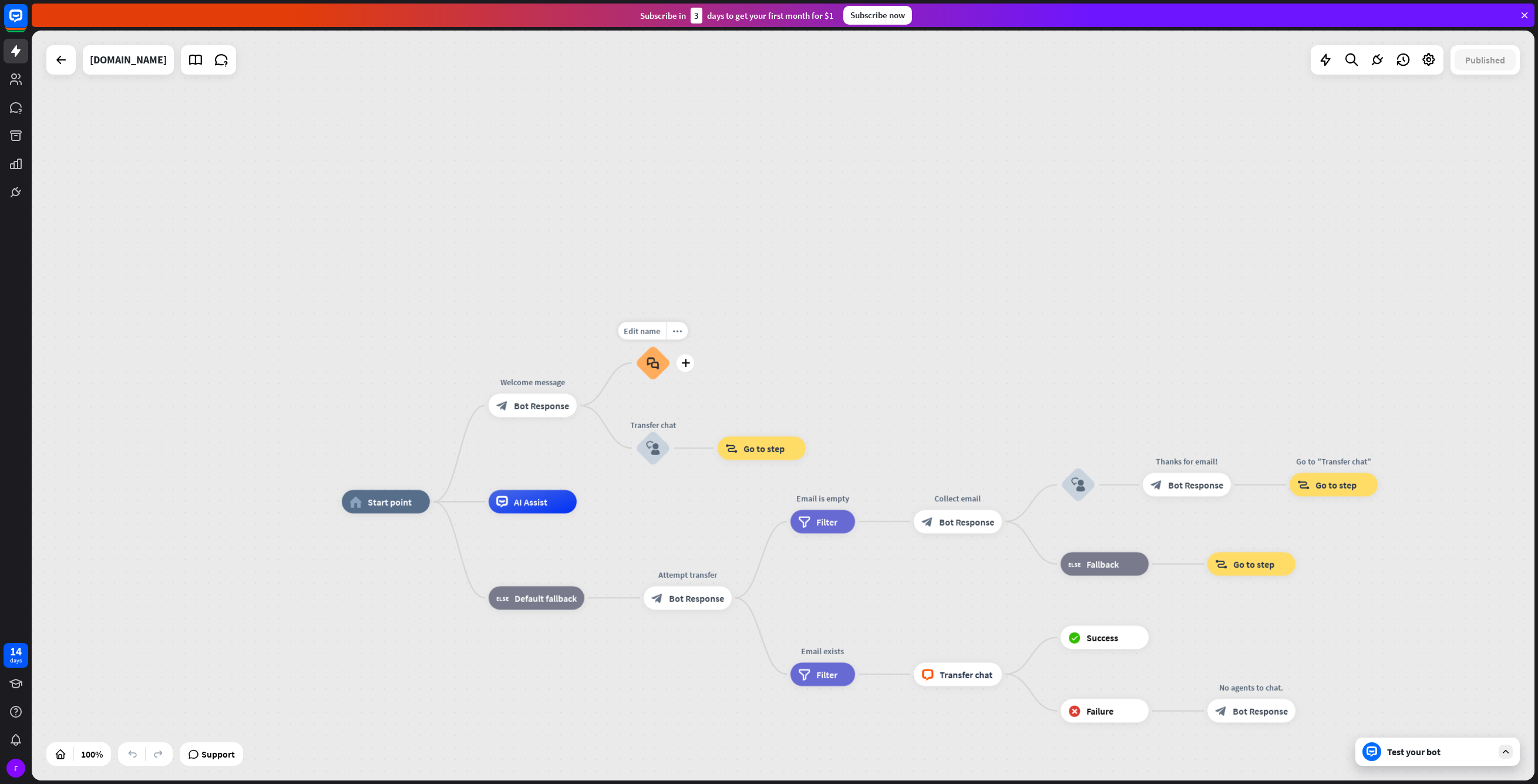
click at [666, 369] on div "block_faq" at bounding box center [653, 363] width 35 height 35
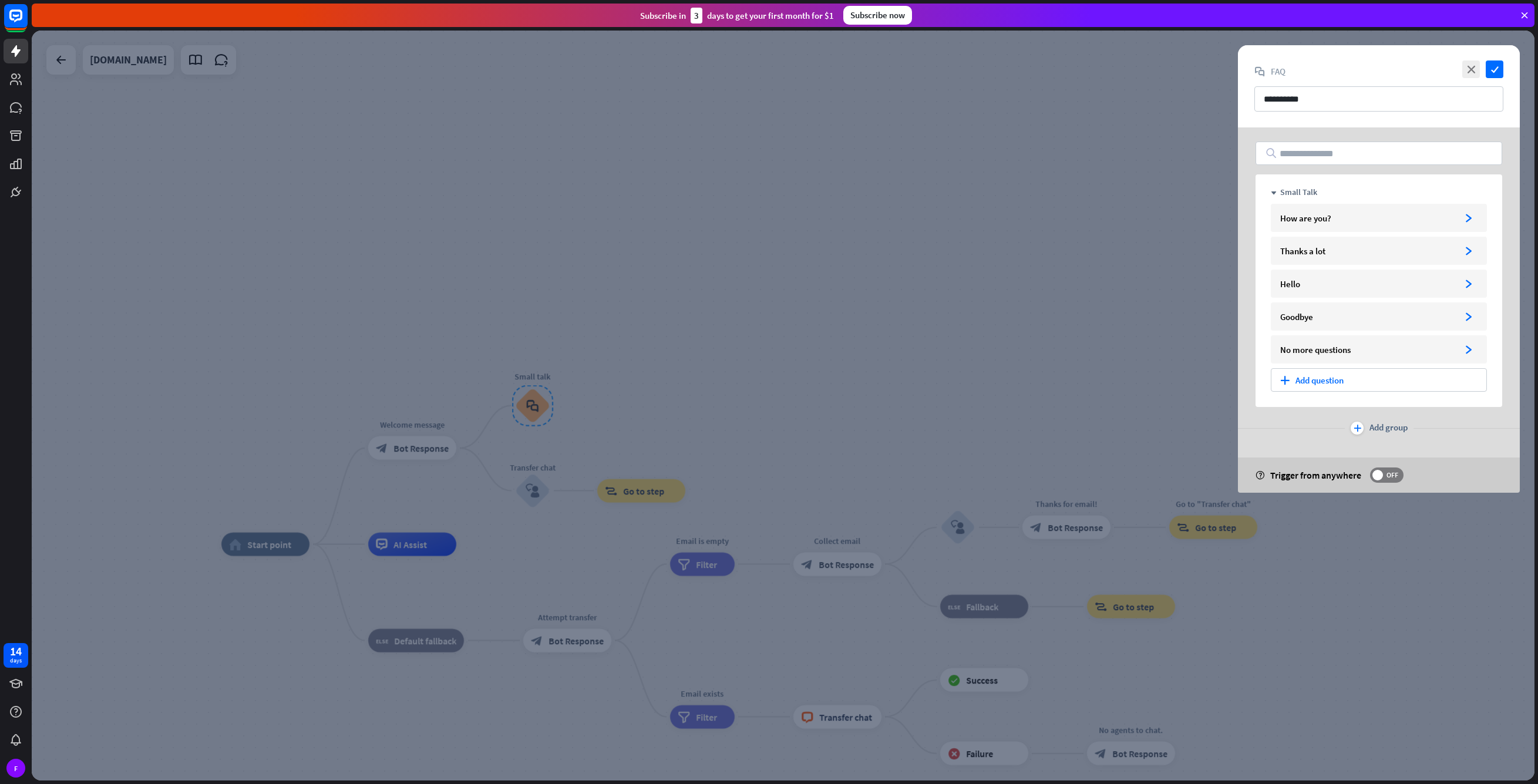
click at [627, 373] on div at bounding box center [783, 405] width 1503 height 750
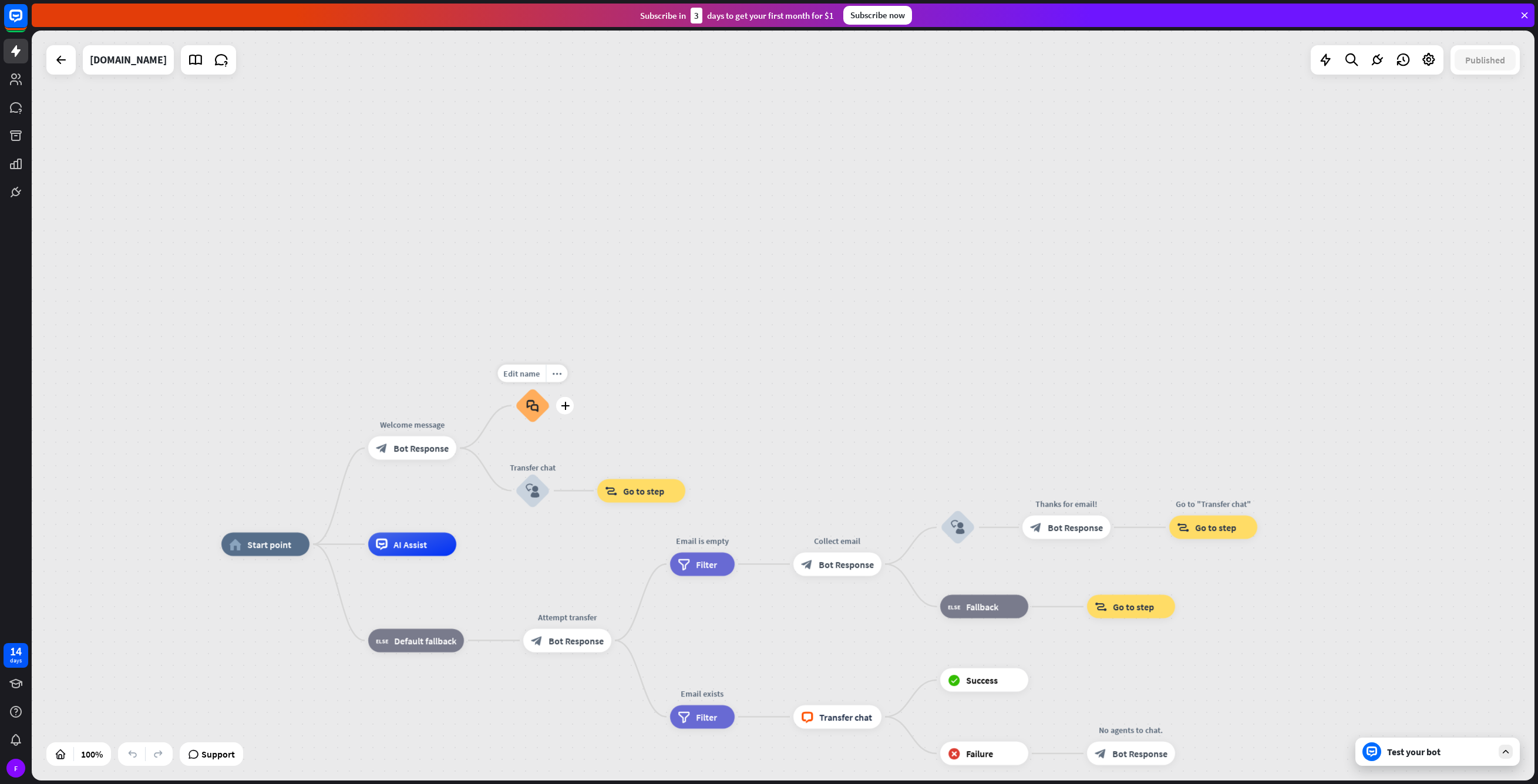
click at [527, 407] on icon "block_faq" at bounding box center [533, 405] width 12 height 13
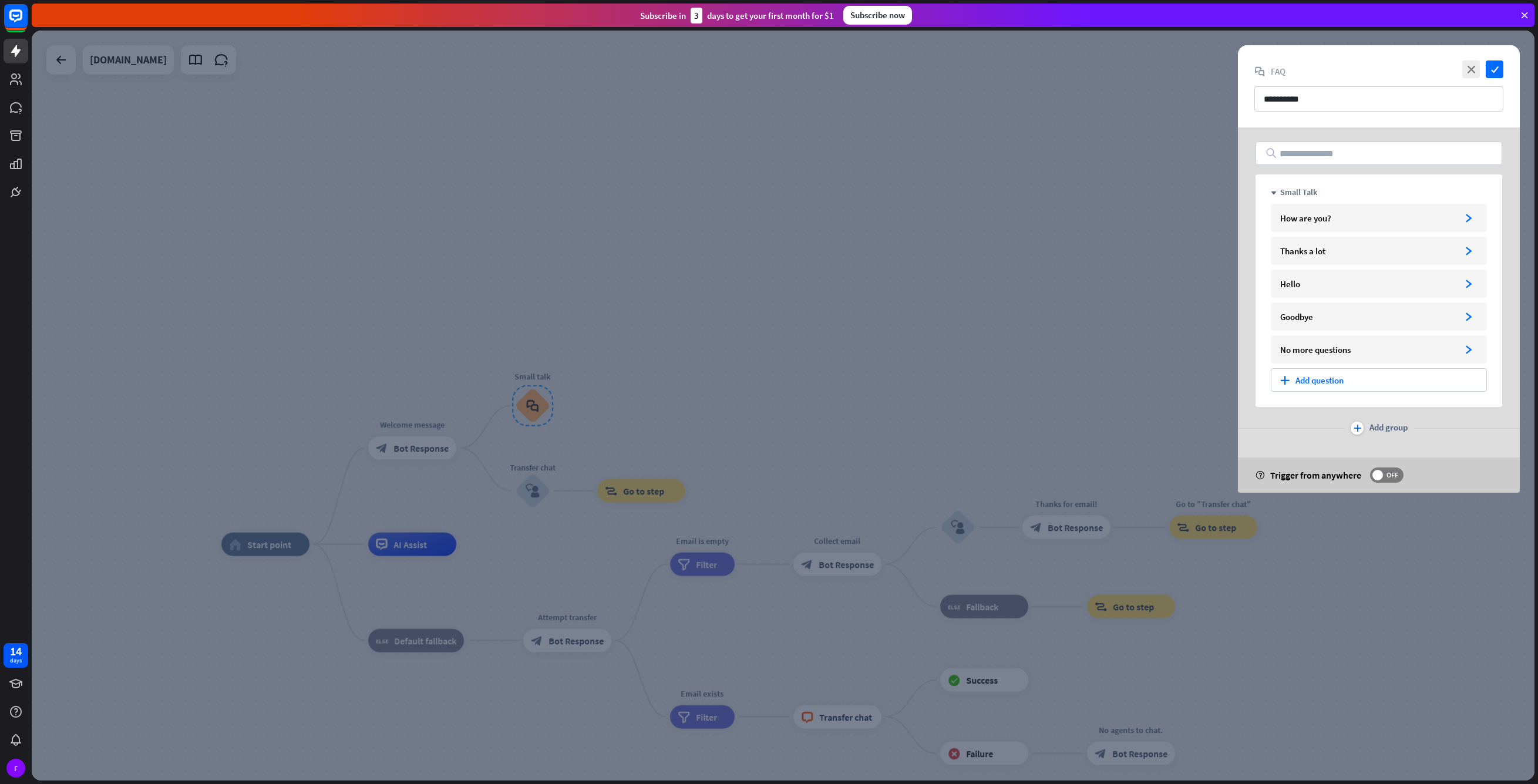
click at [781, 395] on div at bounding box center [783, 405] width 1503 height 750
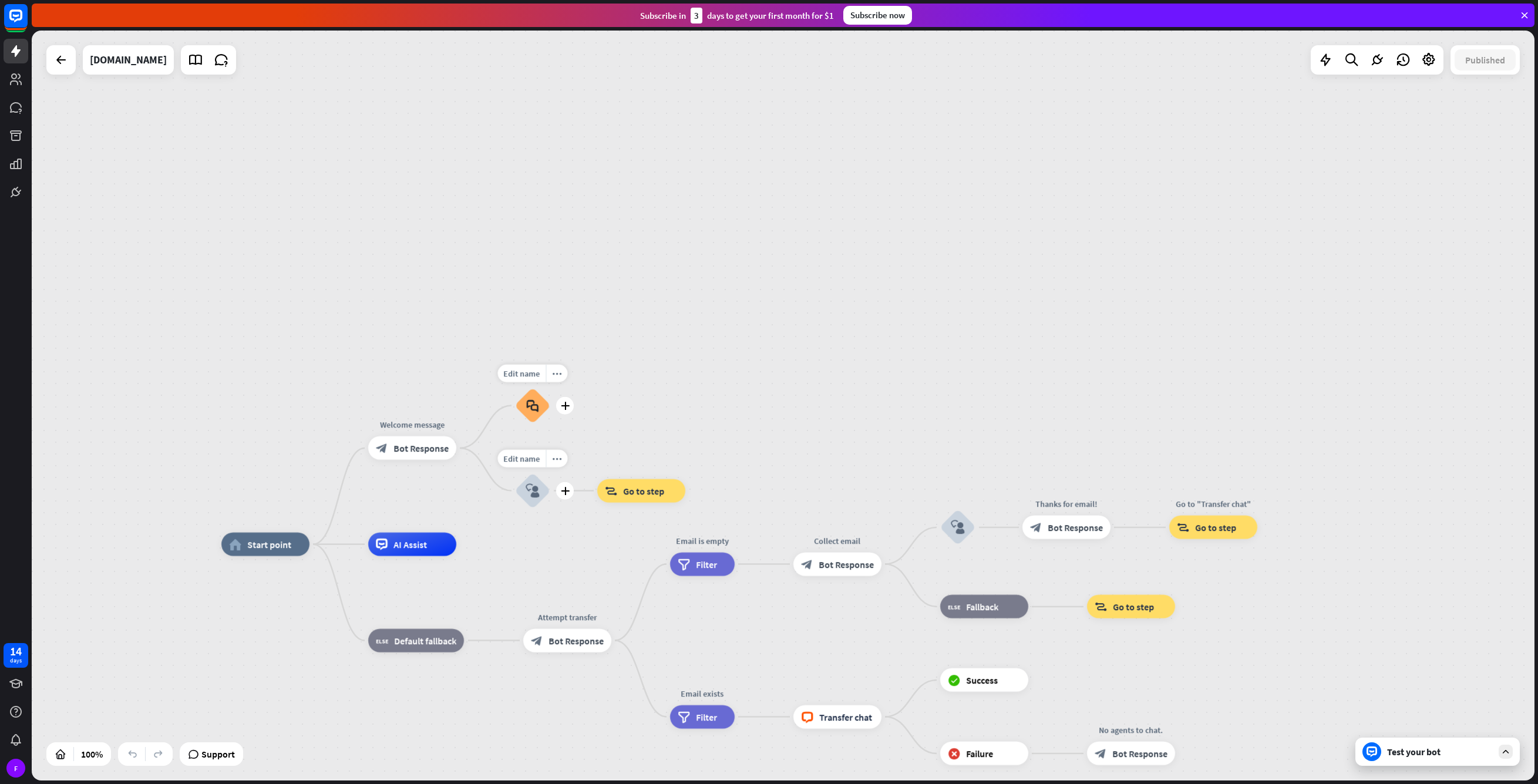
click at [532, 489] on icon "block_user_input" at bounding box center [533, 491] width 14 height 14
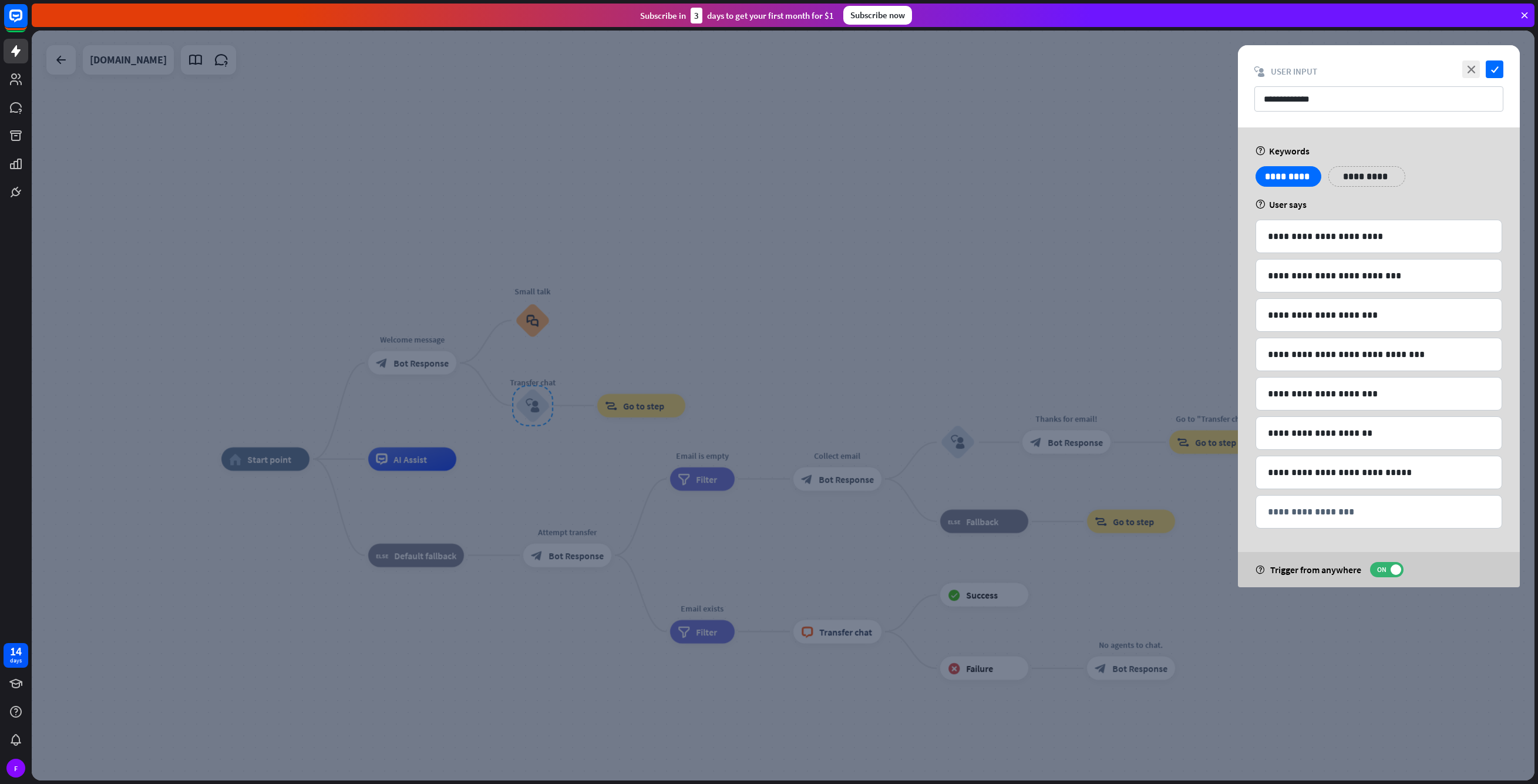
click at [687, 373] on div at bounding box center [783, 405] width 1503 height 750
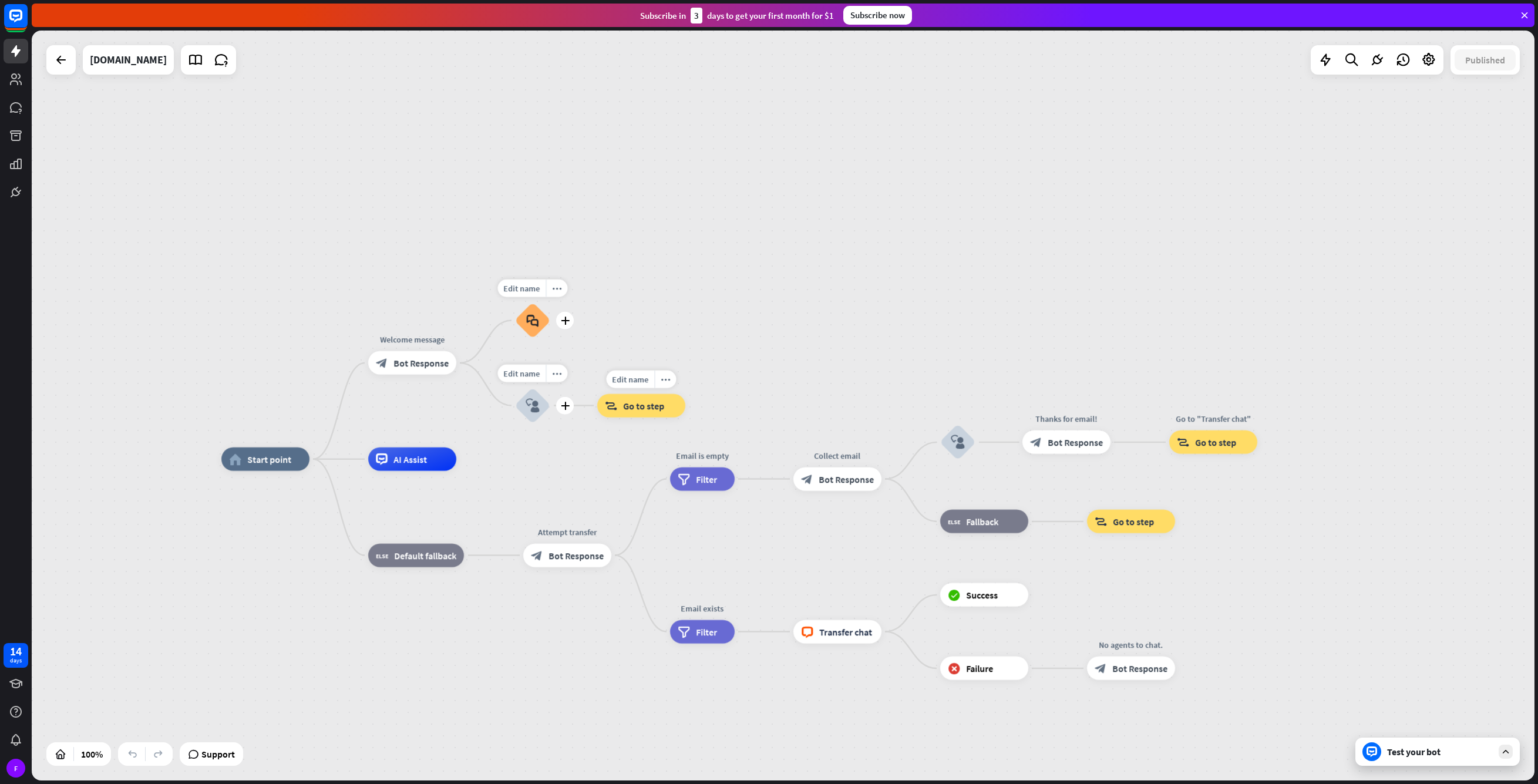
click at [654, 402] on span "Go to step" at bounding box center [644, 405] width 41 height 11
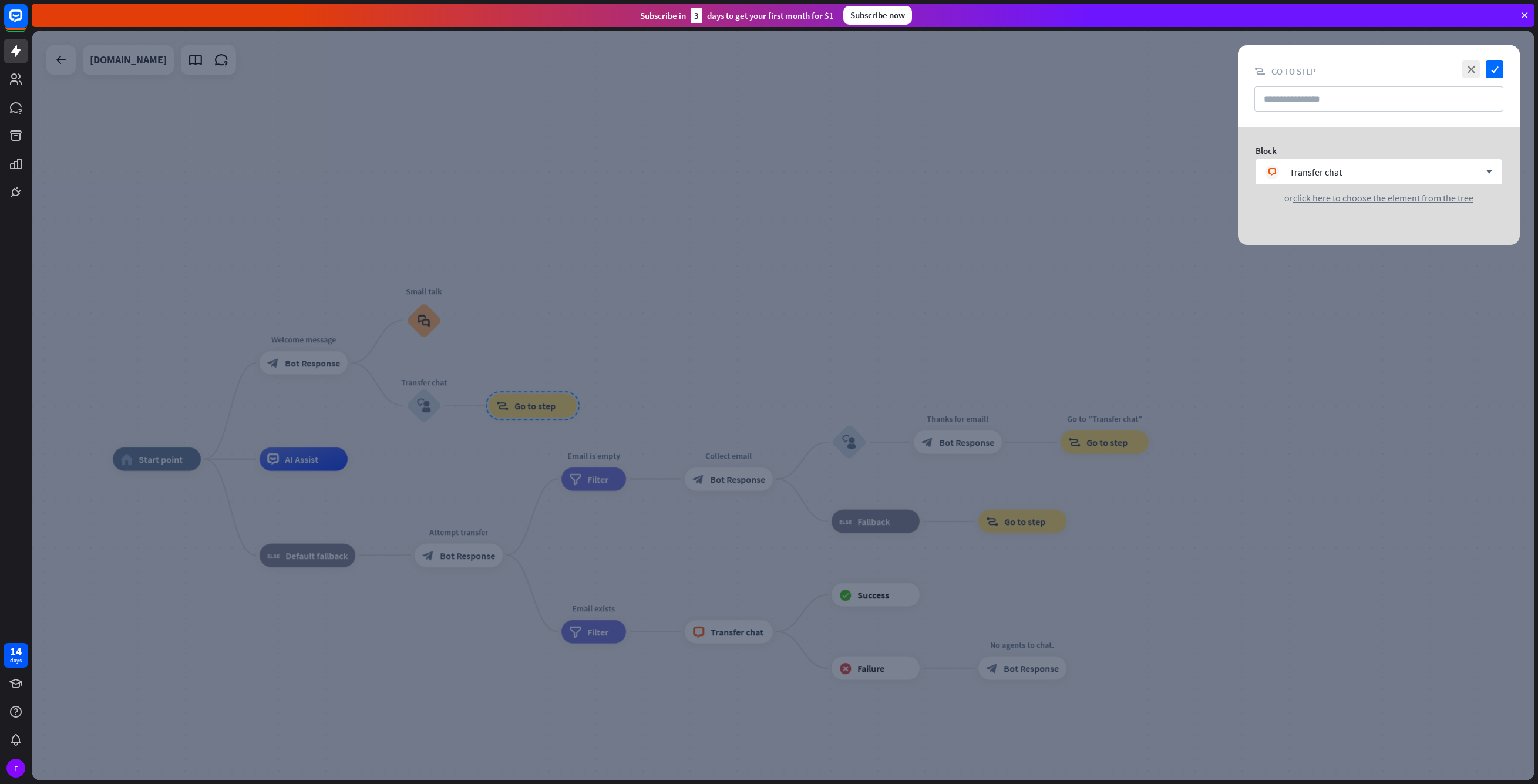
click at [791, 388] on div at bounding box center [783, 405] width 1503 height 750
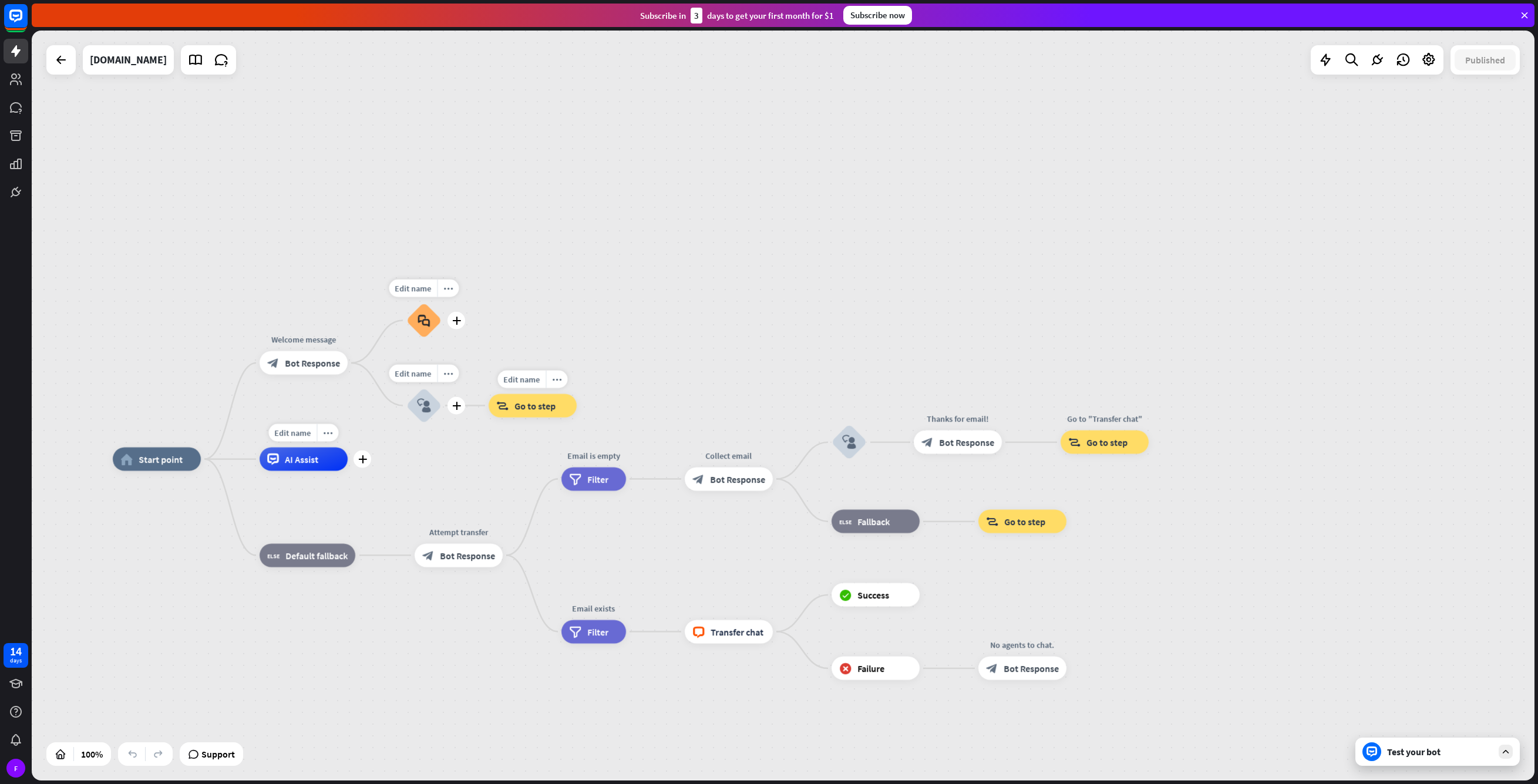
click at [312, 471] on div "Edit name more_horiz plus AI Assist" at bounding box center [303, 459] width 88 height 24
click at [313, 465] on span "AI Assist" at bounding box center [302, 459] width 34 height 11
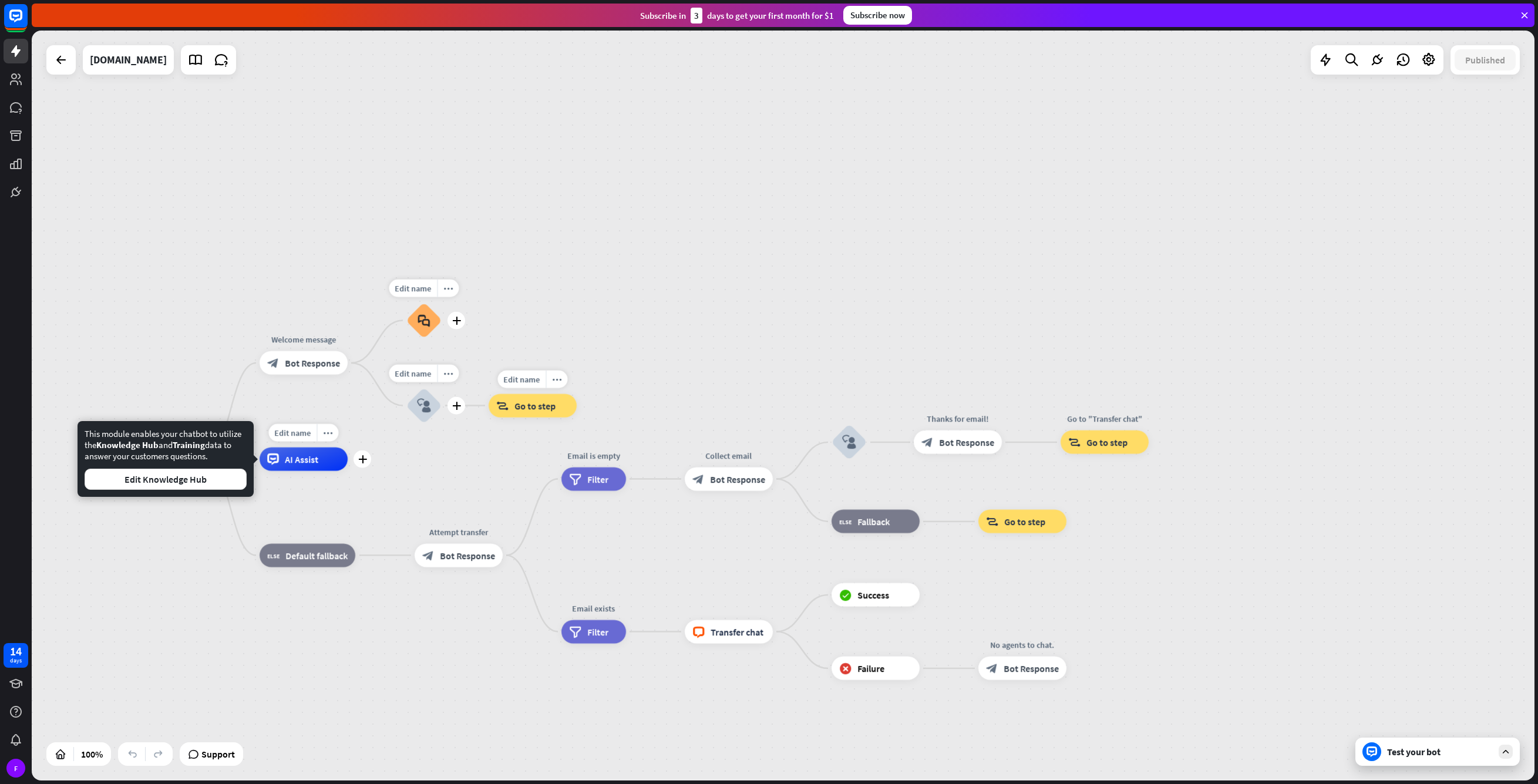
click at [297, 471] on div "Edit name more_horiz plus AI Assist" at bounding box center [303, 459] width 88 height 24
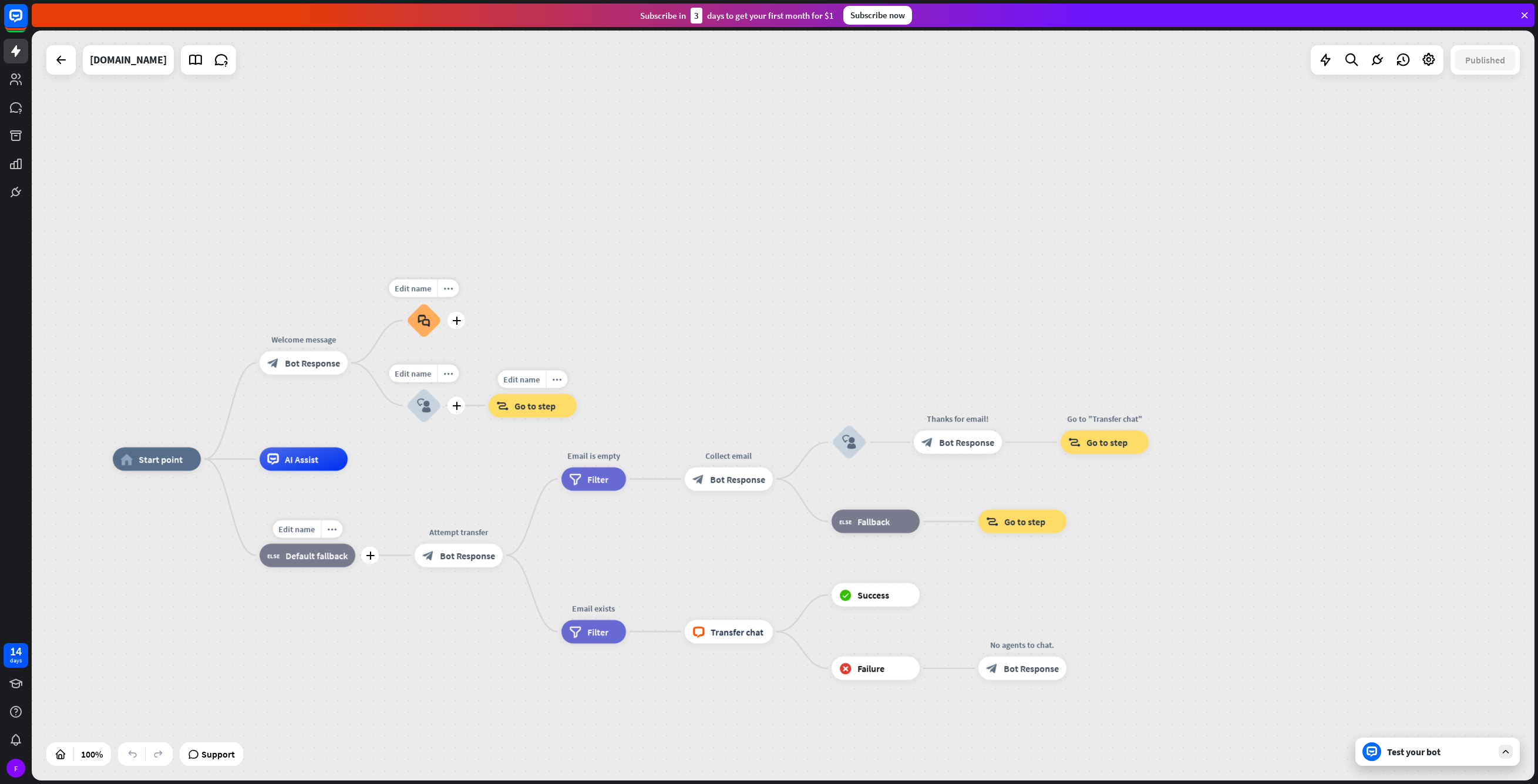
click at [305, 549] on span "Default fallback" at bounding box center [316, 555] width 63 height 11
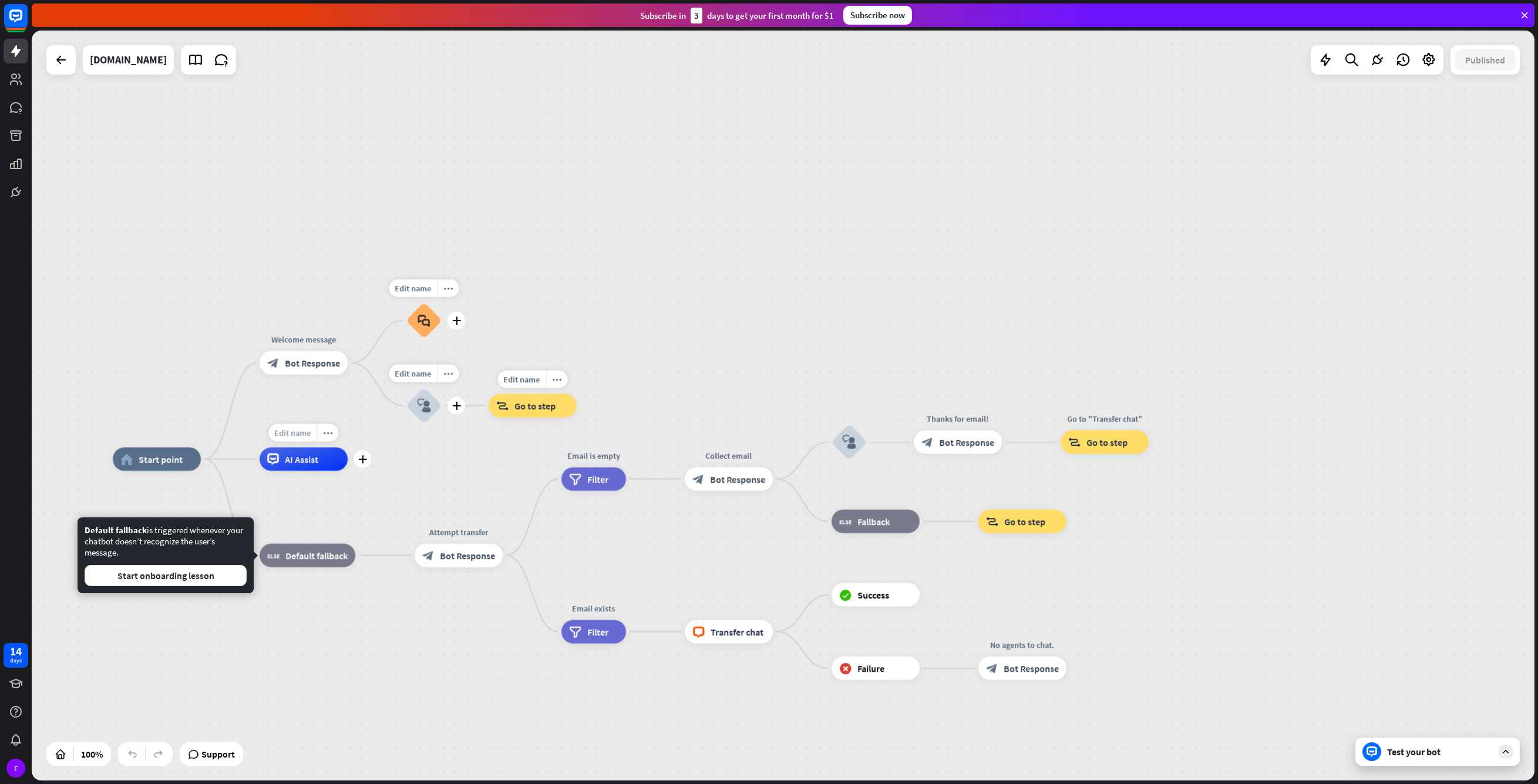
click at [295, 439] on div "Edit name" at bounding box center [293, 433] width 48 height 17
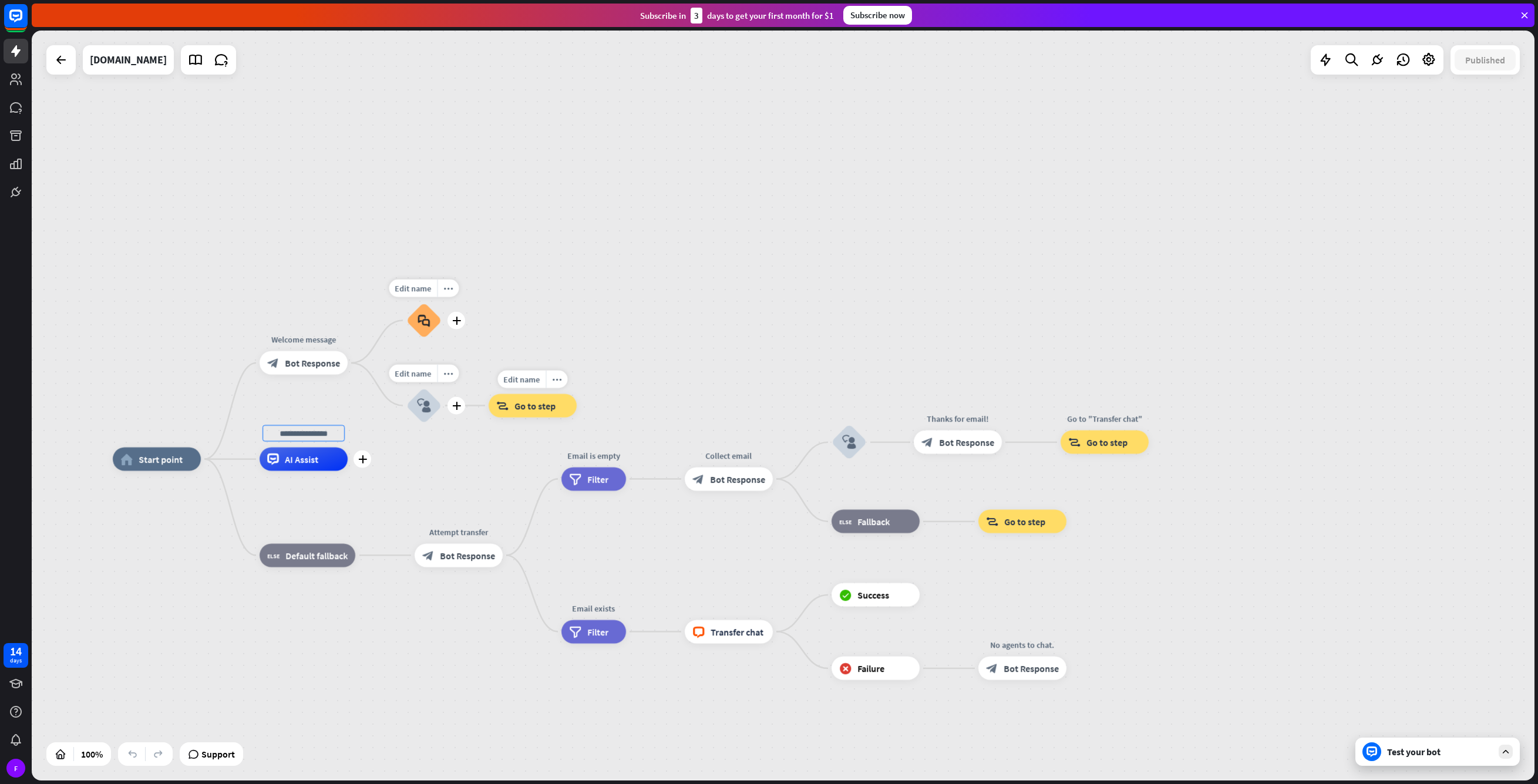
click at [297, 471] on div "plus AI Assist" at bounding box center [303, 459] width 88 height 24
click at [1451, 751] on div "Test your bot" at bounding box center [1440, 751] width 106 height 11
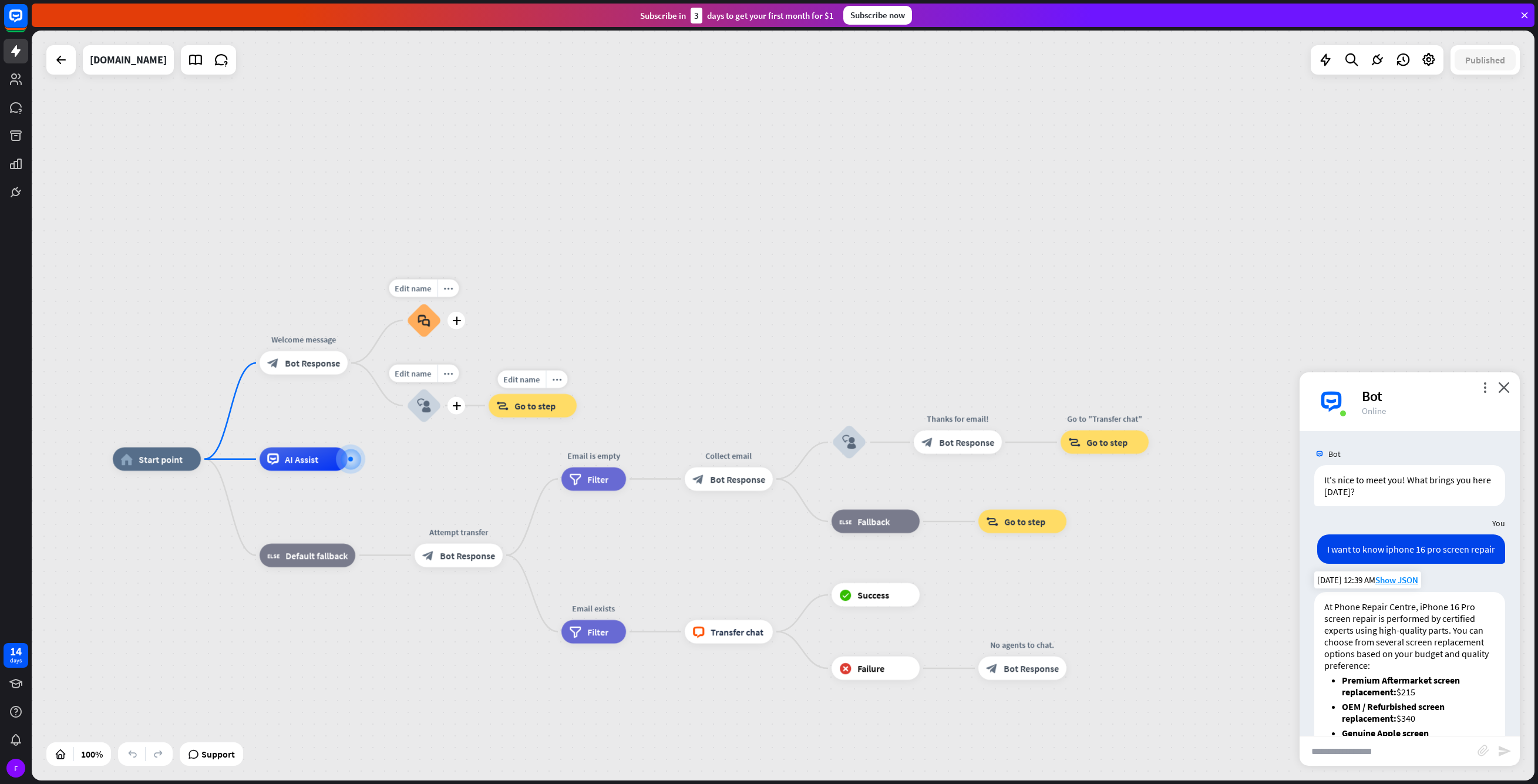
scroll to position [470, 0]
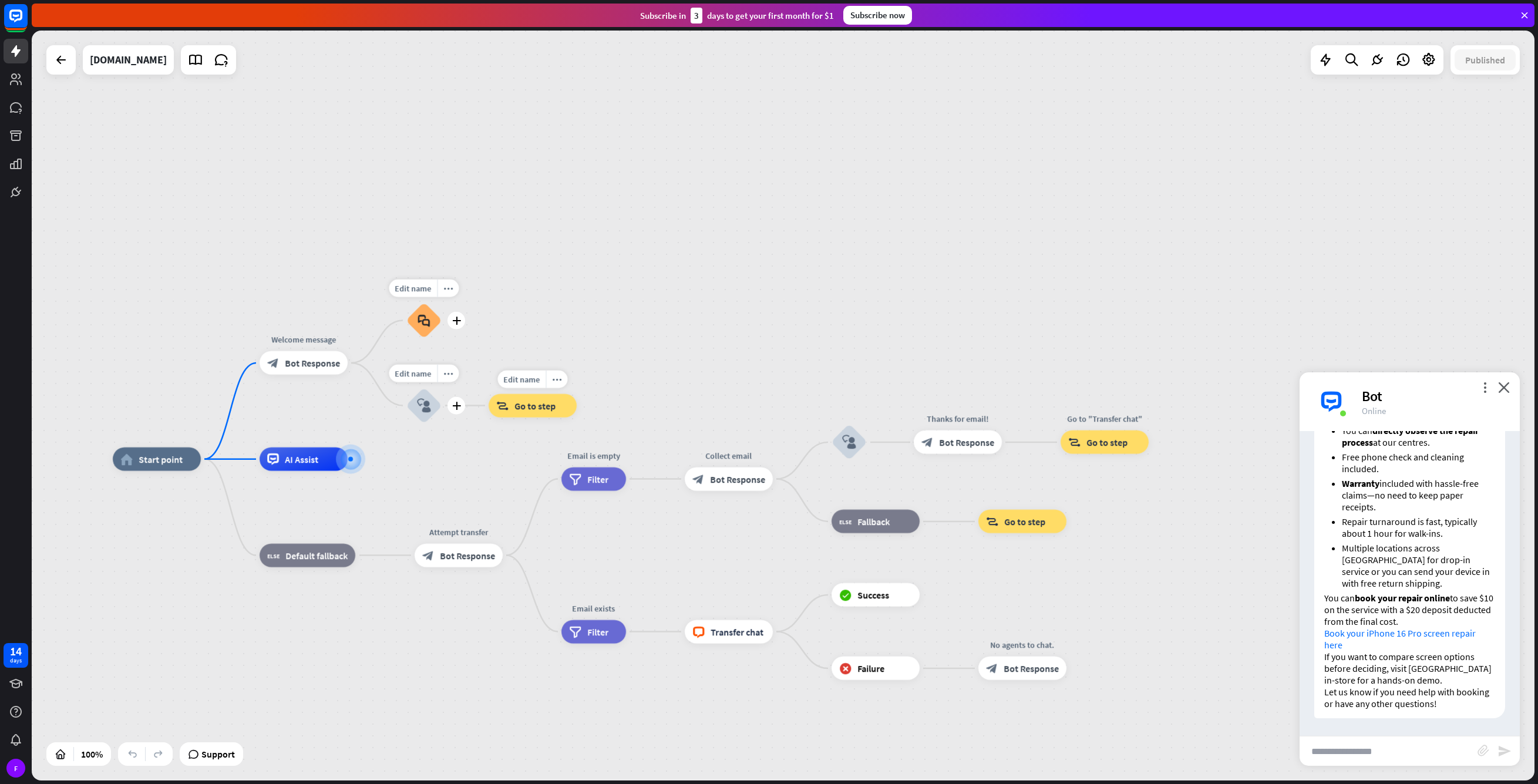
click at [1404, 750] on input "text" at bounding box center [1389, 751] width 178 height 30
type input "**********"
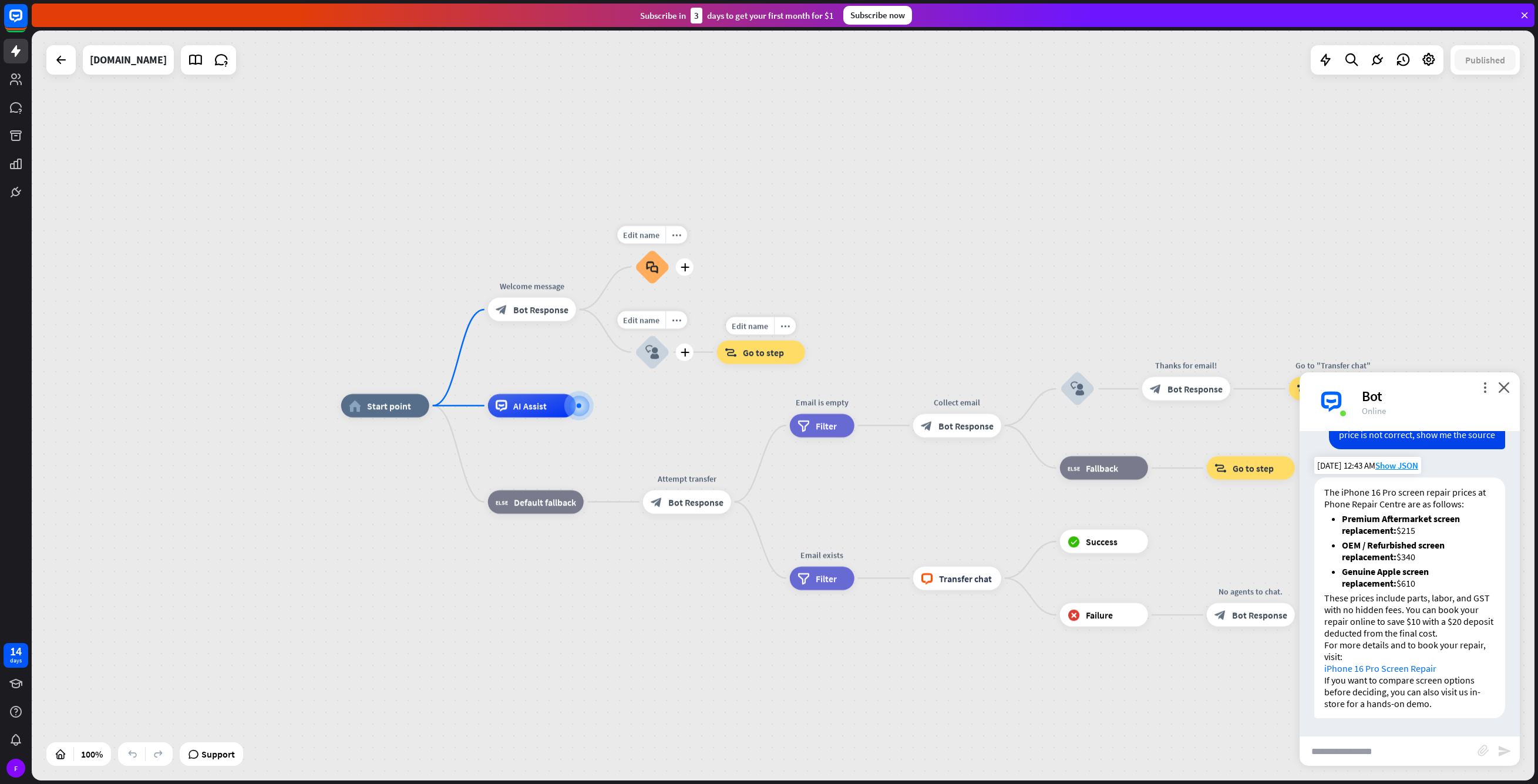
scroll to position [796, 0]
click at [1421, 668] on link "iPhone 16 Pro Screen Repair" at bounding box center [1380, 668] width 112 height 11
